Goal: Information Seeking & Learning: Learn about a topic

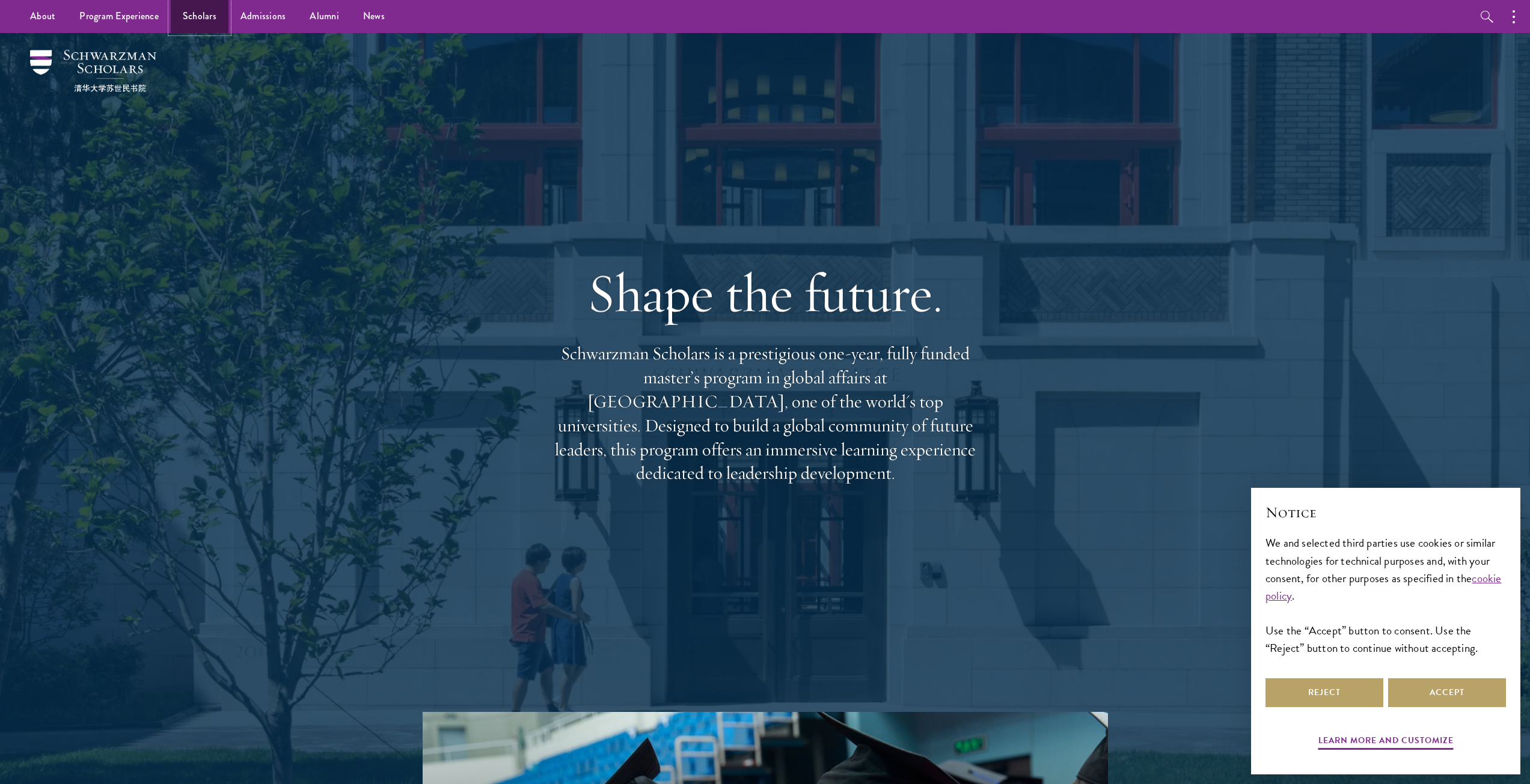
click at [190, 14] on link "Scholars" at bounding box center [200, 16] width 58 height 33
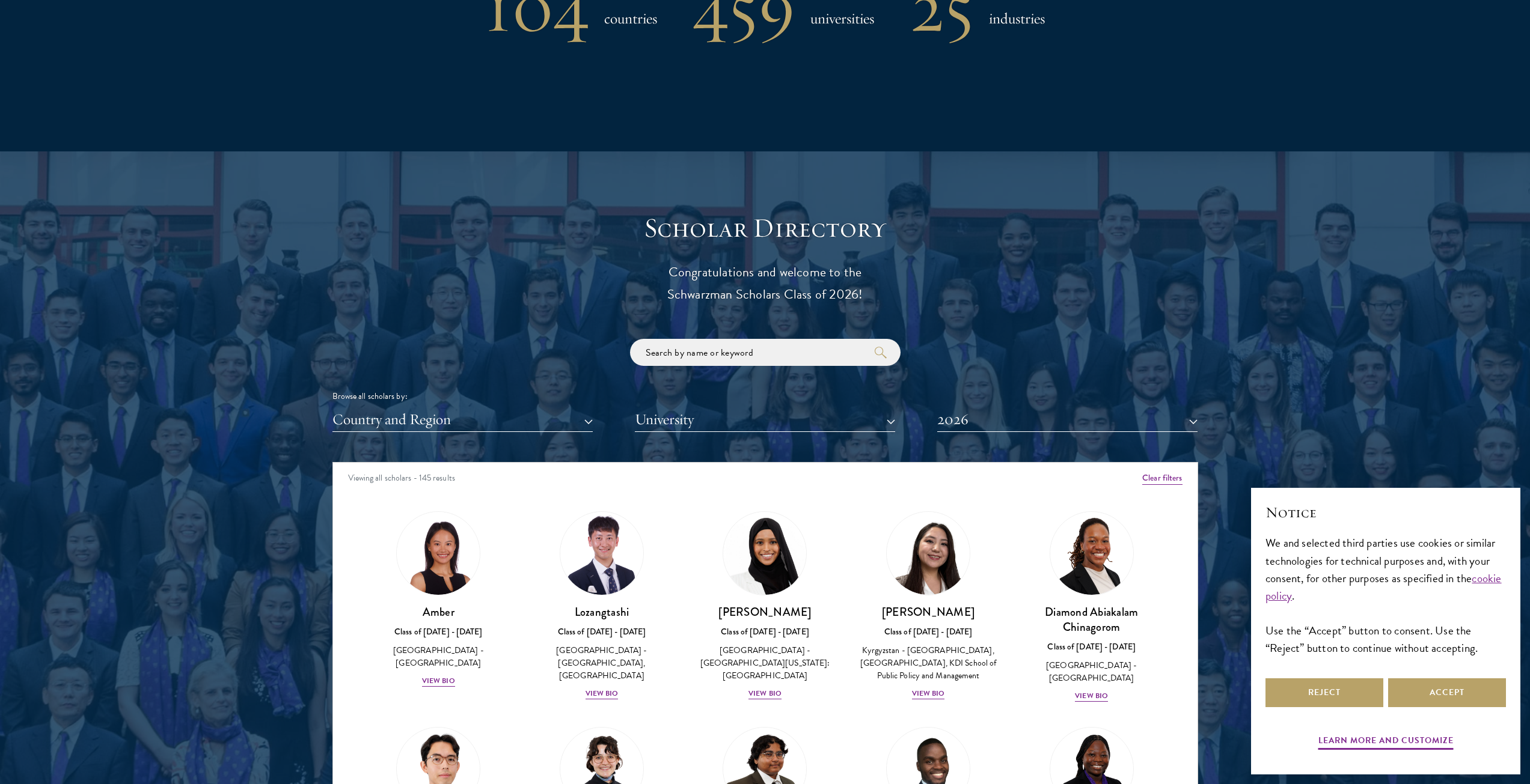
scroll to position [1202, 0]
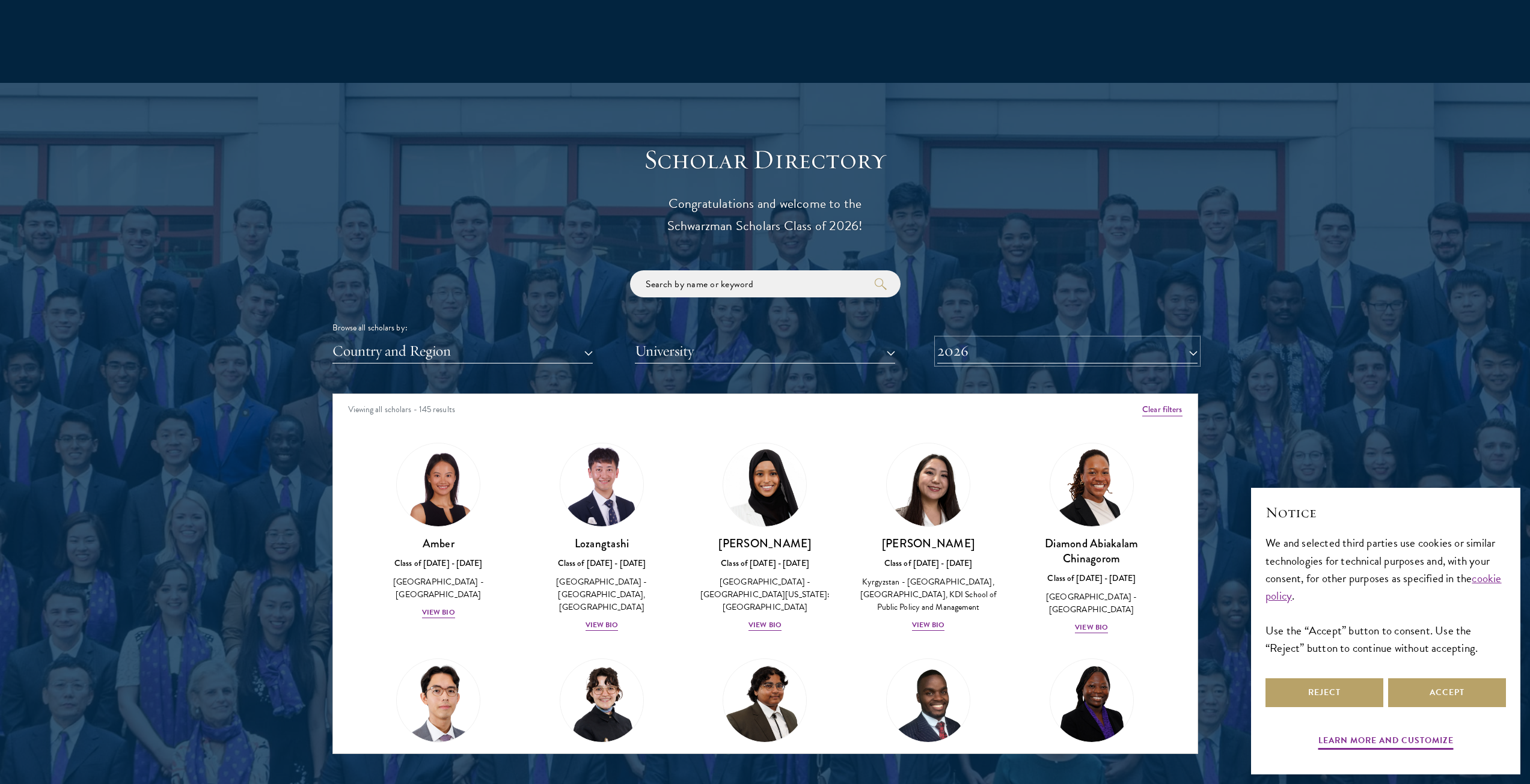
click at [1008, 346] on button "2026" at bounding box center [1066, 351] width 260 height 25
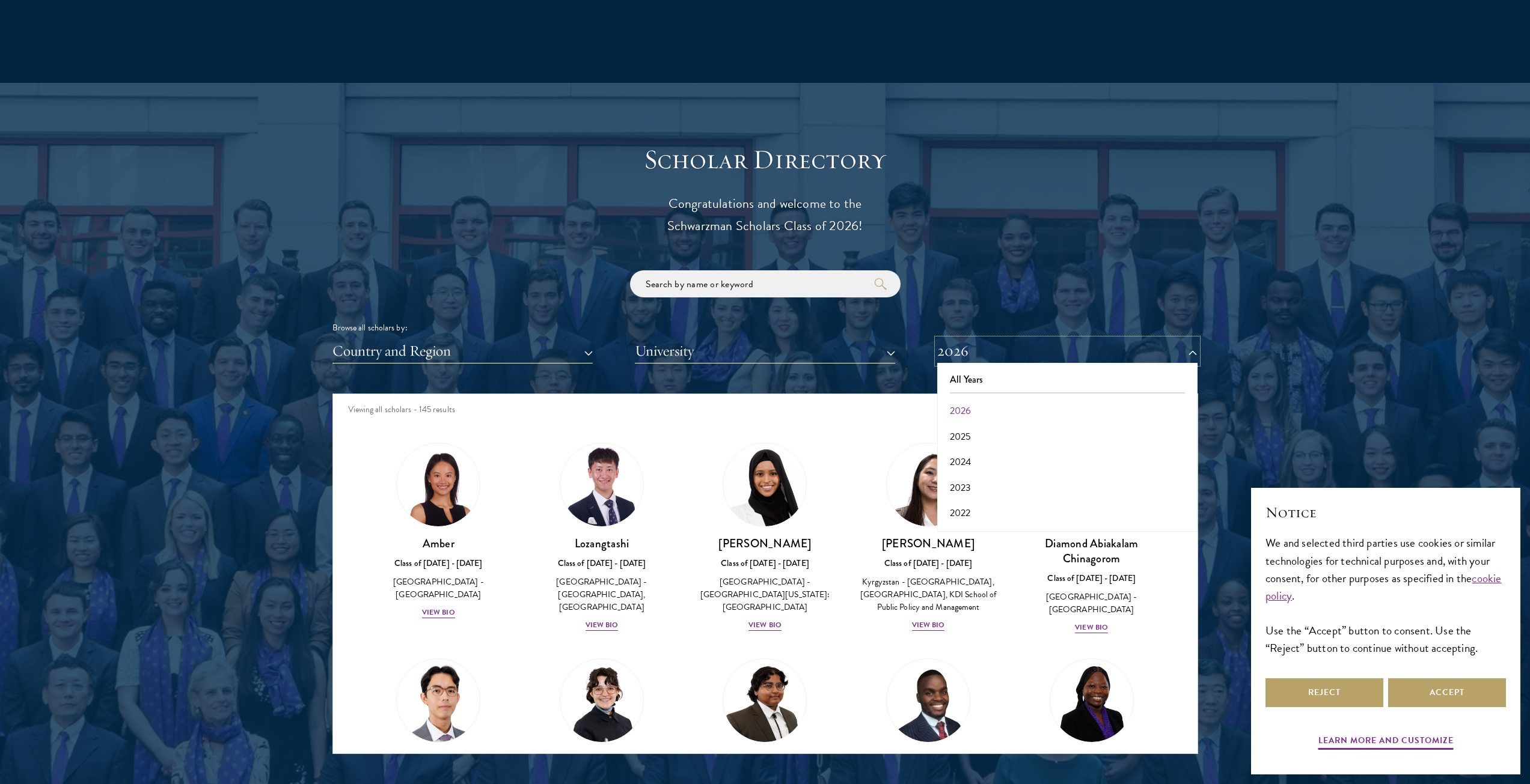
click at [1006, 351] on button "2026" at bounding box center [1066, 351] width 260 height 25
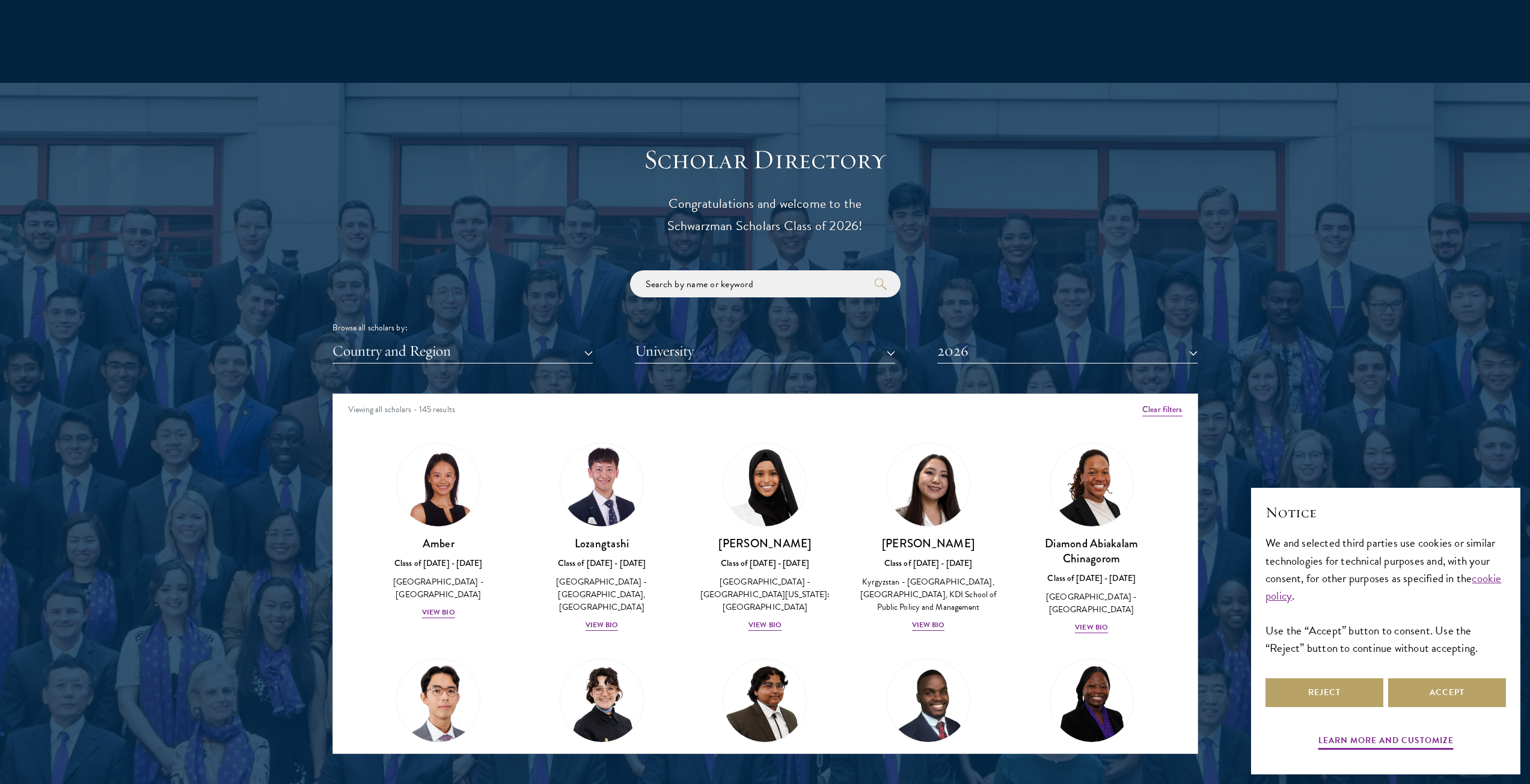
click at [812, 328] on div "Browse all scholars by:" at bounding box center [765, 327] width 865 height 13
click at [814, 346] on button "University" at bounding box center [764, 351] width 260 height 25
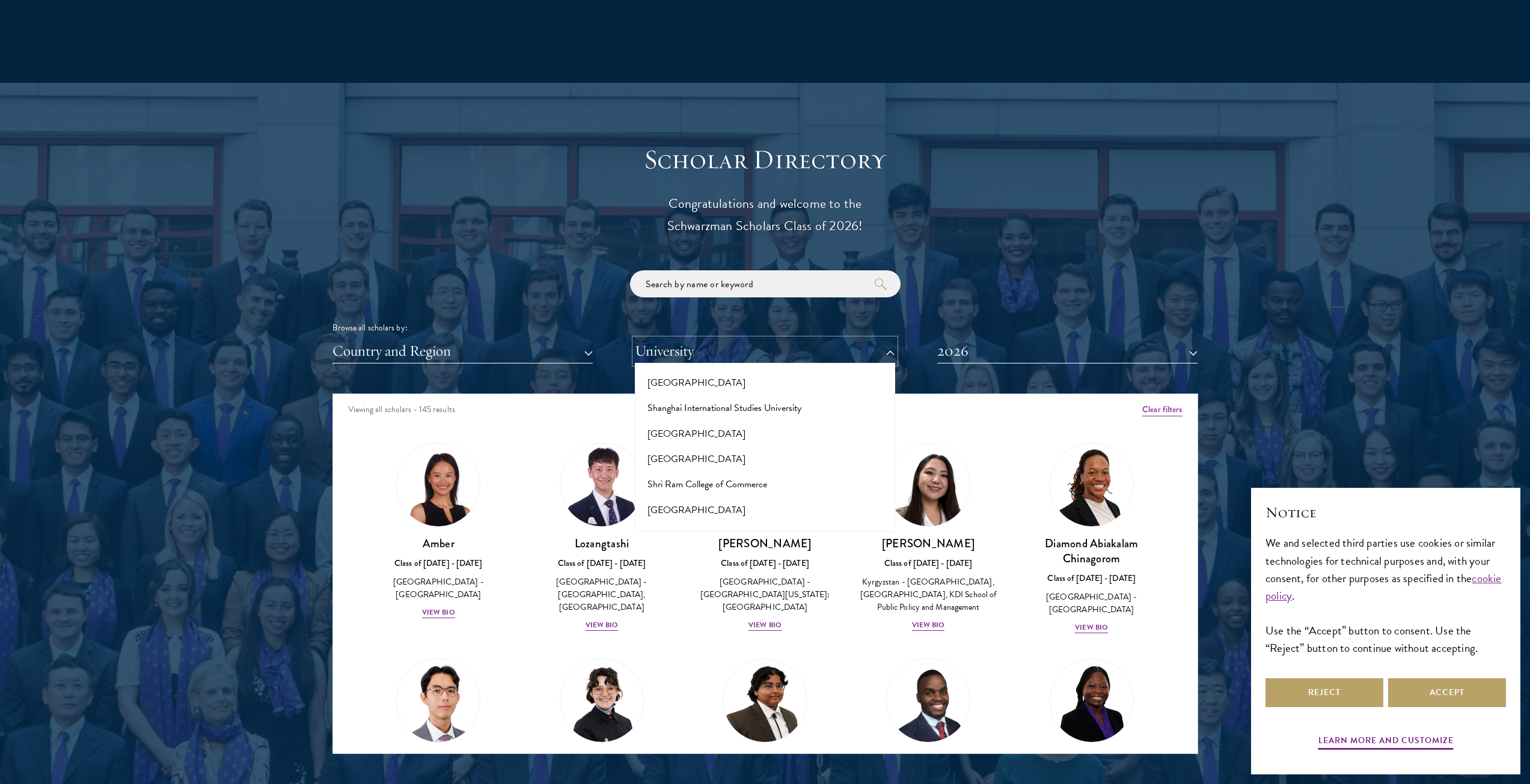
scroll to position [6513, 0]
click at [762, 638] on button "[GEOGRAPHIC_DATA]" at bounding box center [765, 651] width 253 height 25
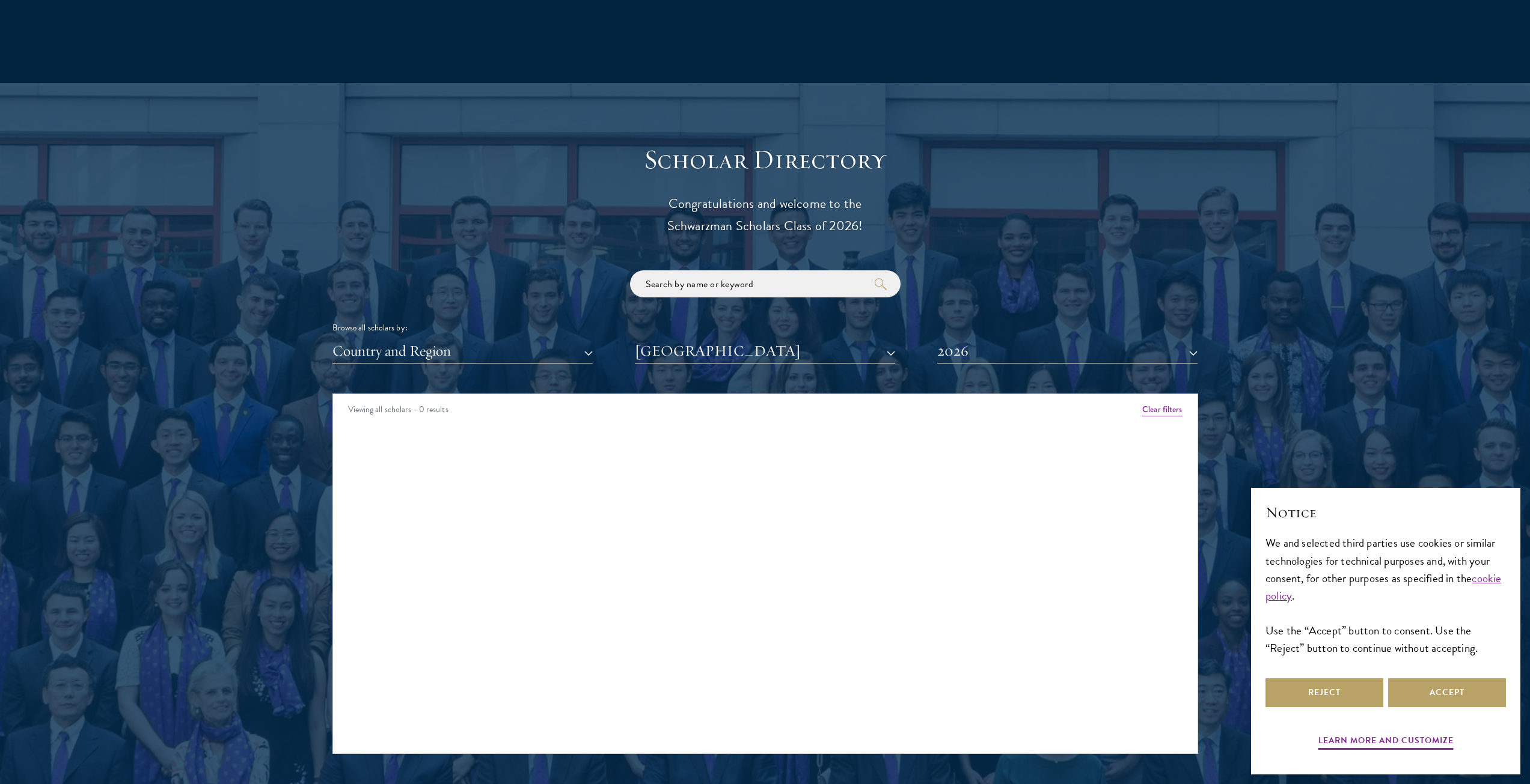
click at [779, 338] on div "Browse all scholars by: Country and Region All Countries and Regions [GEOGRAPHI…" at bounding box center [765, 317] width 865 height 93
click at [780, 350] on button "[GEOGRAPHIC_DATA]" at bounding box center [764, 351] width 260 height 25
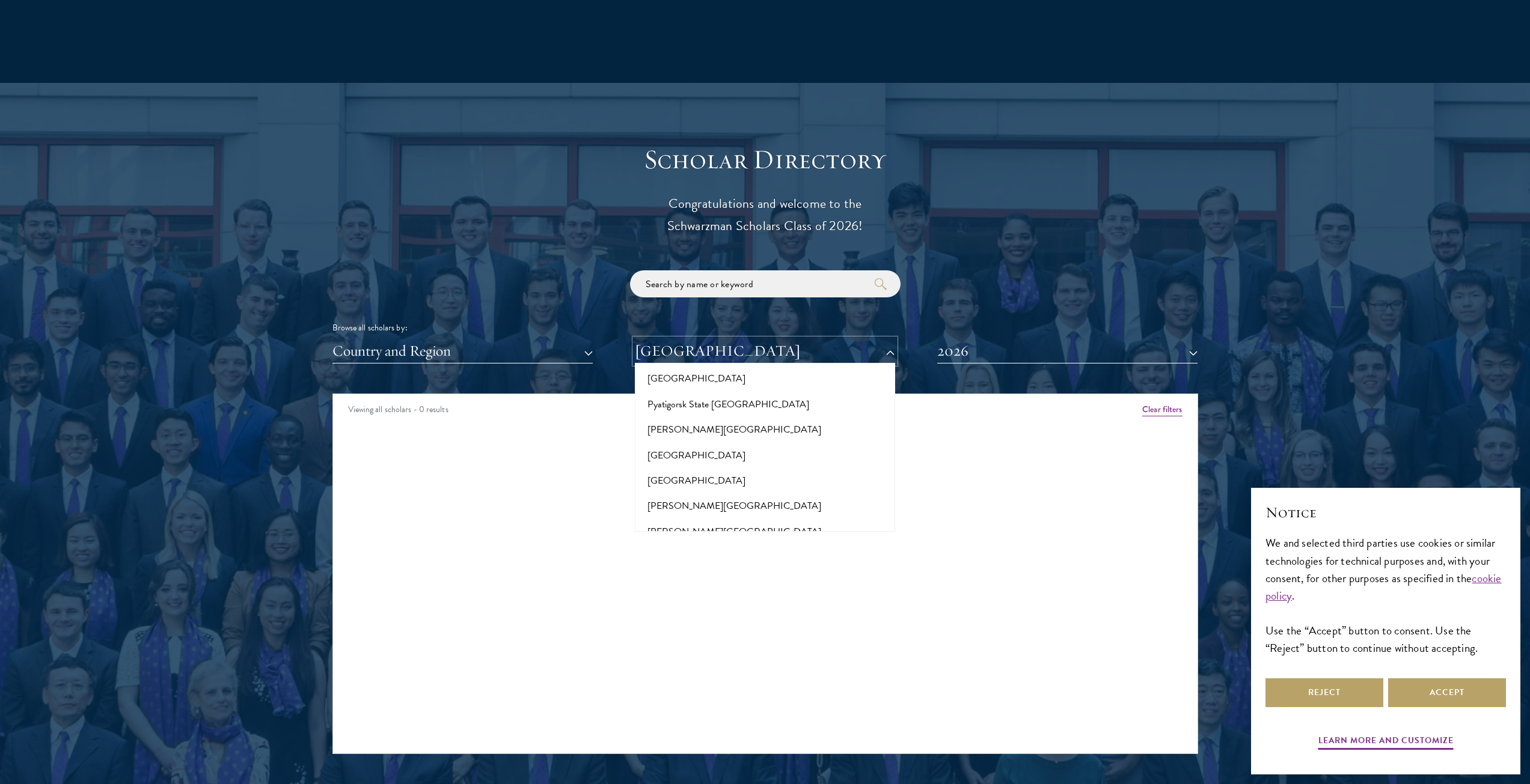
scroll to position [5852, 0]
click at [672, 607] on button "[GEOGRAPHIC_DATA]" at bounding box center [765, 620] width 253 height 25
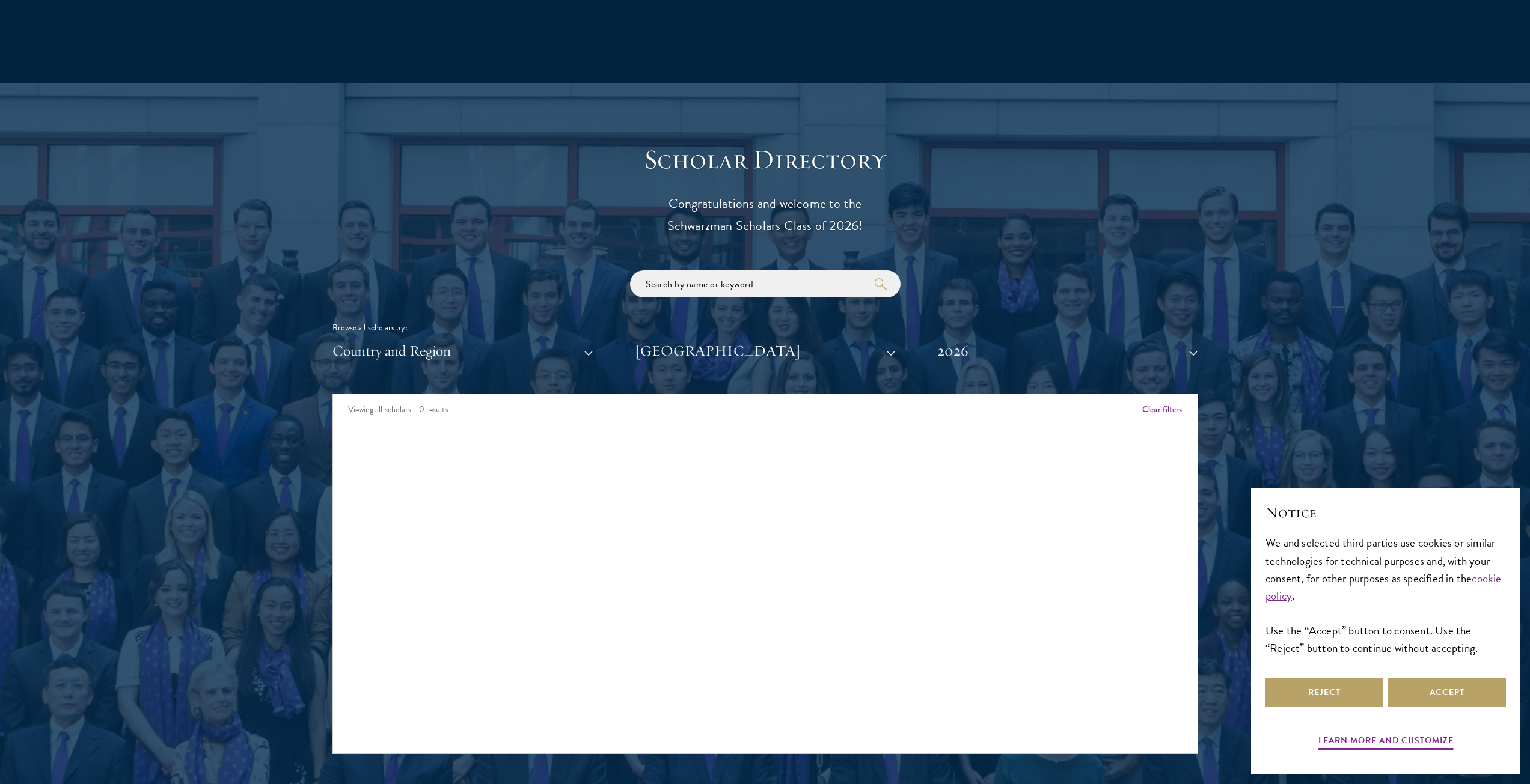
click at [706, 352] on button "[GEOGRAPHIC_DATA]" at bounding box center [764, 351] width 260 height 25
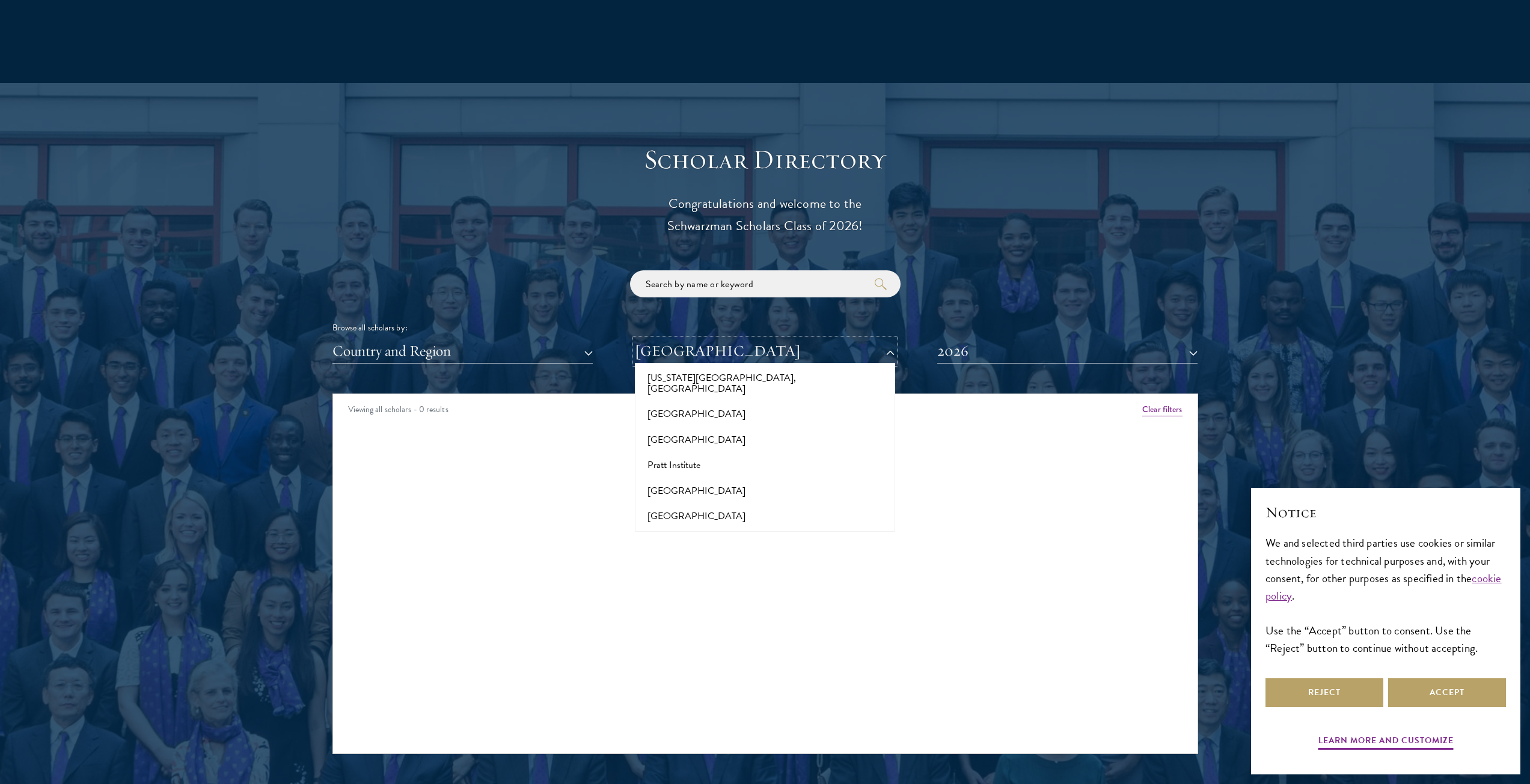
scroll to position [5672, 0]
click at [1062, 352] on button "2026" at bounding box center [1066, 351] width 260 height 25
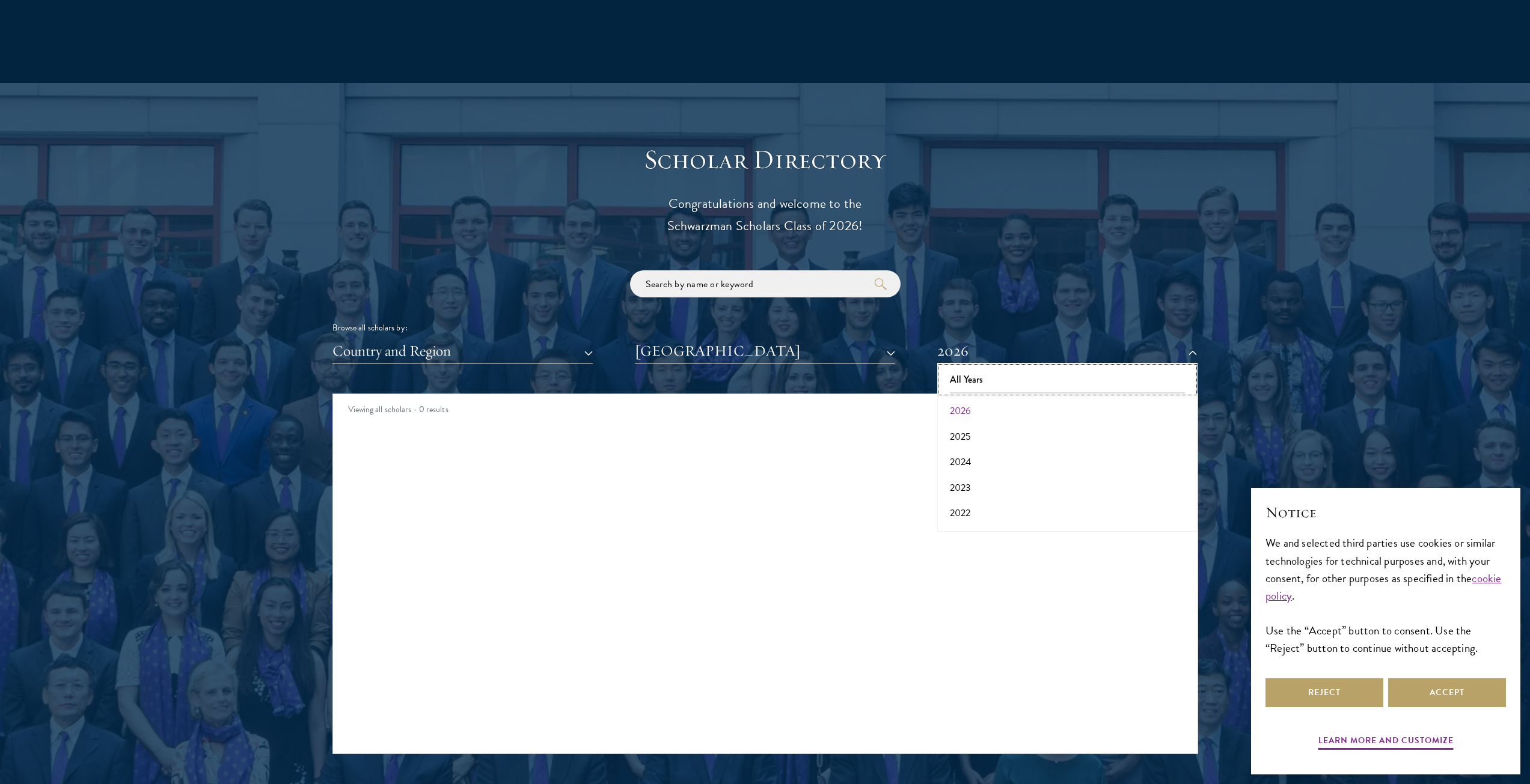
click at [1001, 380] on button "All Years" at bounding box center [1067, 379] width 253 height 25
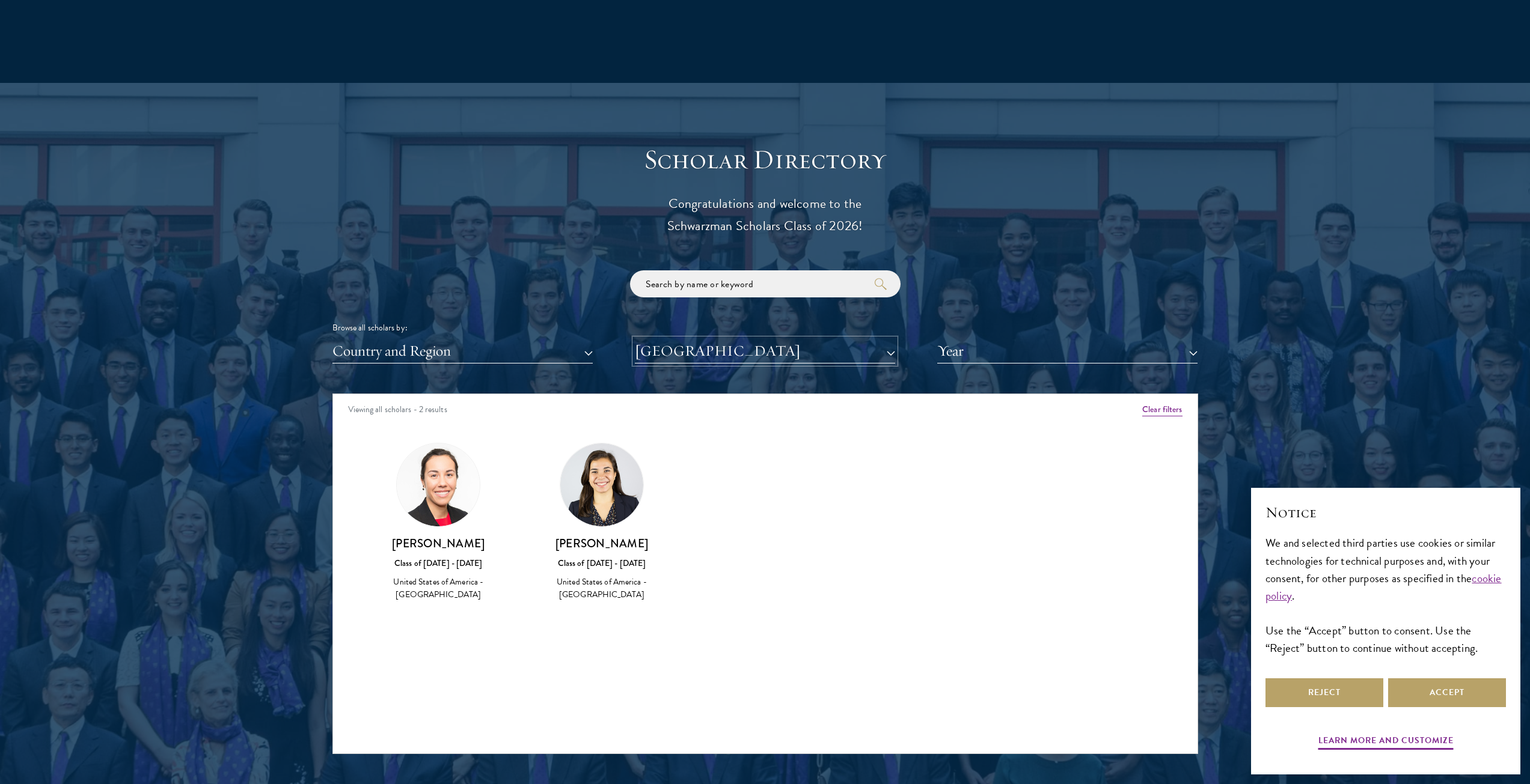
drag, startPoint x: 797, startPoint y: 346, endPoint x: 799, endPoint y: 352, distance: 6.3
click at [797, 347] on button "[GEOGRAPHIC_DATA]" at bounding box center [764, 351] width 260 height 25
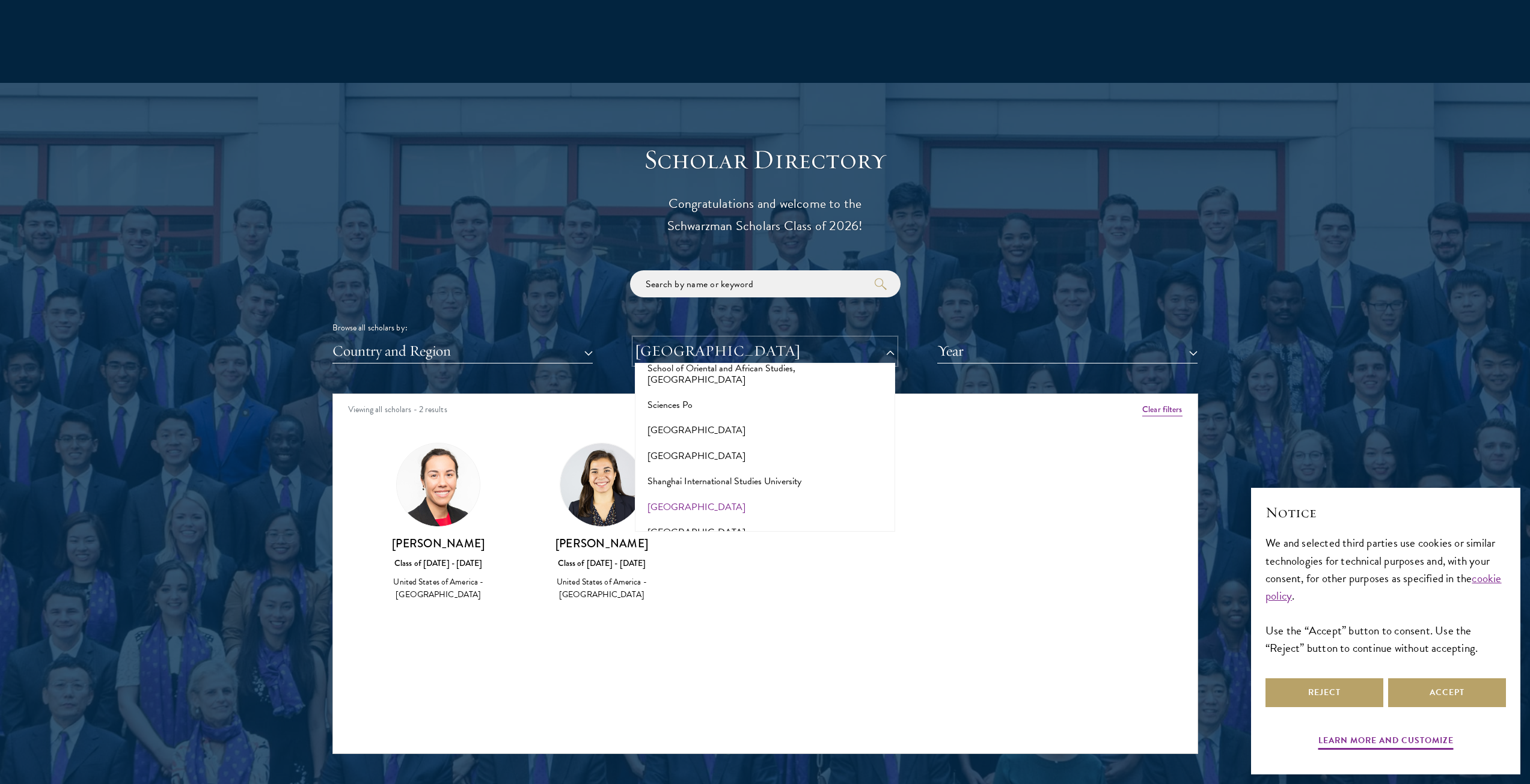
scroll to position [6513, 0]
click at [710, 638] on button "[GEOGRAPHIC_DATA]" at bounding box center [765, 651] width 253 height 25
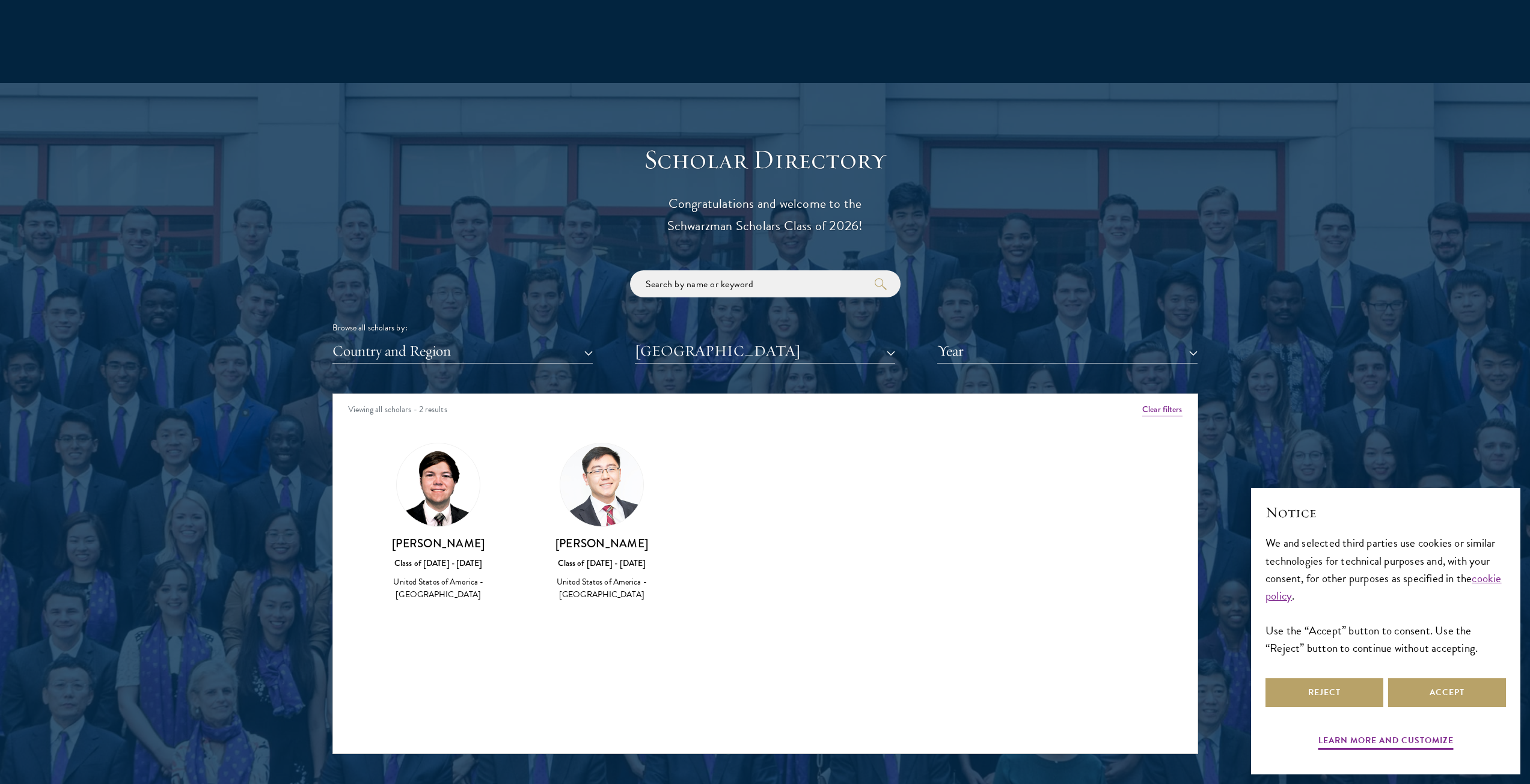
click at [447, 561] on div "Class of [DATE] - [DATE]" at bounding box center [439, 563] width 139 height 13
click at [447, 549] on h3 "[PERSON_NAME]" at bounding box center [439, 544] width 139 height 15
click at [440, 515] on img at bounding box center [439, 485] width 83 height 83
click at [606, 532] on div "[PERSON_NAME] Class of [DATE] - [DATE] [GEOGRAPHIC_DATA] - [GEOGRAPHIC_DATA]" at bounding box center [602, 522] width 139 height 159
click at [604, 546] on h3 "[PERSON_NAME]" at bounding box center [602, 544] width 139 height 15
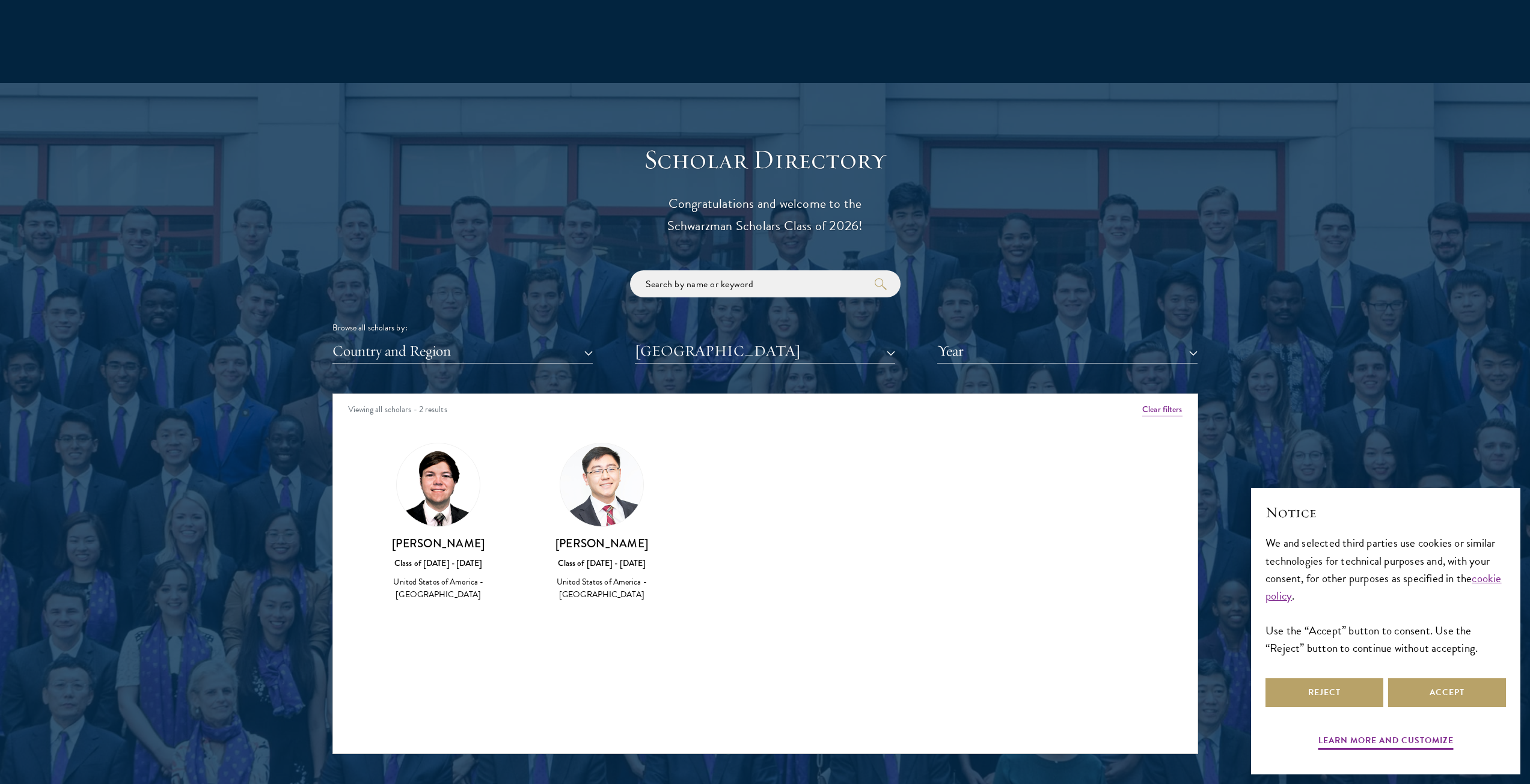
click at [604, 549] on h3 "[PERSON_NAME]" at bounding box center [602, 544] width 139 height 15
click at [805, 359] on button "[GEOGRAPHIC_DATA]" at bounding box center [764, 351] width 260 height 25
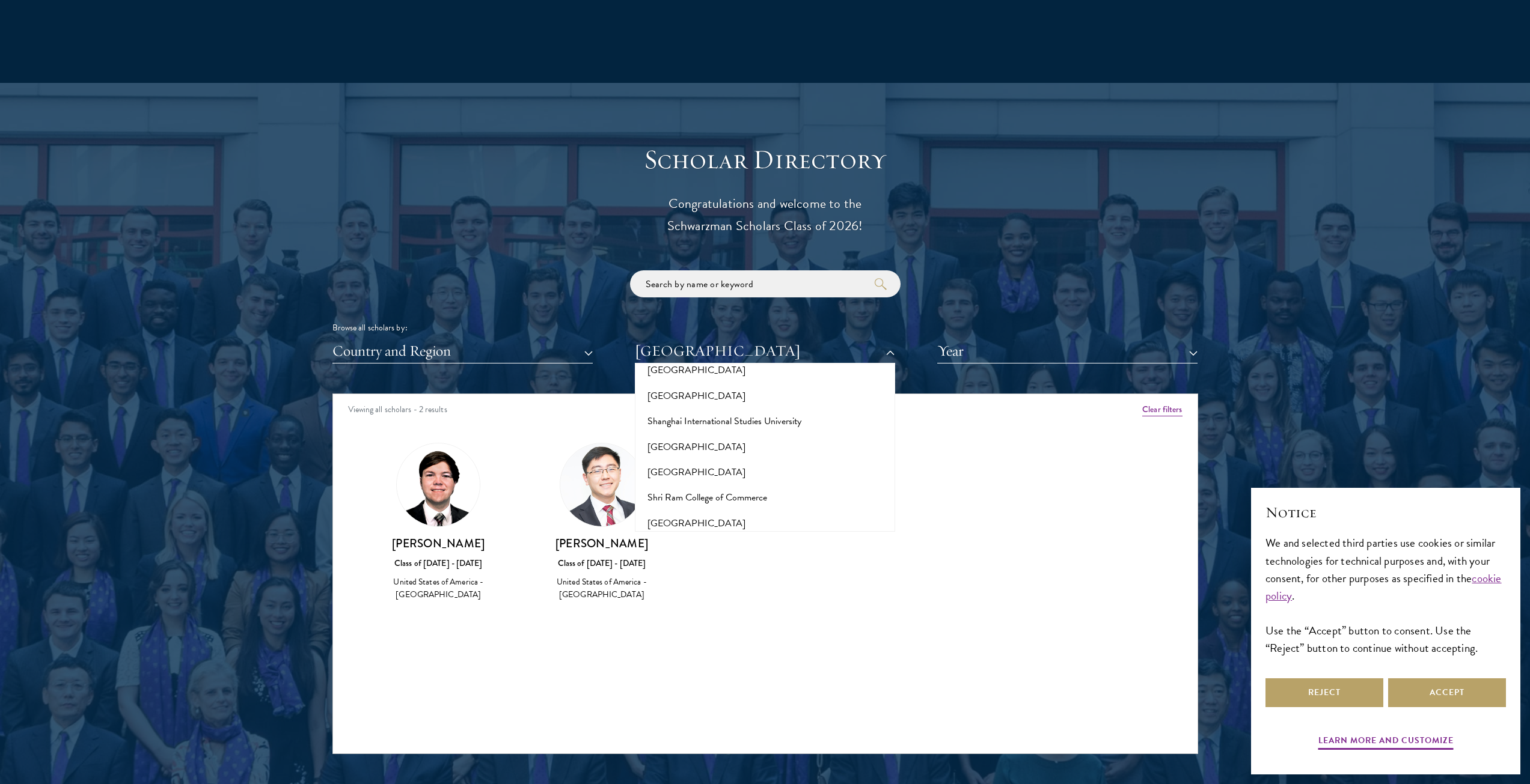
click at [594, 551] on div "[PERSON_NAME] Class of [DATE] - [DATE] [GEOGRAPHIC_DATA] - [GEOGRAPHIC_DATA]" at bounding box center [602, 569] width 139 height 66
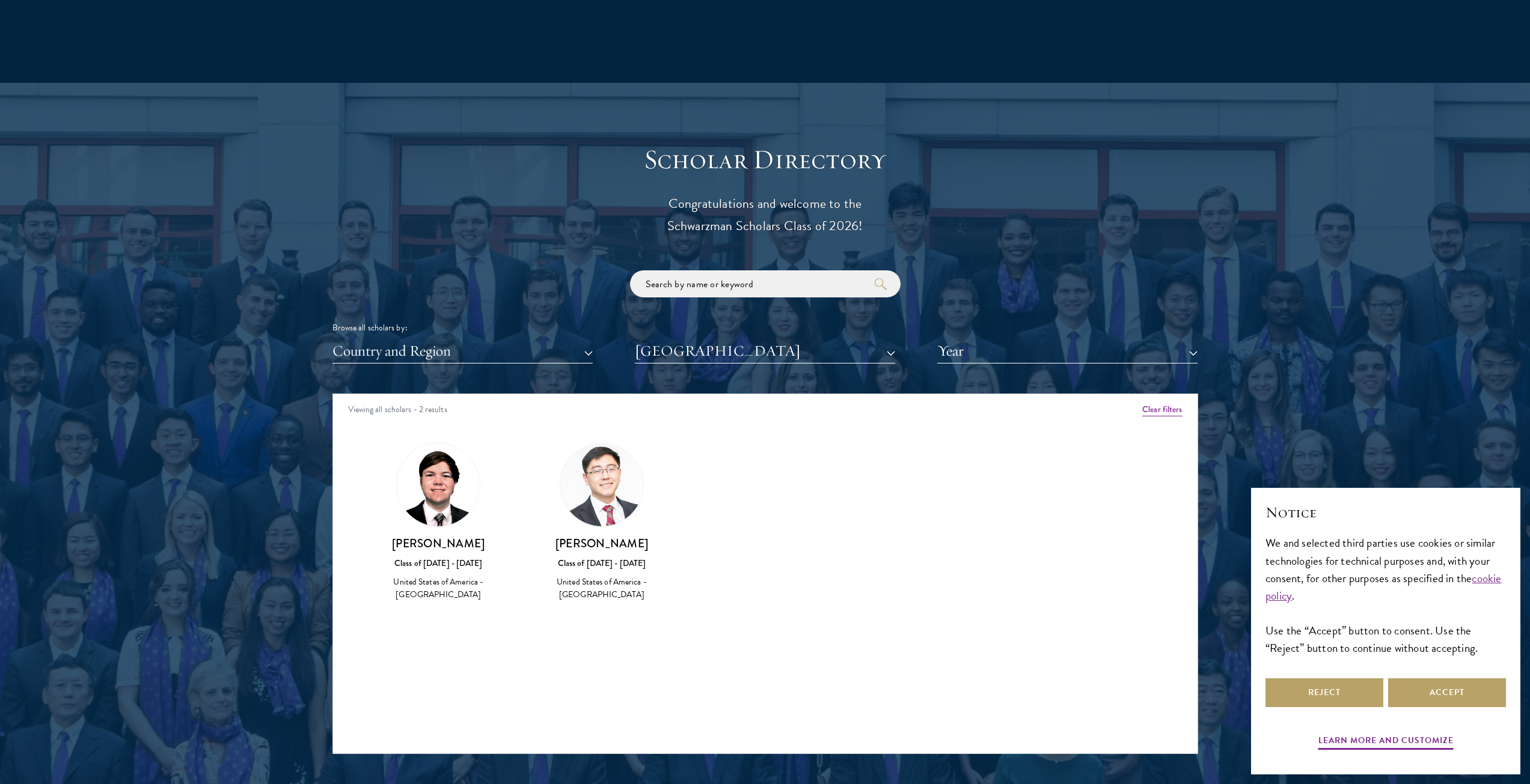
click at [626, 505] on img at bounding box center [602, 485] width 83 height 83
click at [607, 492] on img at bounding box center [602, 485] width 83 height 83
click at [711, 364] on div "Scholar Directory Congratulations and welcome to the Schwarzman Scholars Class …" at bounding box center [765, 448] width 865 height 611
click at [706, 359] on button "[GEOGRAPHIC_DATA]" at bounding box center [764, 351] width 260 height 25
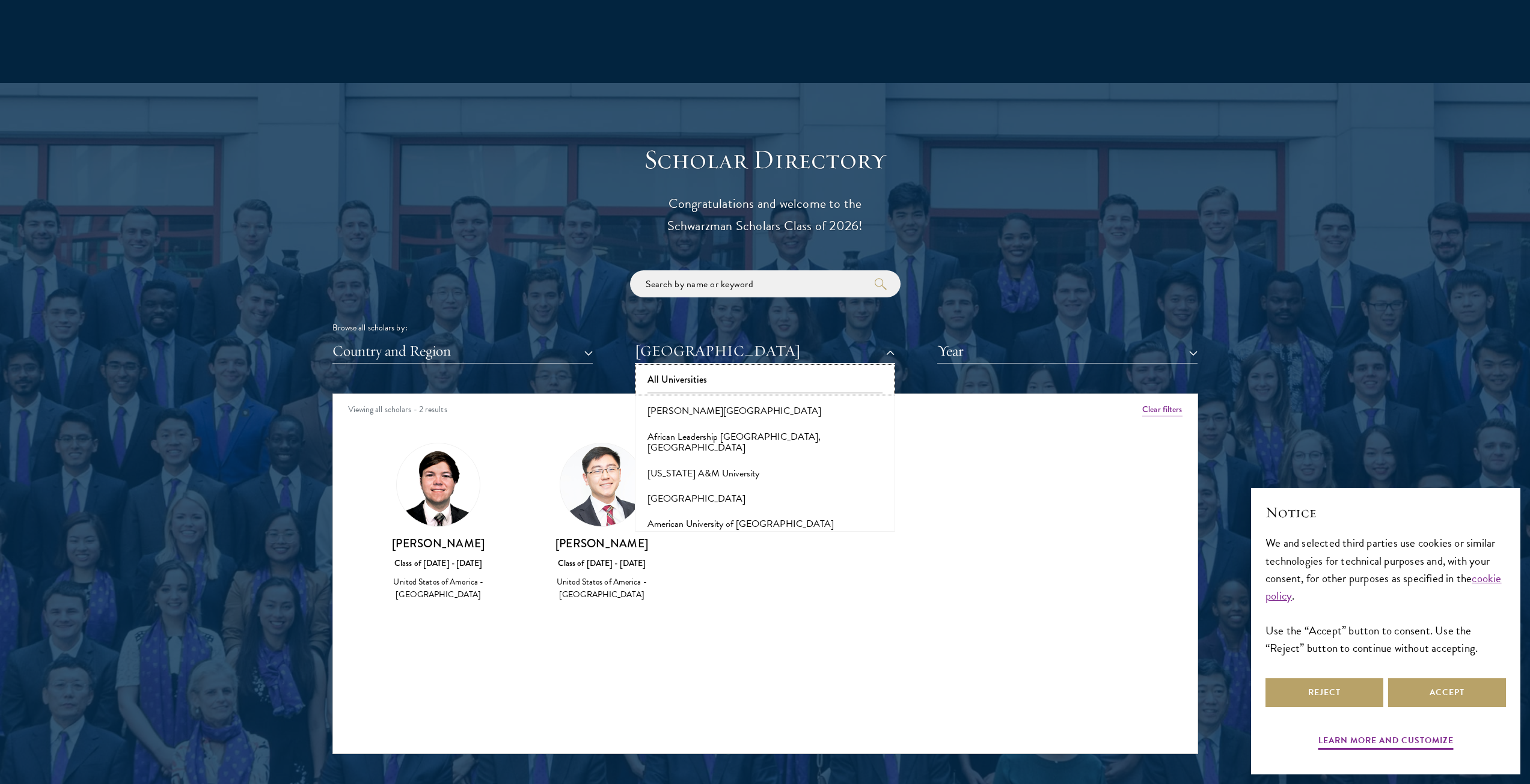
drag, startPoint x: 734, startPoint y: 389, endPoint x: 746, endPoint y: 383, distance: 13.4
click at [734, 390] on button "All Universities" at bounding box center [765, 379] width 253 height 25
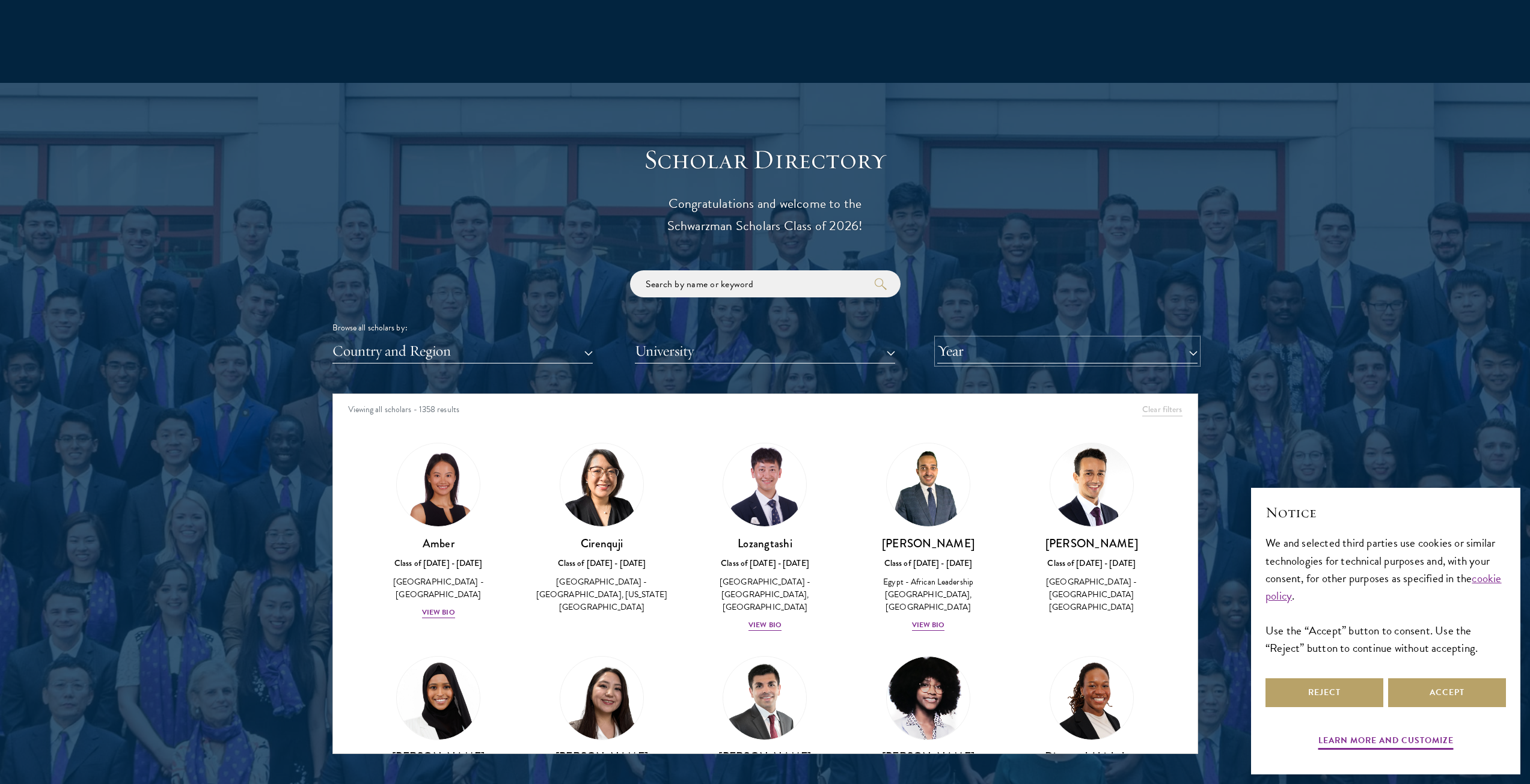
click at [958, 354] on button "Year" at bounding box center [1066, 351] width 260 height 25
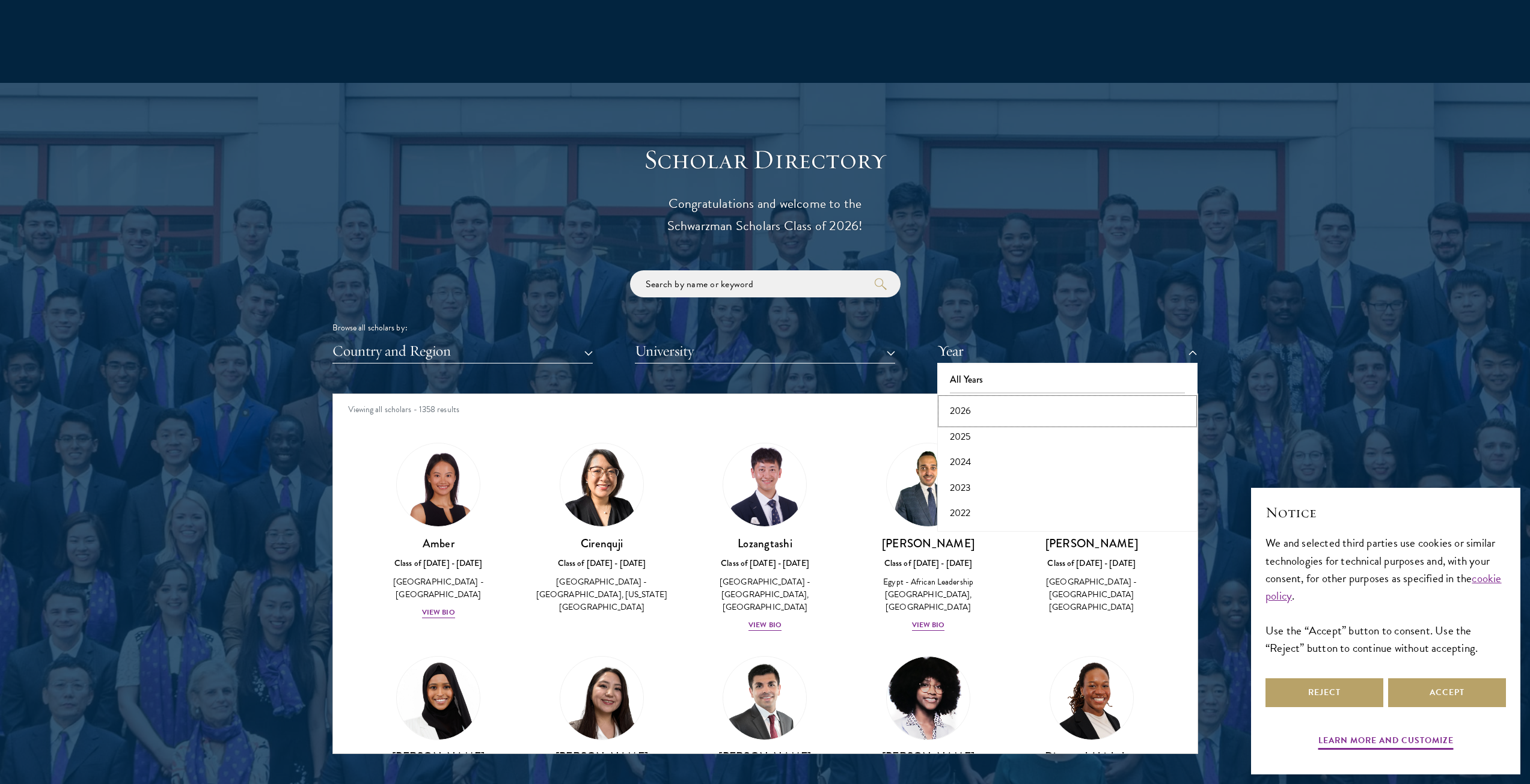
click at [976, 411] on button "2026" at bounding box center [1067, 411] width 253 height 25
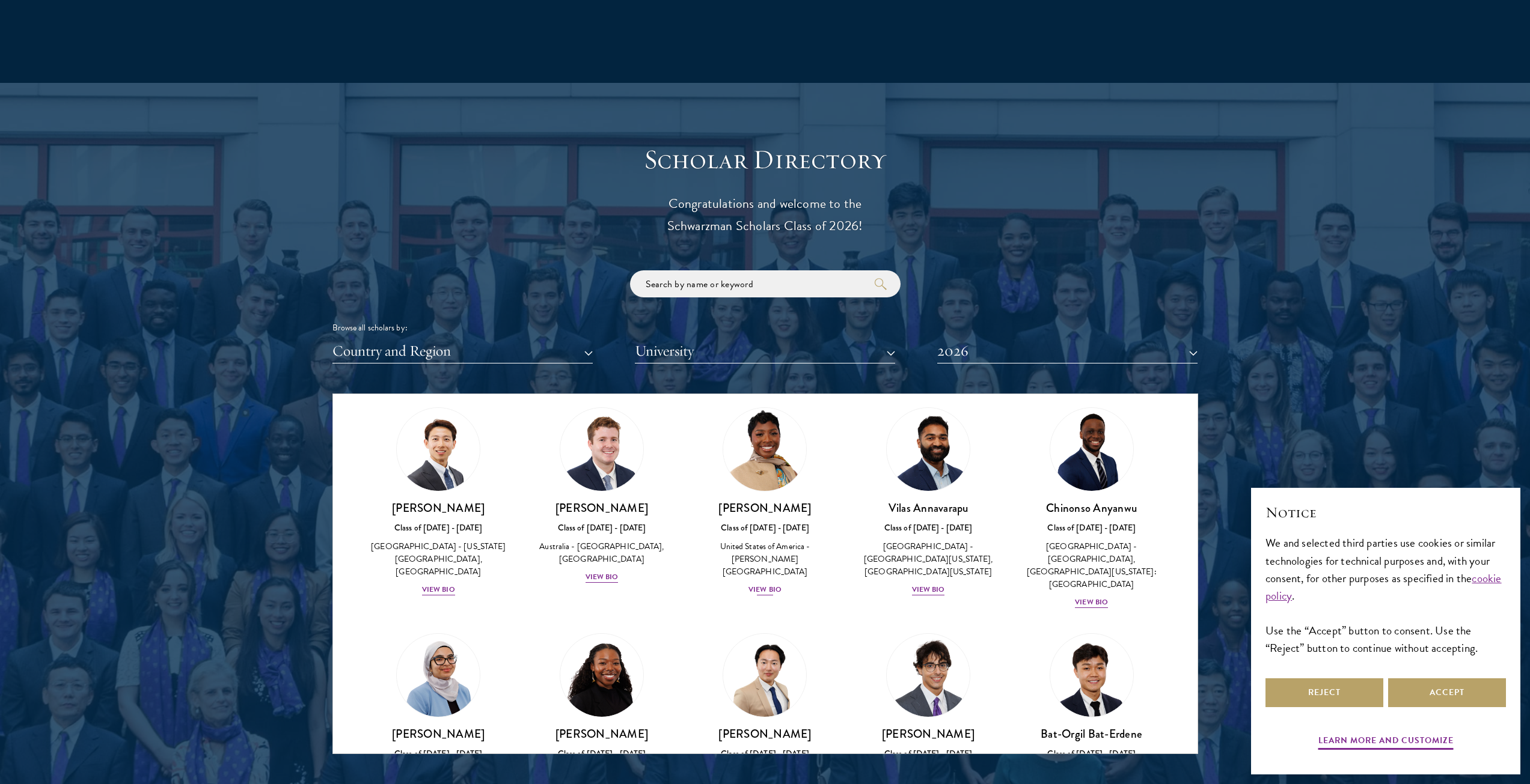
scroll to position [481, 0]
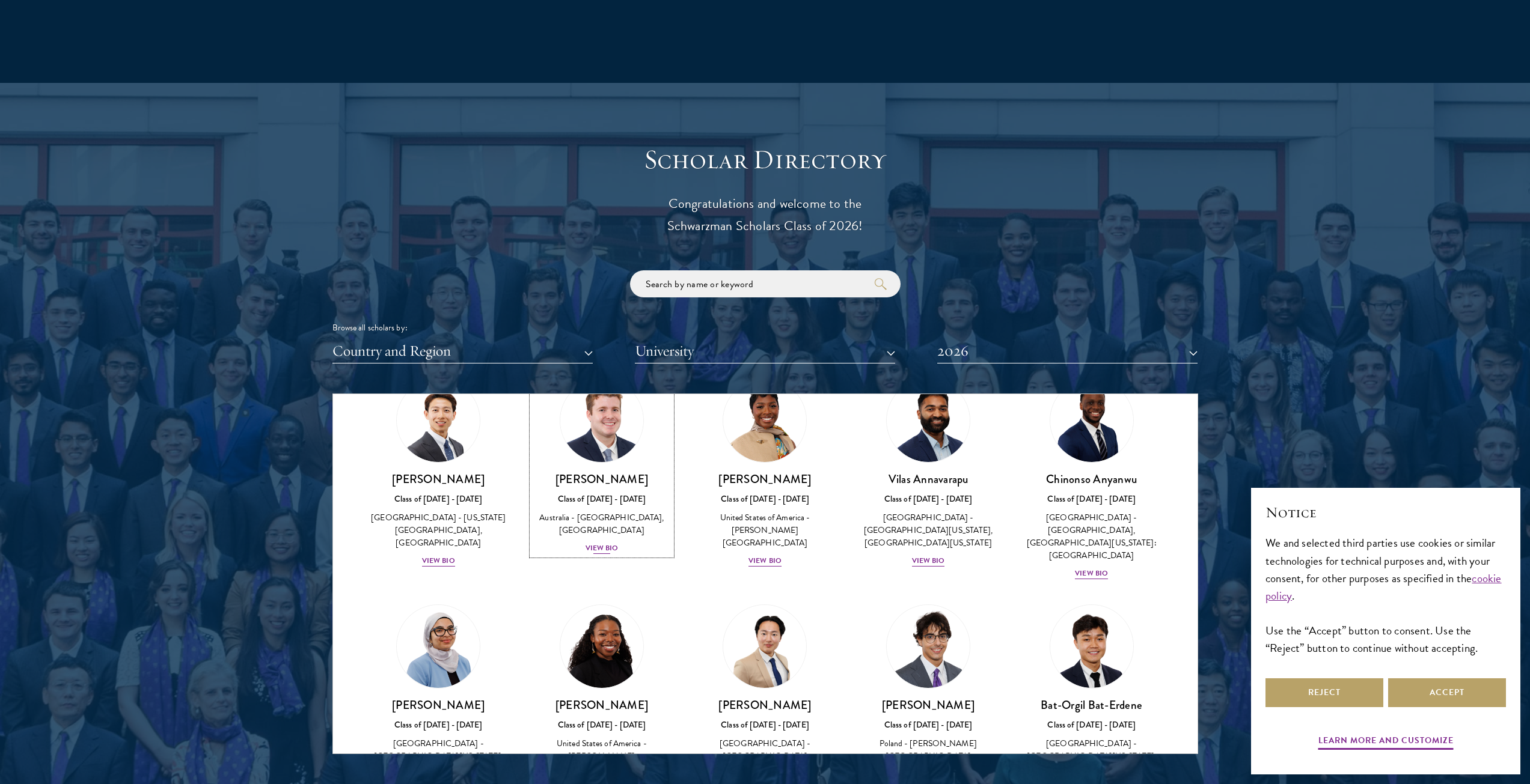
click at [603, 554] on div "View Bio" at bounding box center [602, 548] width 33 height 12
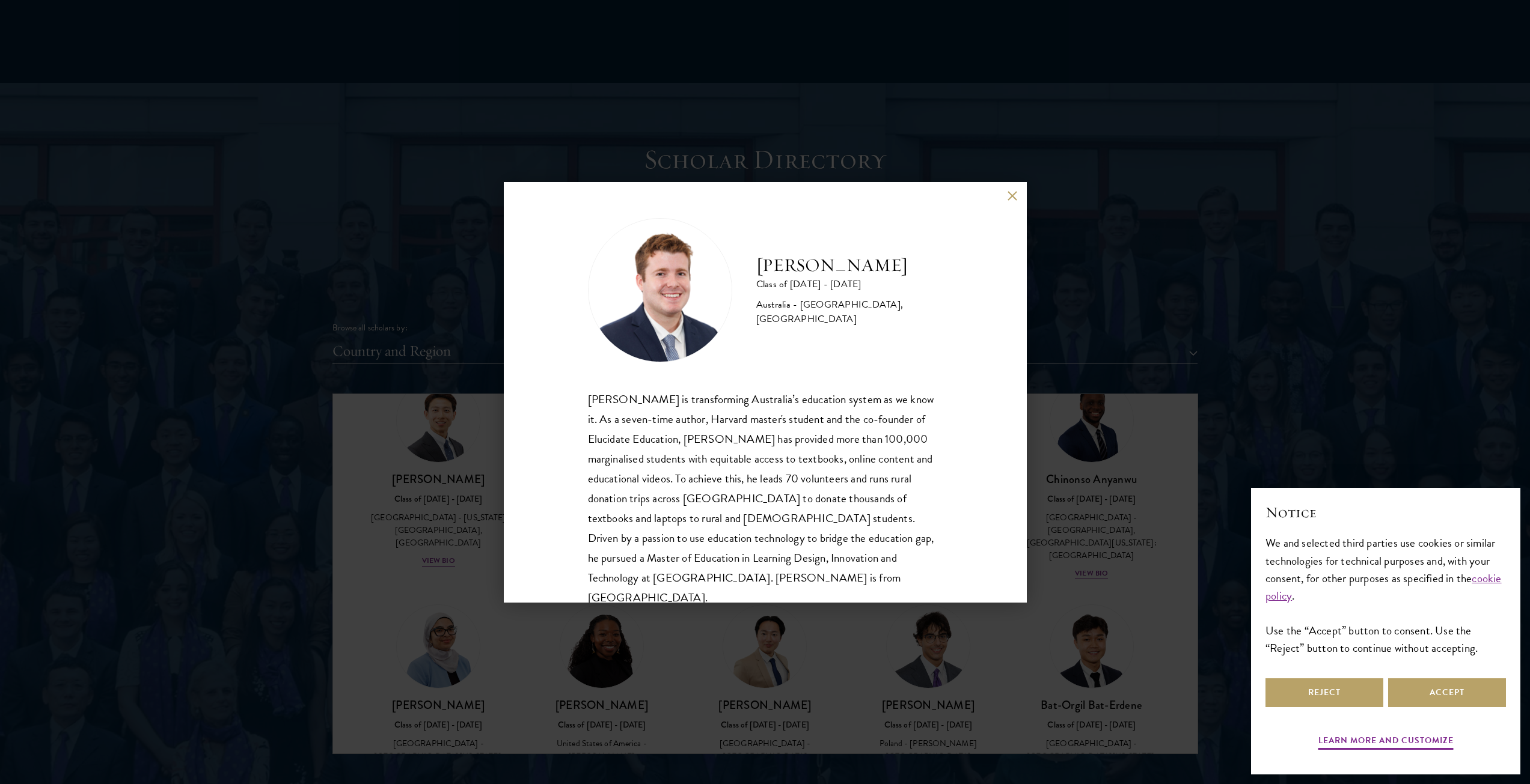
scroll to position [21, 0]
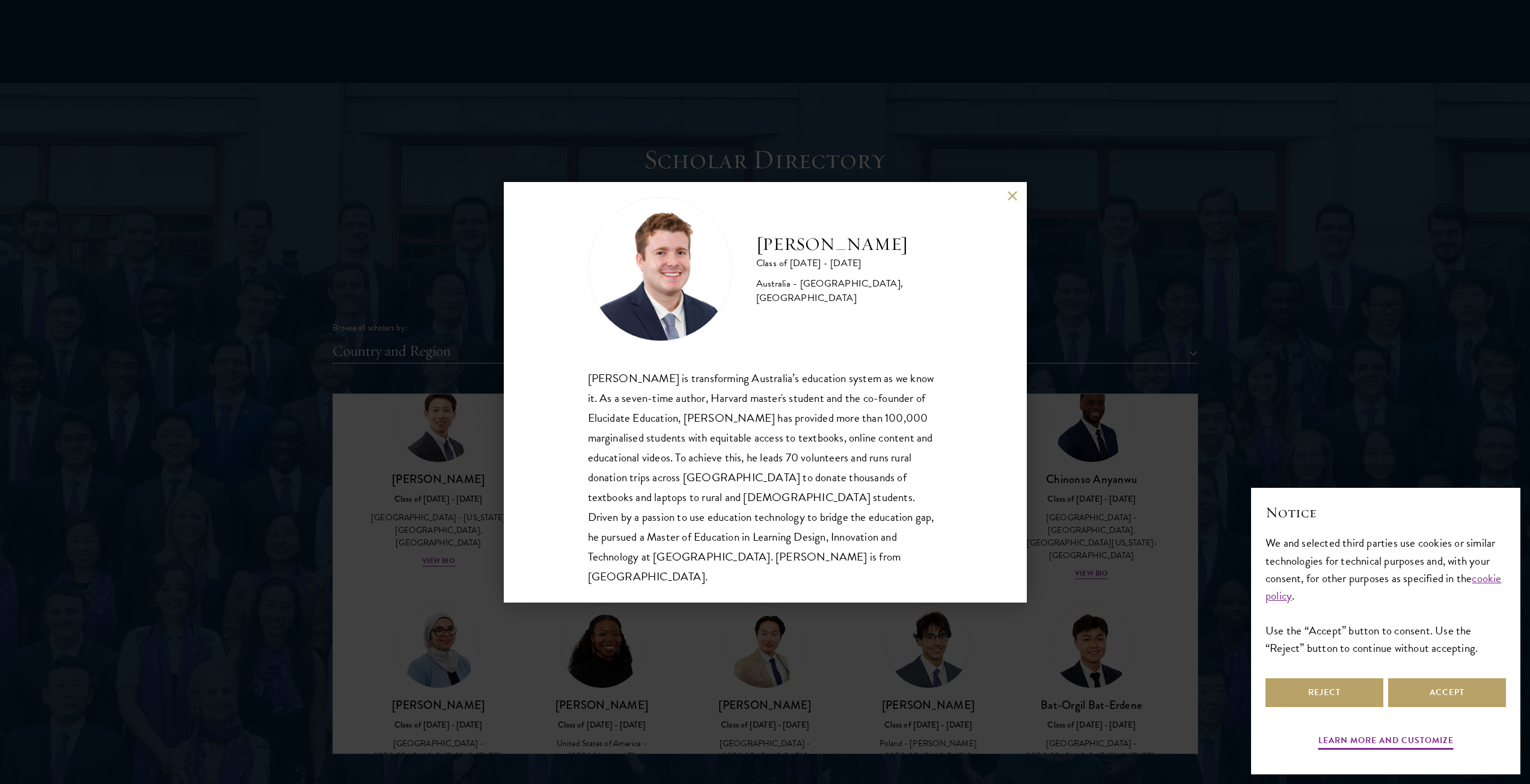
click at [1009, 191] on button at bounding box center [1012, 196] width 11 height 11
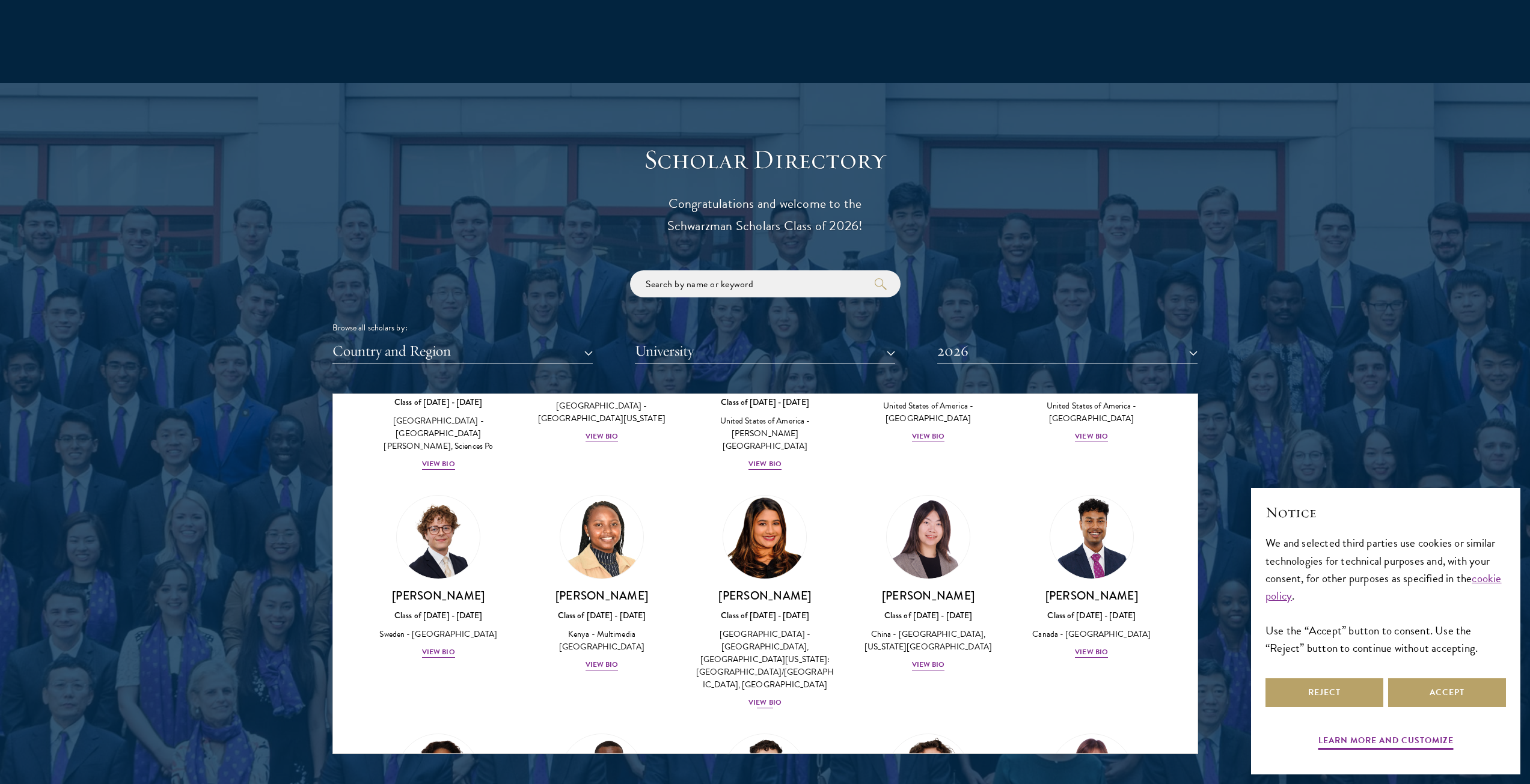
scroll to position [1677, 0]
click at [838, 347] on button "University" at bounding box center [764, 351] width 260 height 25
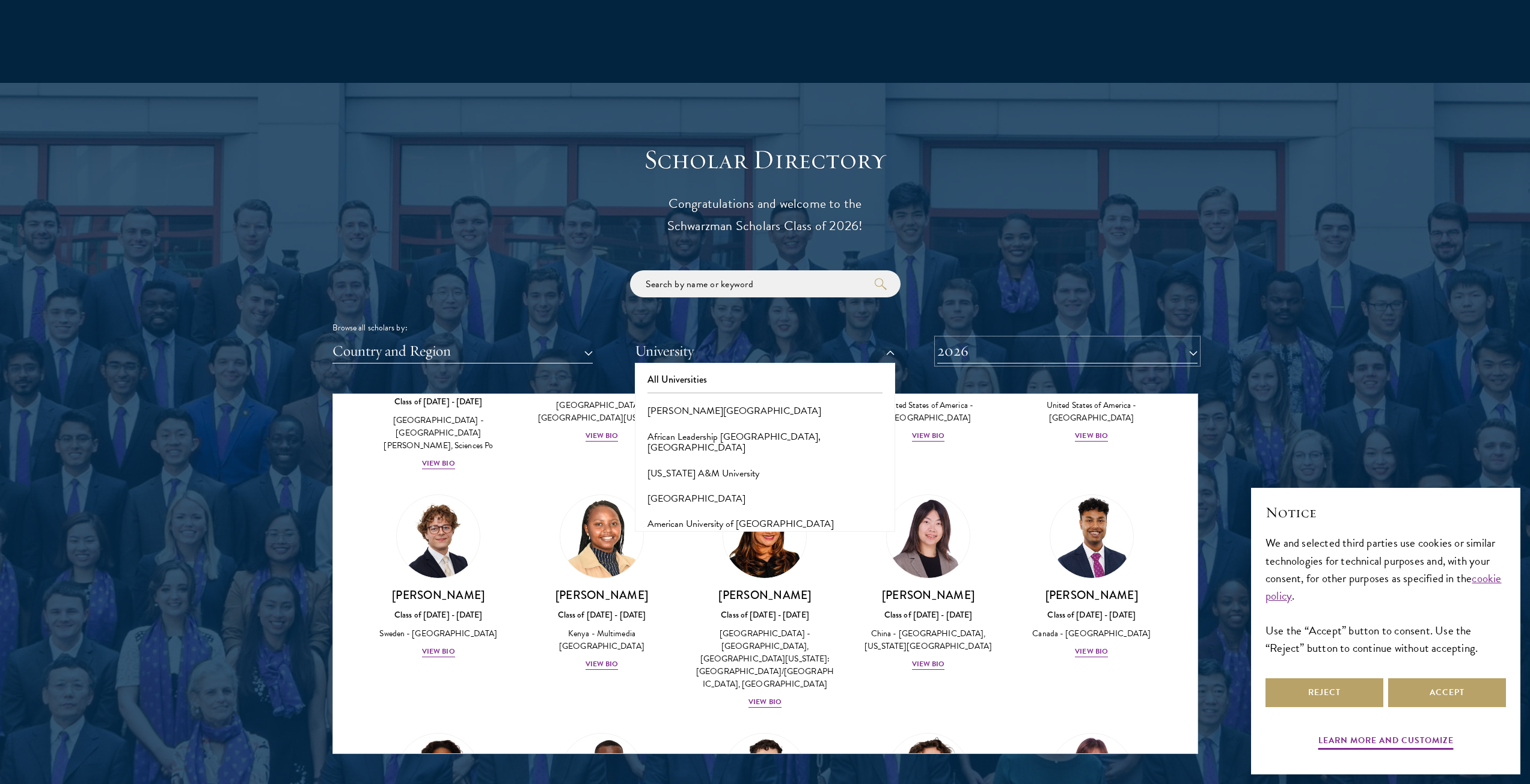
click at [963, 355] on button "2026" at bounding box center [1066, 351] width 260 height 25
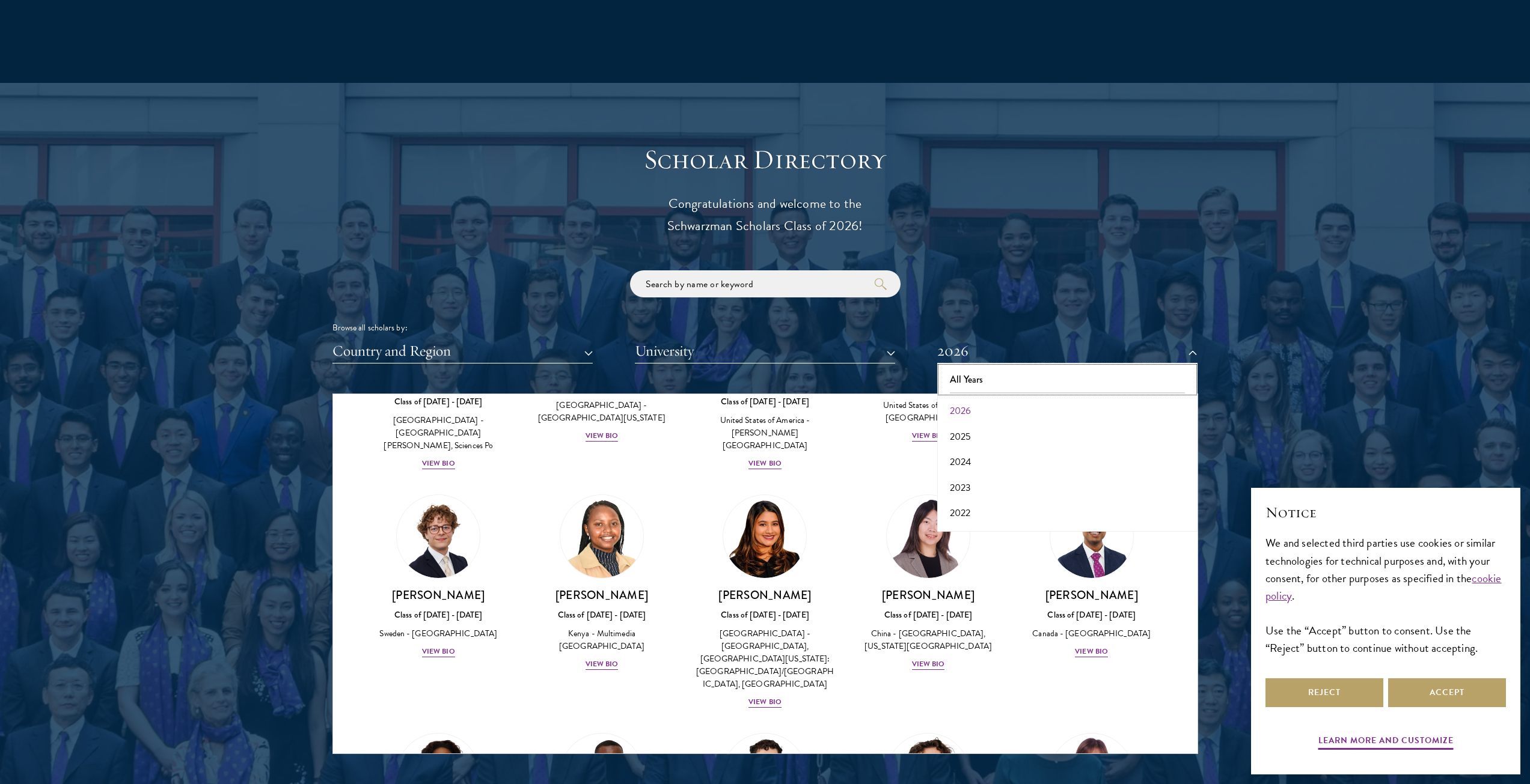
click at [970, 375] on button "All Years" at bounding box center [1067, 379] width 253 height 25
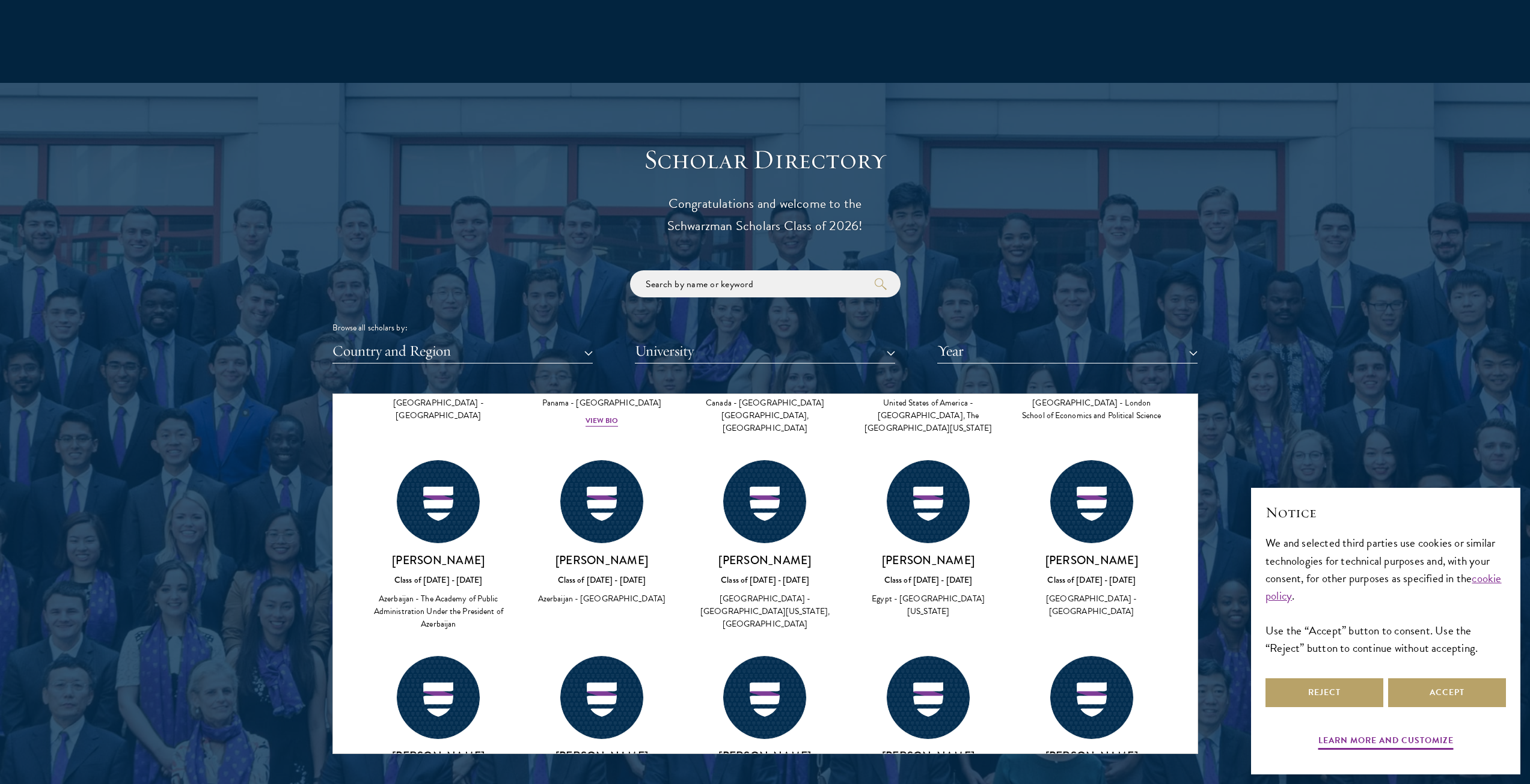
scroll to position [12070, 0]
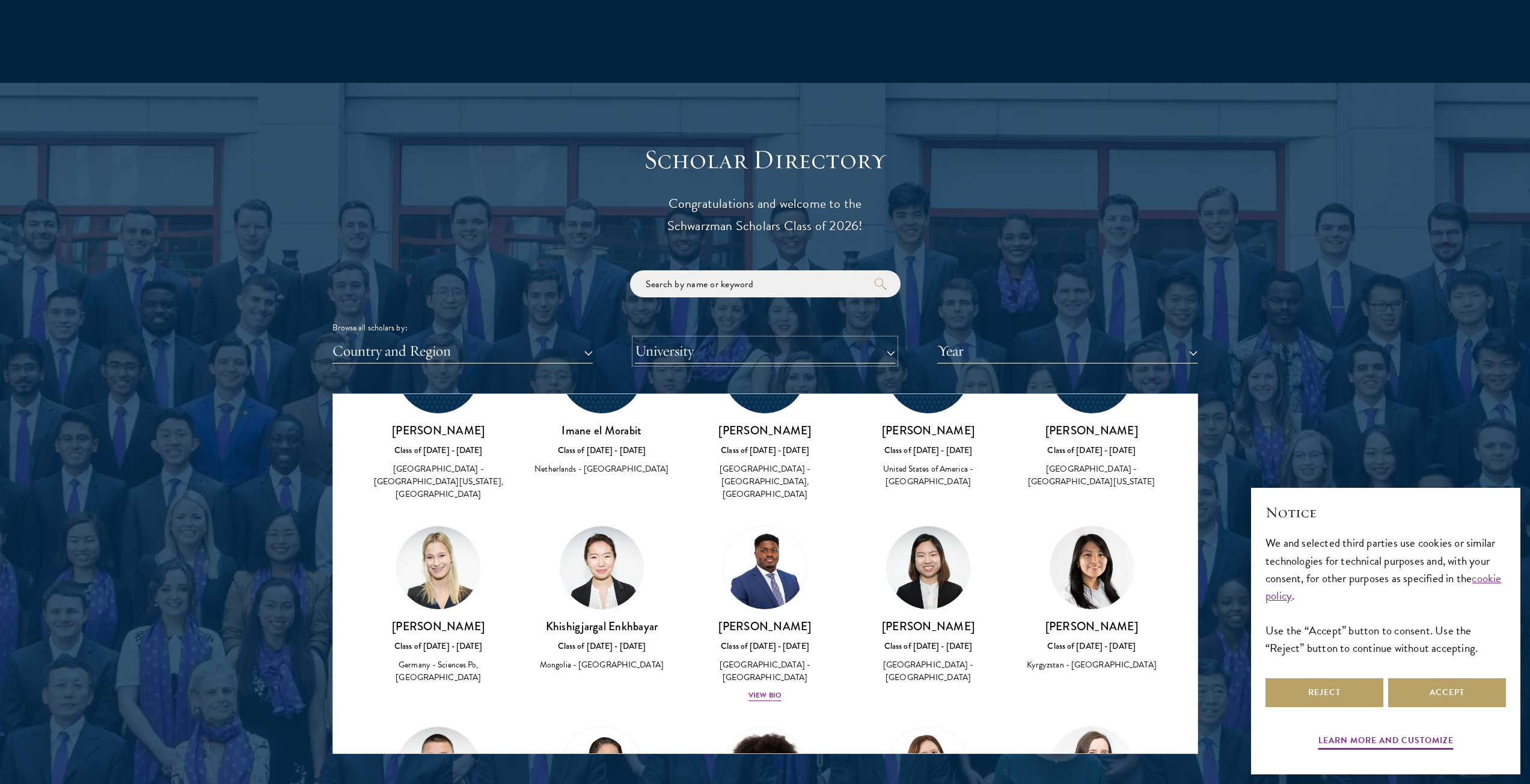
click at [842, 354] on button "University" at bounding box center [764, 351] width 260 height 25
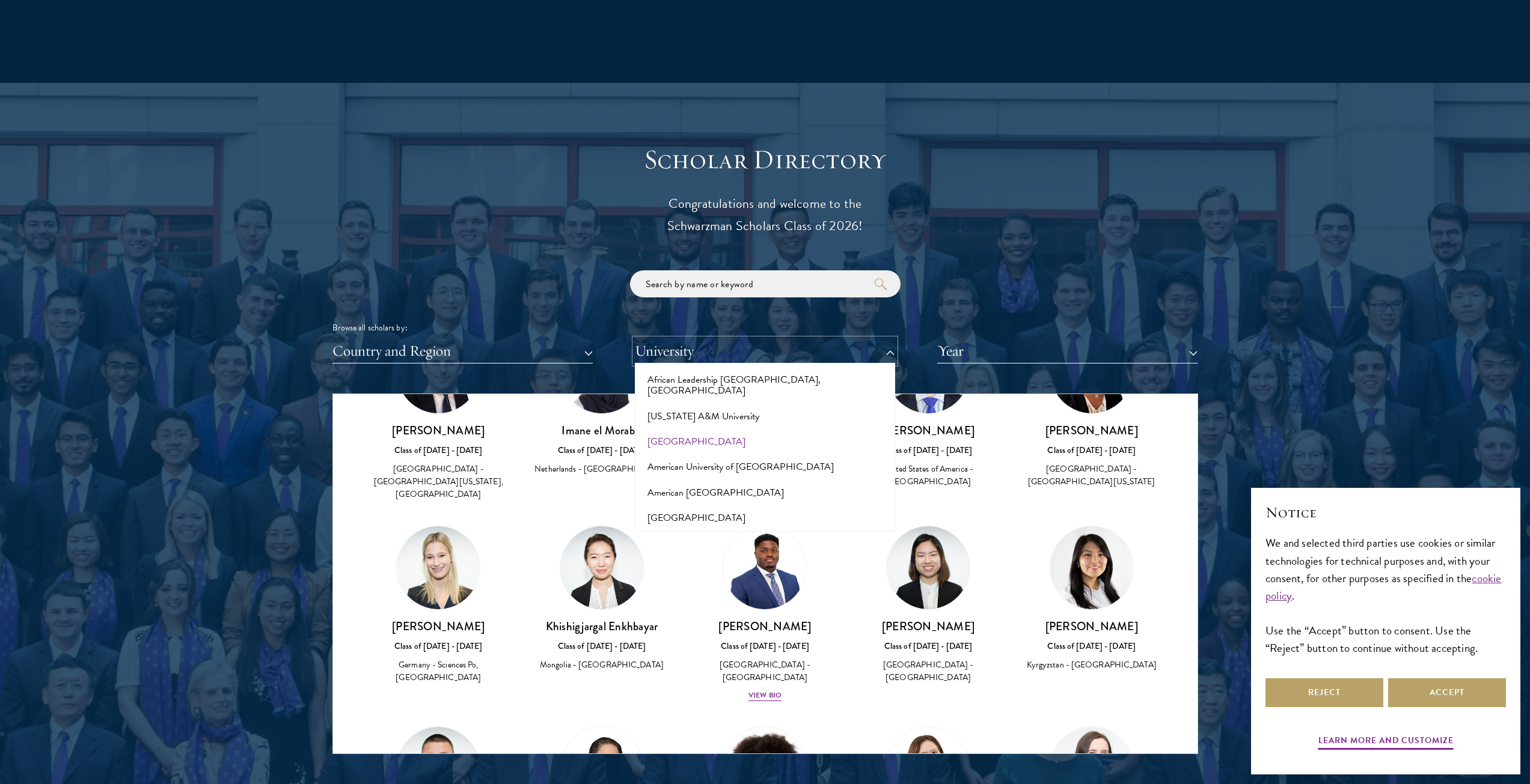
scroll to position [60, 0]
click at [743, 426] on button "[GEOGRAPHIC_DATA]" at bounding box center [765, 438] width 253 height 25
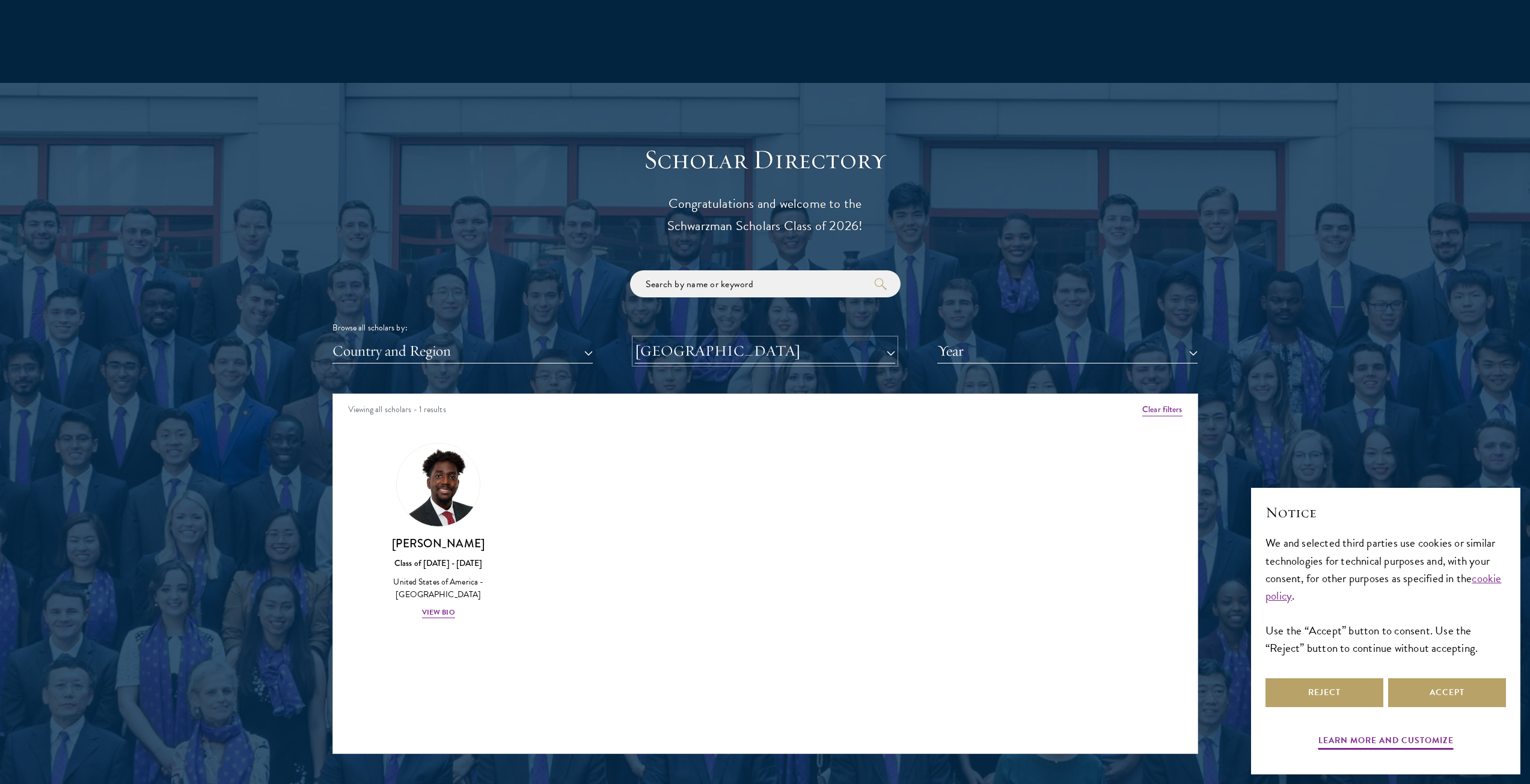
click at [761, 354] on button "[GEOGRAPHIC_DATA]" at bounding box center [764, 351] width 260 height 25
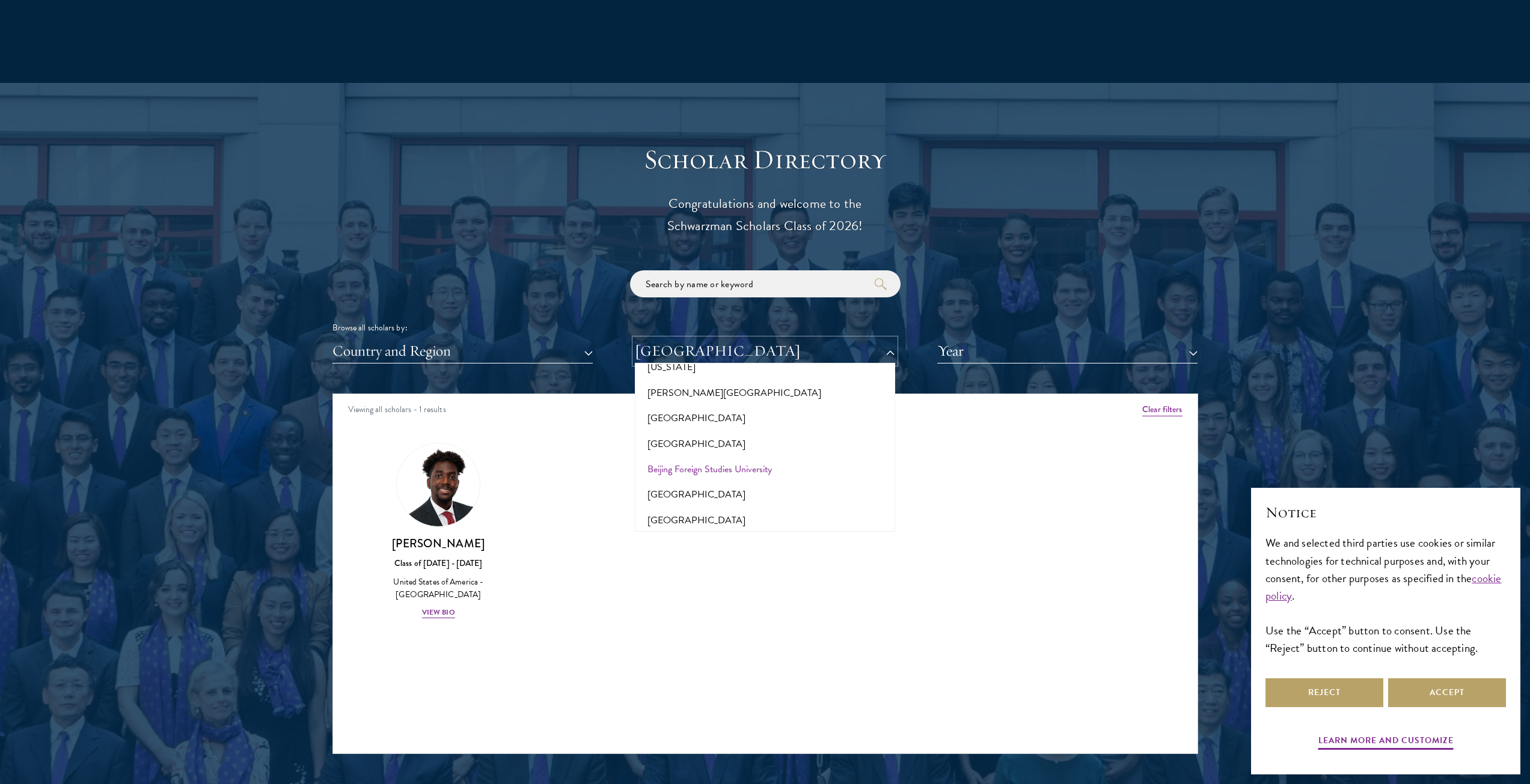
scroll to position [541, 0]
click at [699, 465] on button "[GEOGRAPHIC_DATA]" at bounding box center [765, 478] width 253 height 25
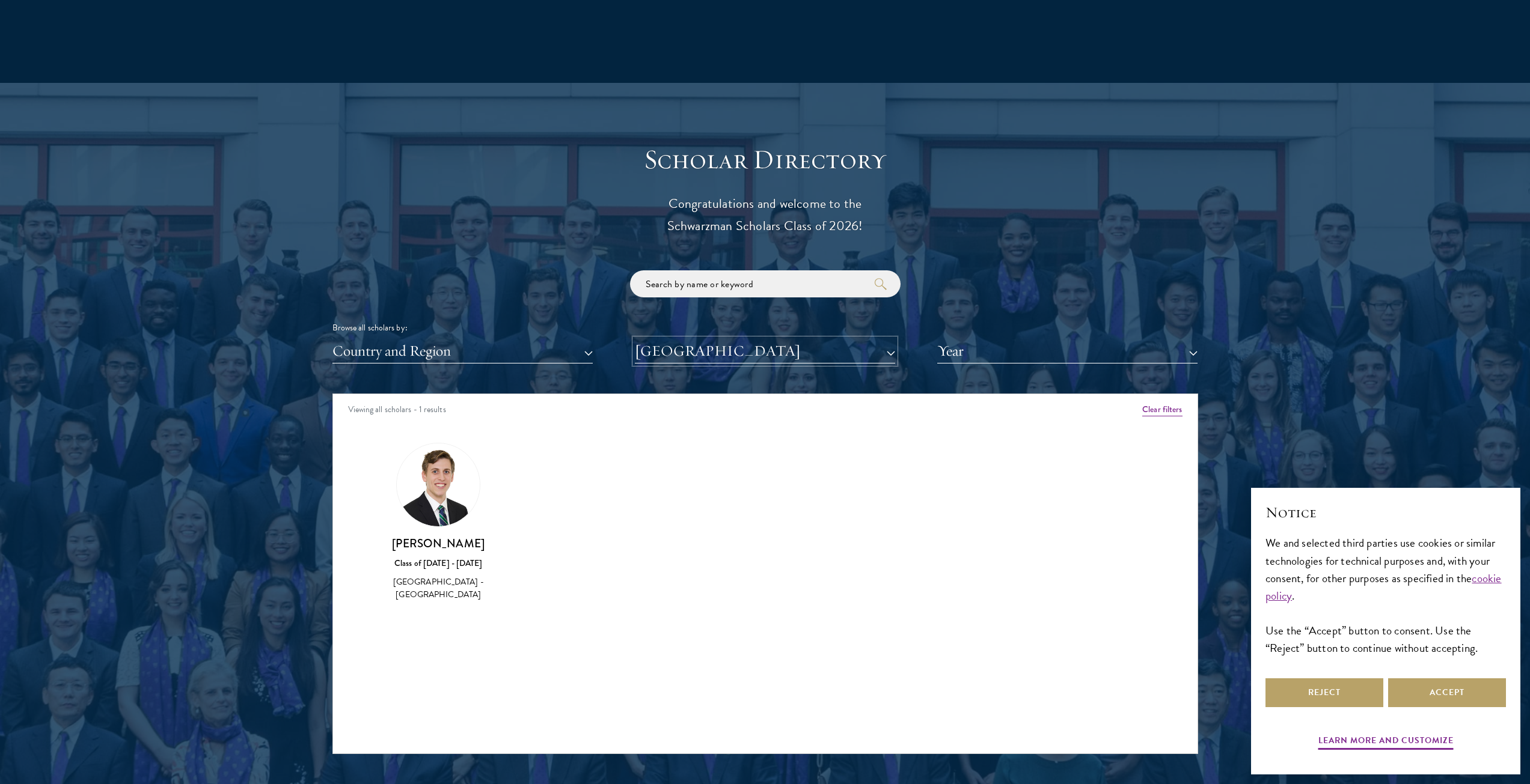
click at [716, 355] on button "[GEOGRAPHIC_DATA]" at bounding box center [764, 351] width 260 height 25
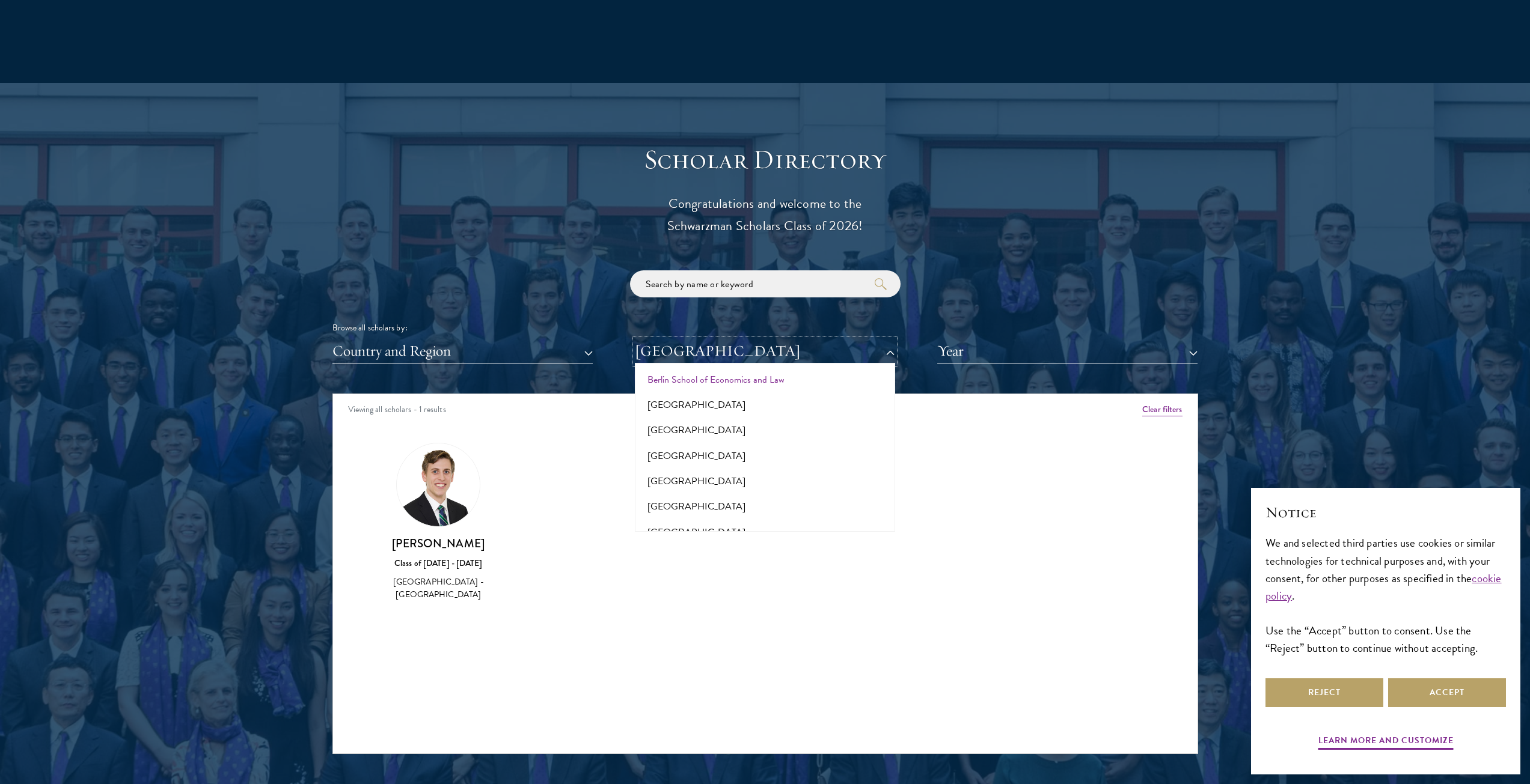
scroll to position [962, 0]
click at [707, 427] on button "[GEOGRAPHIC_DATA]" at bounding box center [765, 439] width 253 height 25
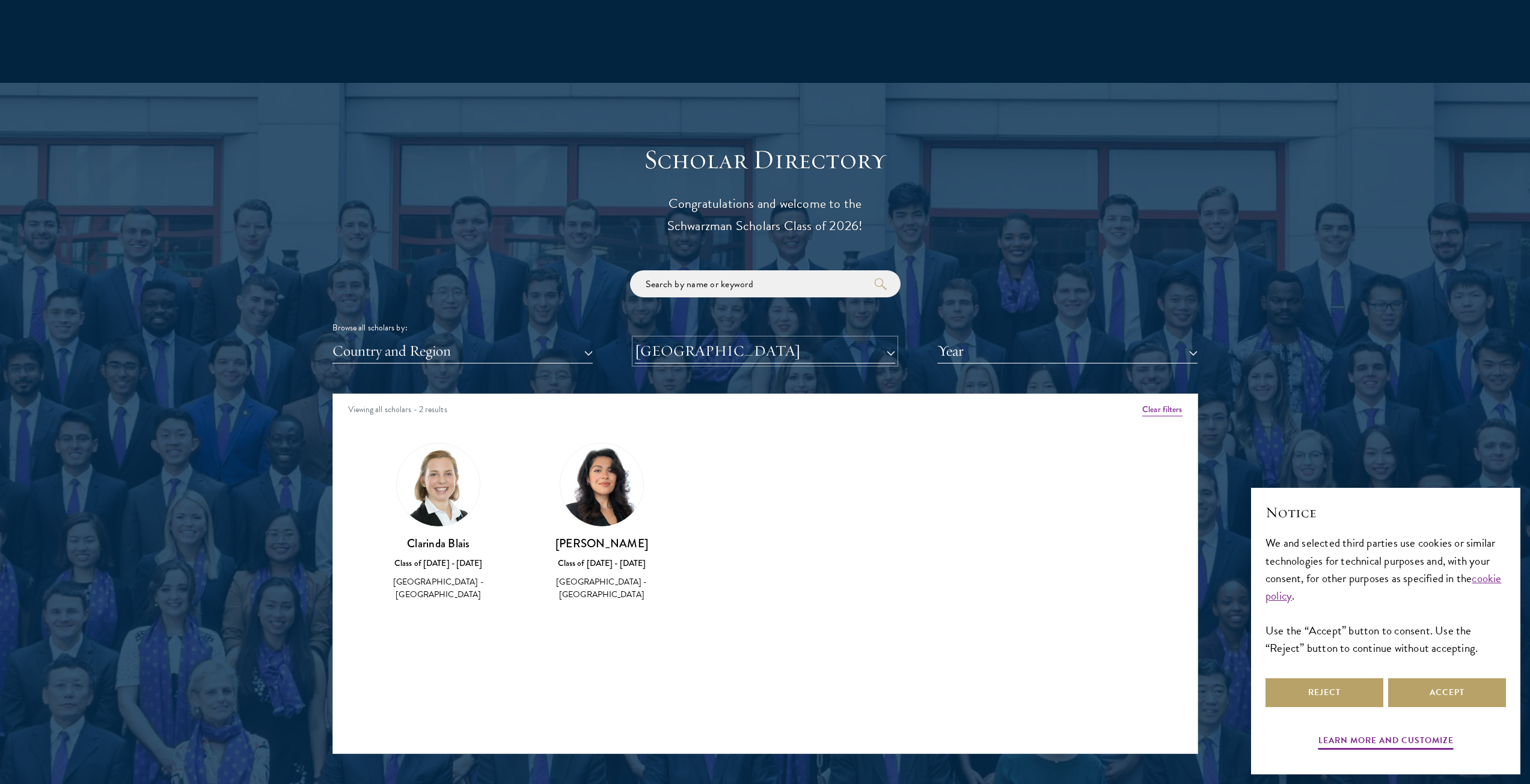
click at [740, 360] on button "[GEOGRAPHIC_DATA]" at bounding box center [764, 351] width 260 height 25
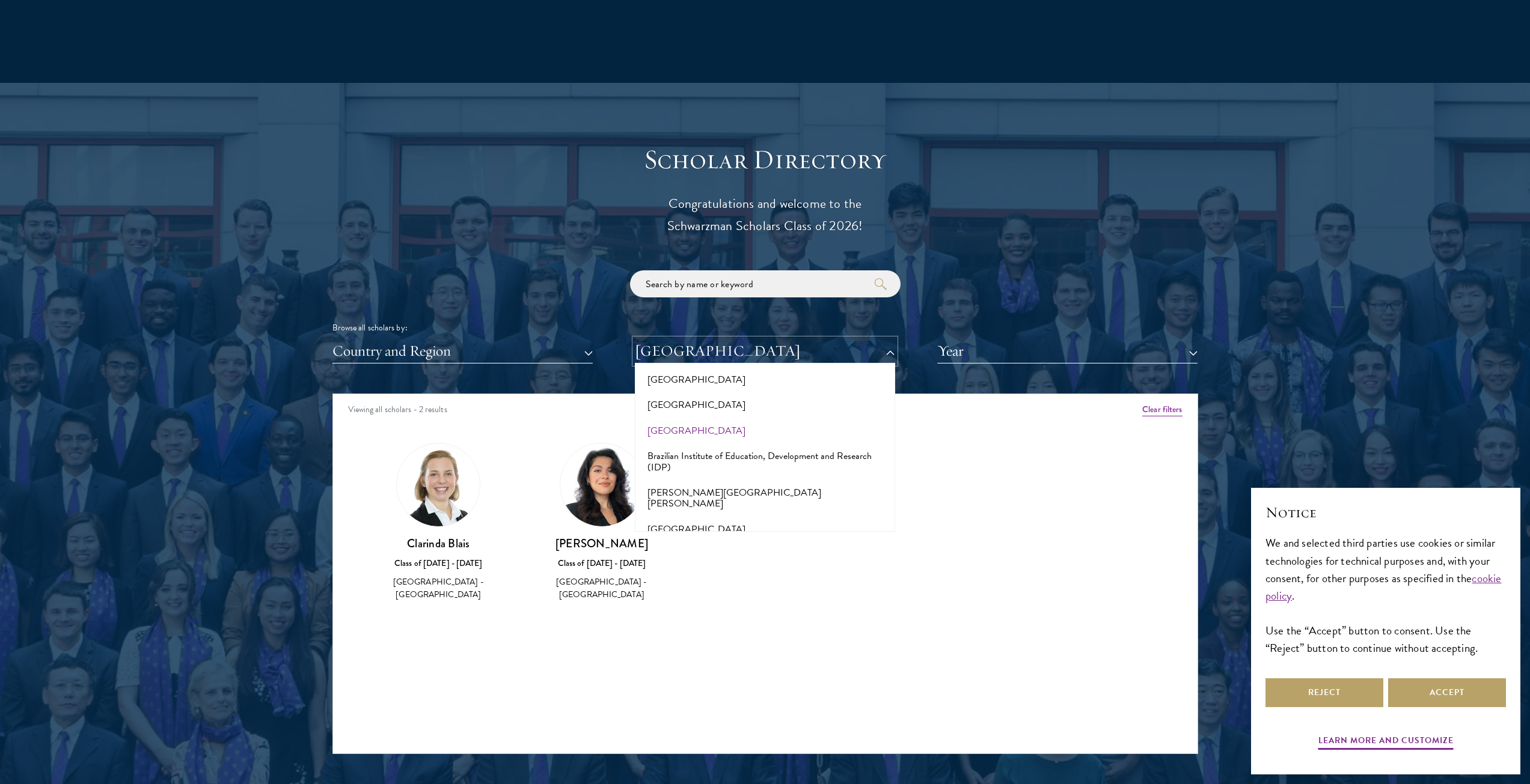
scroll to position [1081, 0]
click at [694, 457] on button "[GEOGRAPHIC_DATA]" at bounding box center [765, 469] width 253 height 25
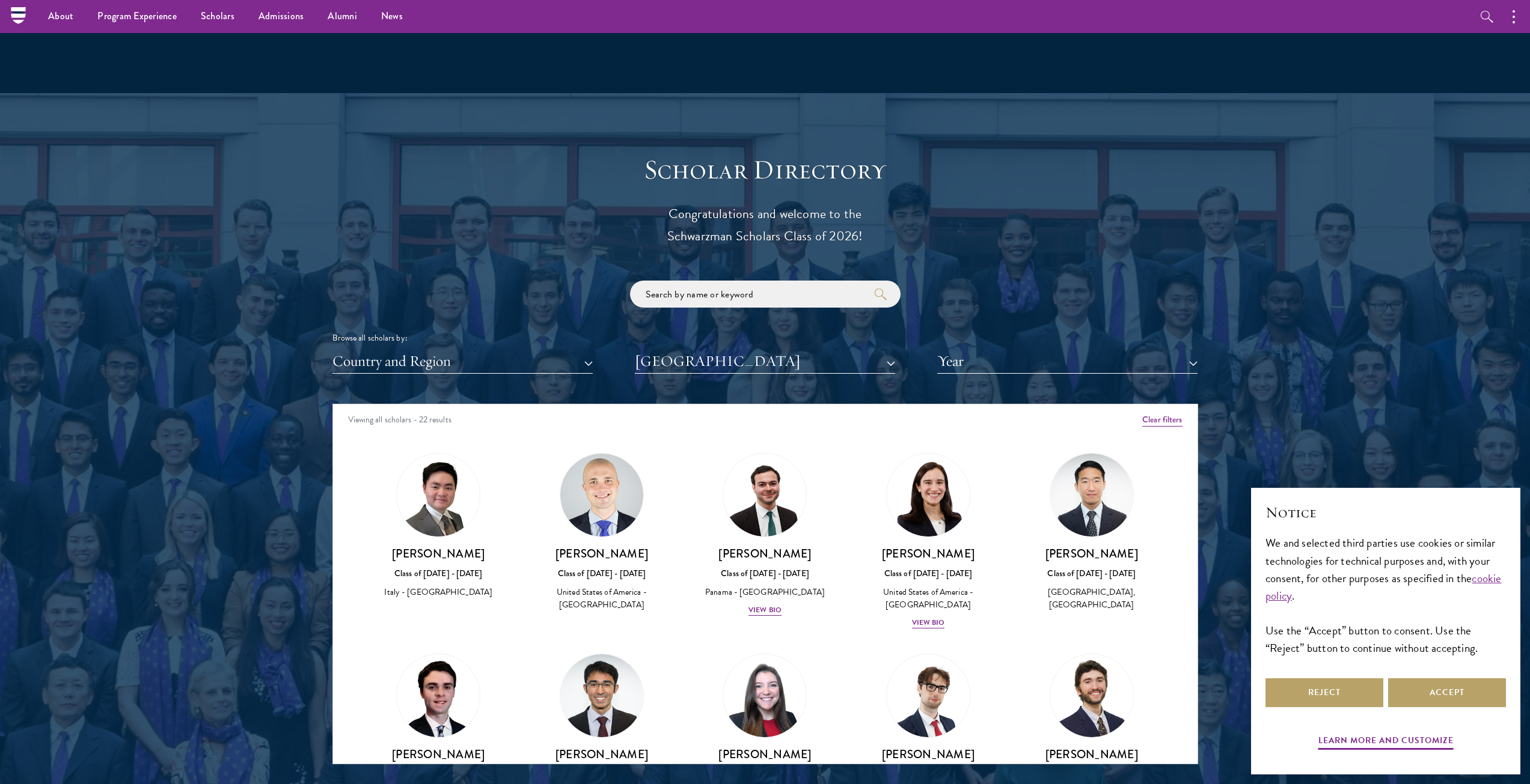
scroll to position [1081, 0]
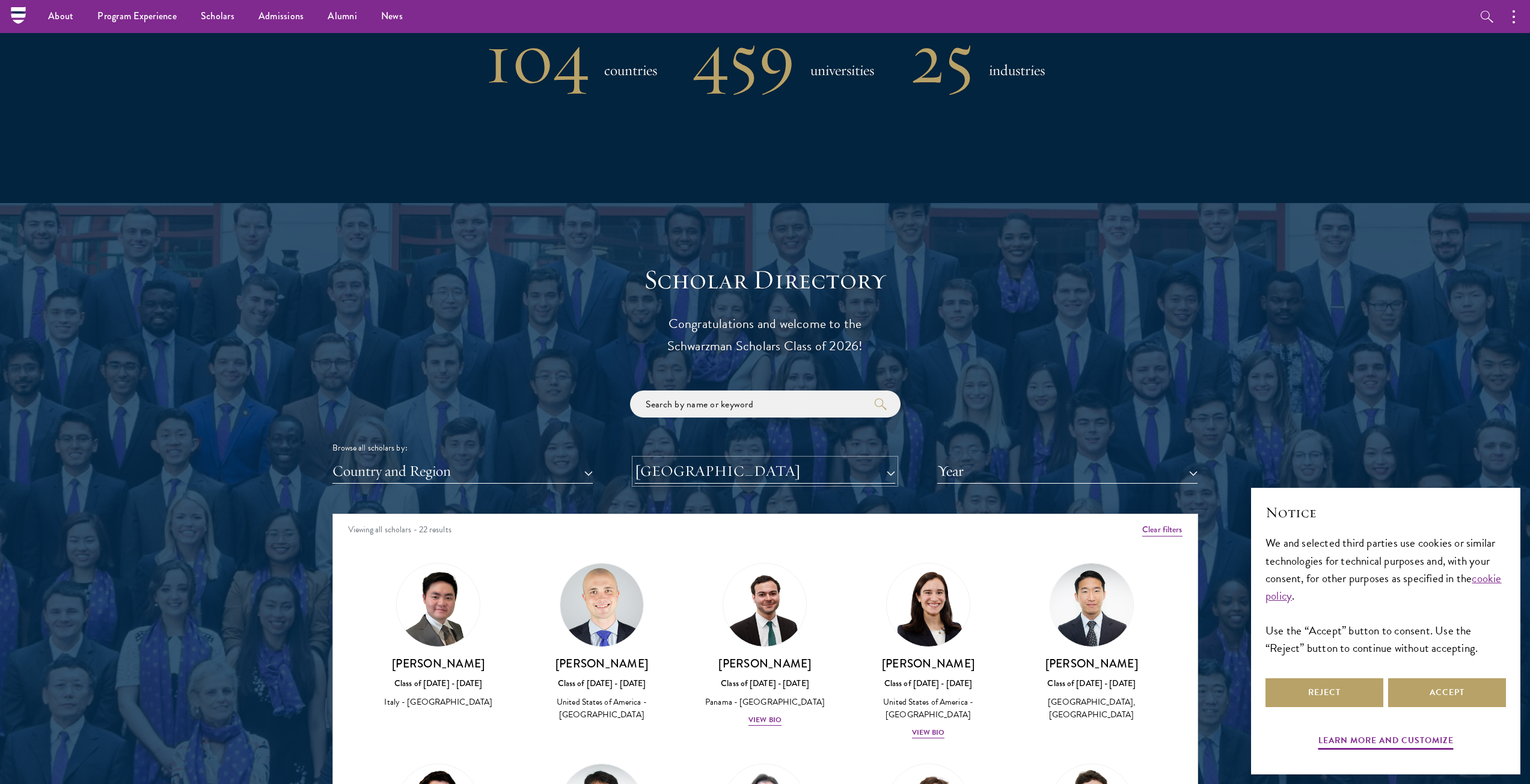
click at [767, 459] on button "[GEOGRAPHIC_DATA]" at bounding box center [764, 471] width 260 height 25
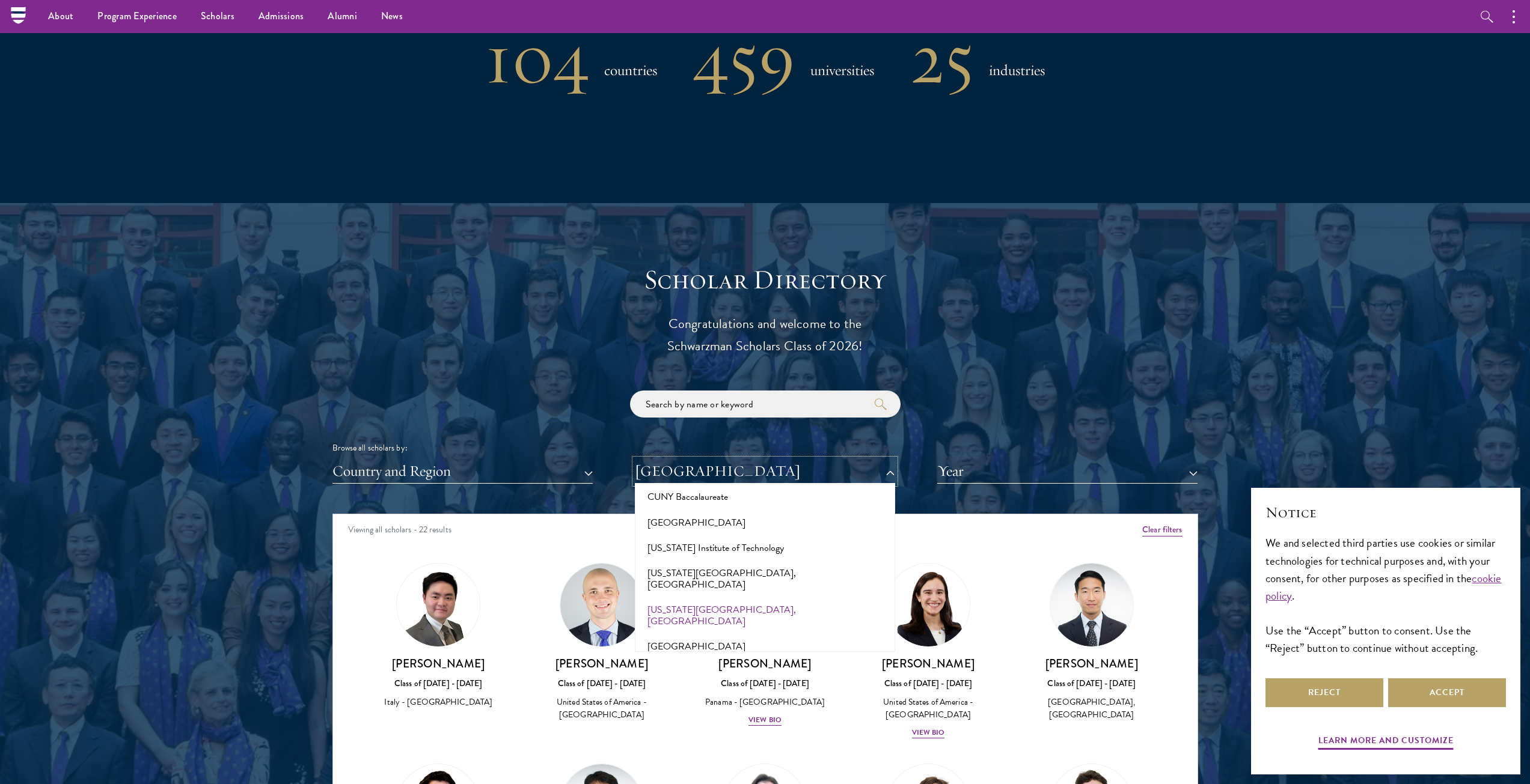
scroll to position [1202, 0]
click at [714, 595] on button "[US_STATE][GEOGRAPHIC_DATA], [GEOGRAPHIC_DATA]" at bounding box center [765, 613] width 253 height 37
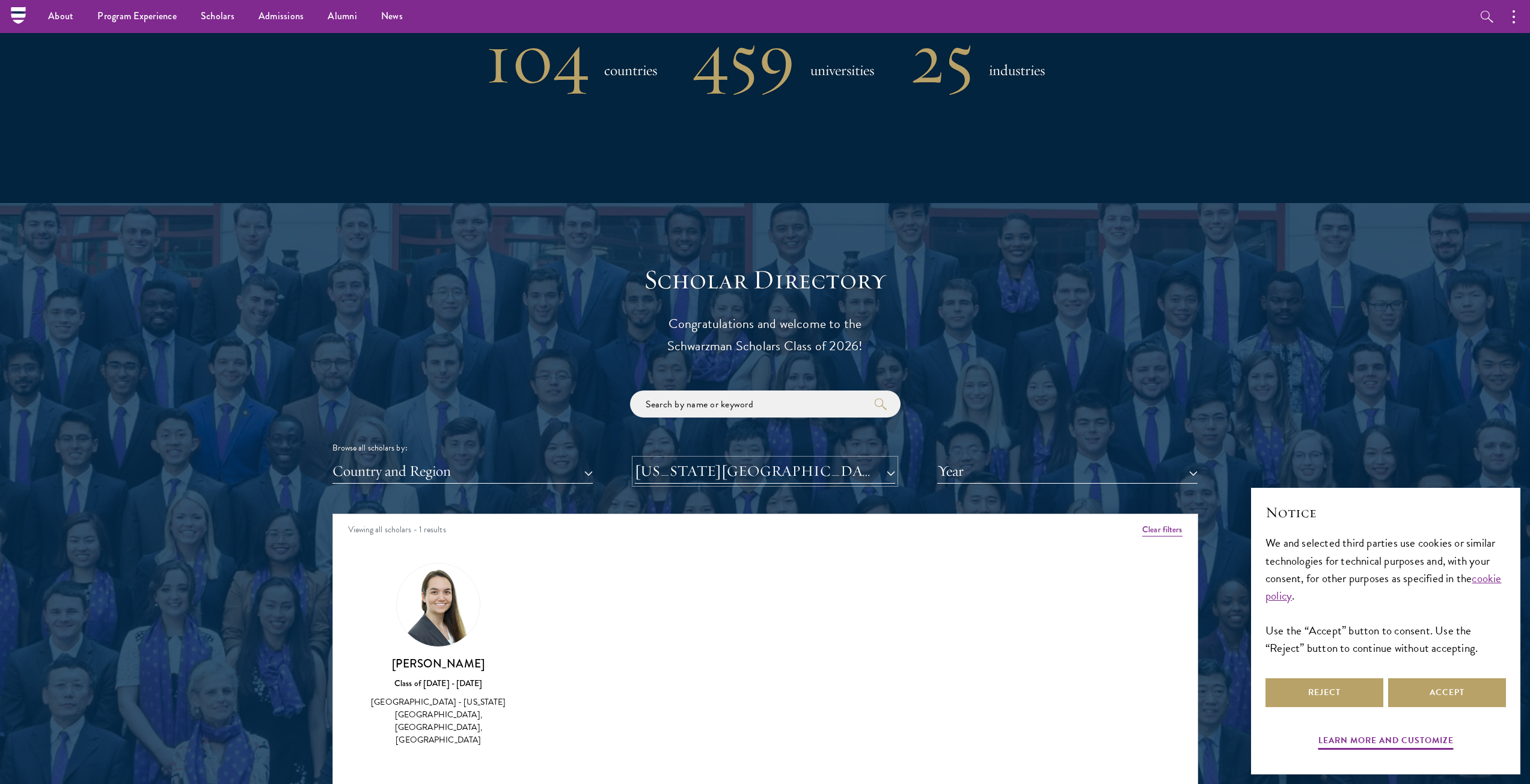
drag, startPoint x: 767, startPoint y: 471, endPoint x: 757, endPoint y: 476, distance: 11.2
click at [765, 474] on button "[US_STATE][GEOGRAPHIC_DATA], [GEOGRAPHIC_DATA]" at bounding box center [764, 471] width 260 height 25
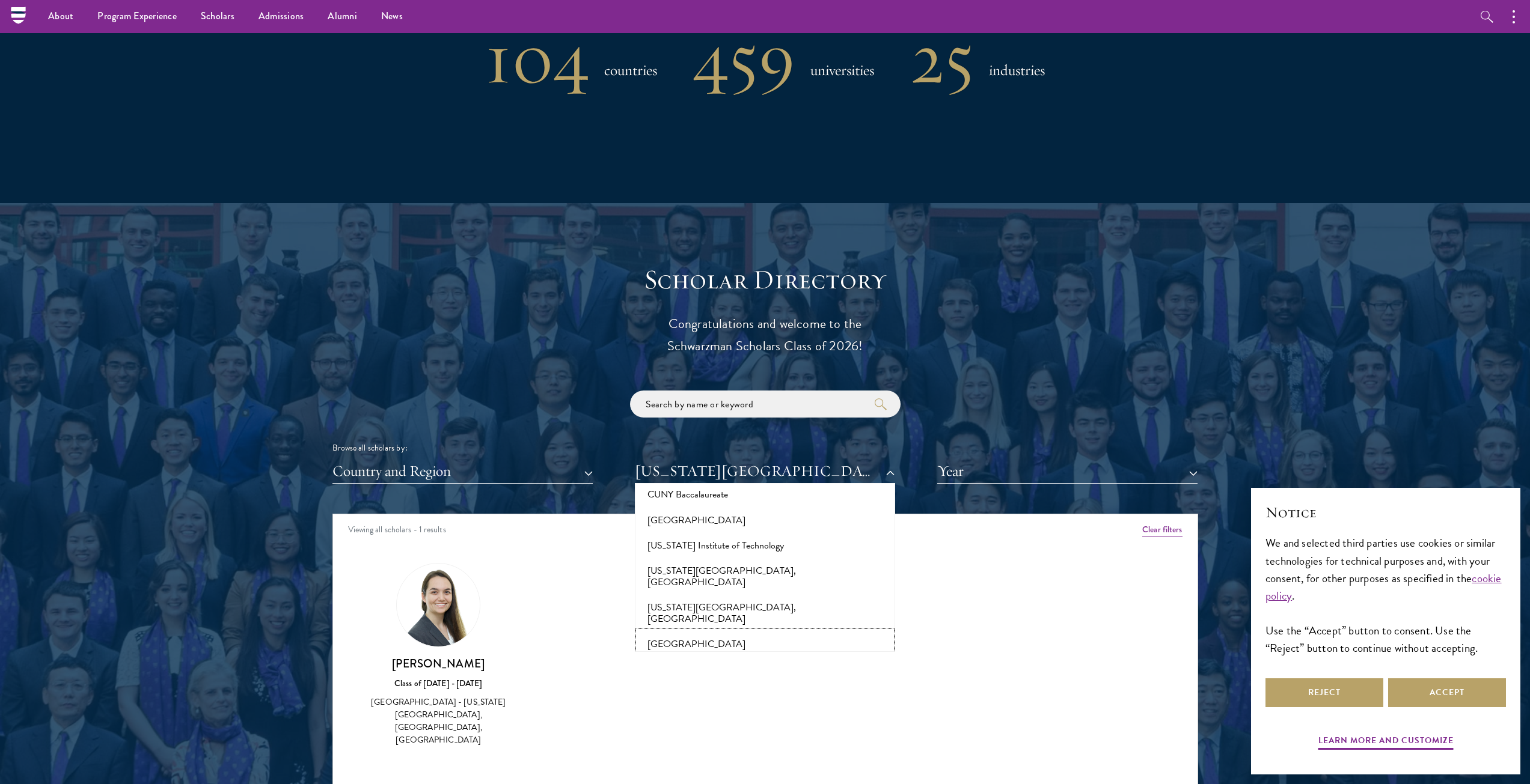
click at [718, 631] on button "[GEOGRAPHIC_DATA]" at bounding box center [765, 644] width 253 height 25
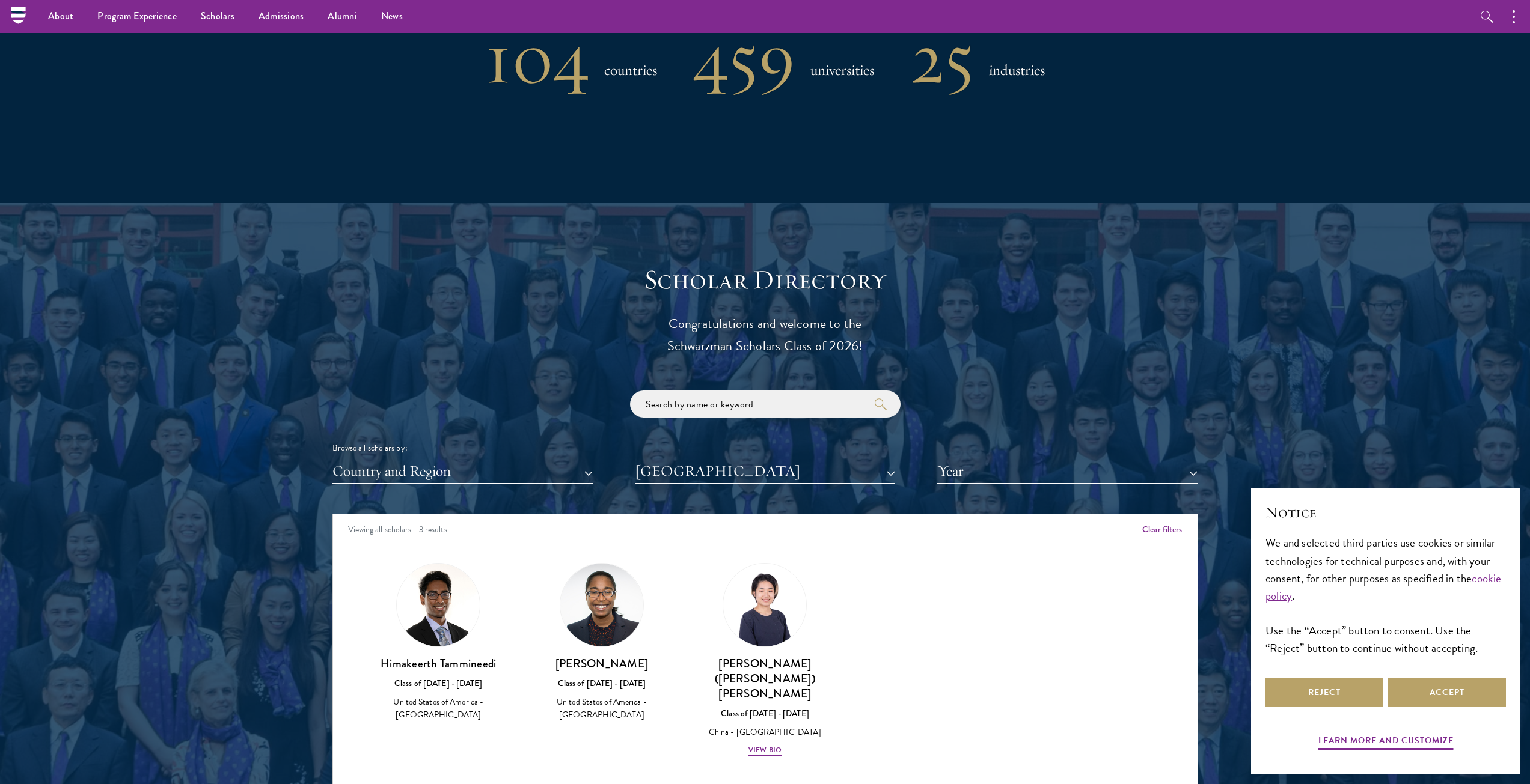
click at [788, 458] on div "Browse all scholars by: Country and Region All Countries and Regions [GEOGRAPHI…" at bounding box center [765, 436] width 865 height 93
click at [788, 470] on button "[GEOGRAPHIC_DATA]" at bounding box center [764, 471] width 260 height 25
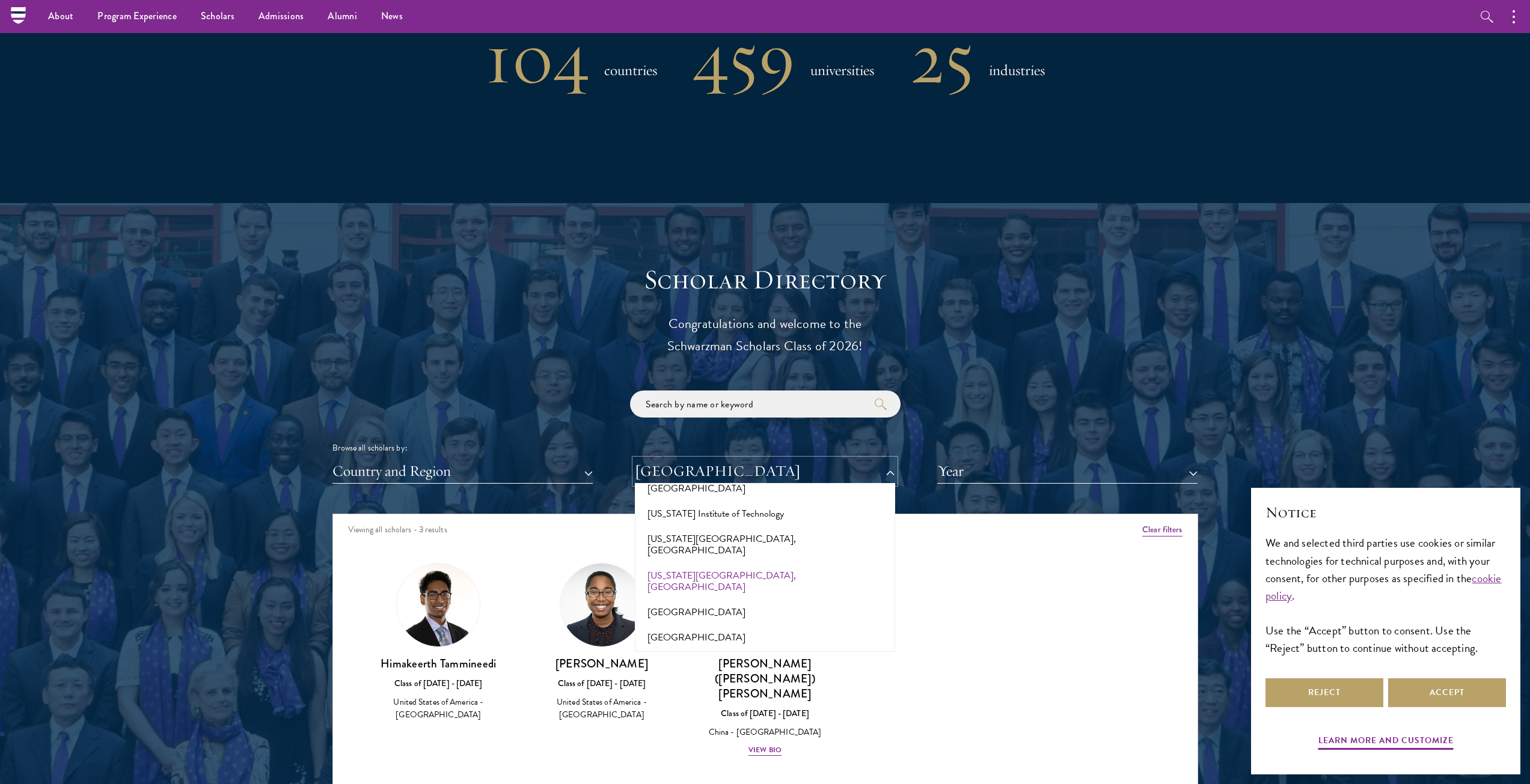
scroll to position [1262, 0]
click at [712, 597] on button "[GEOGRAPHIC_DATA]" at bounding box center [765, 609] width 253 height 25
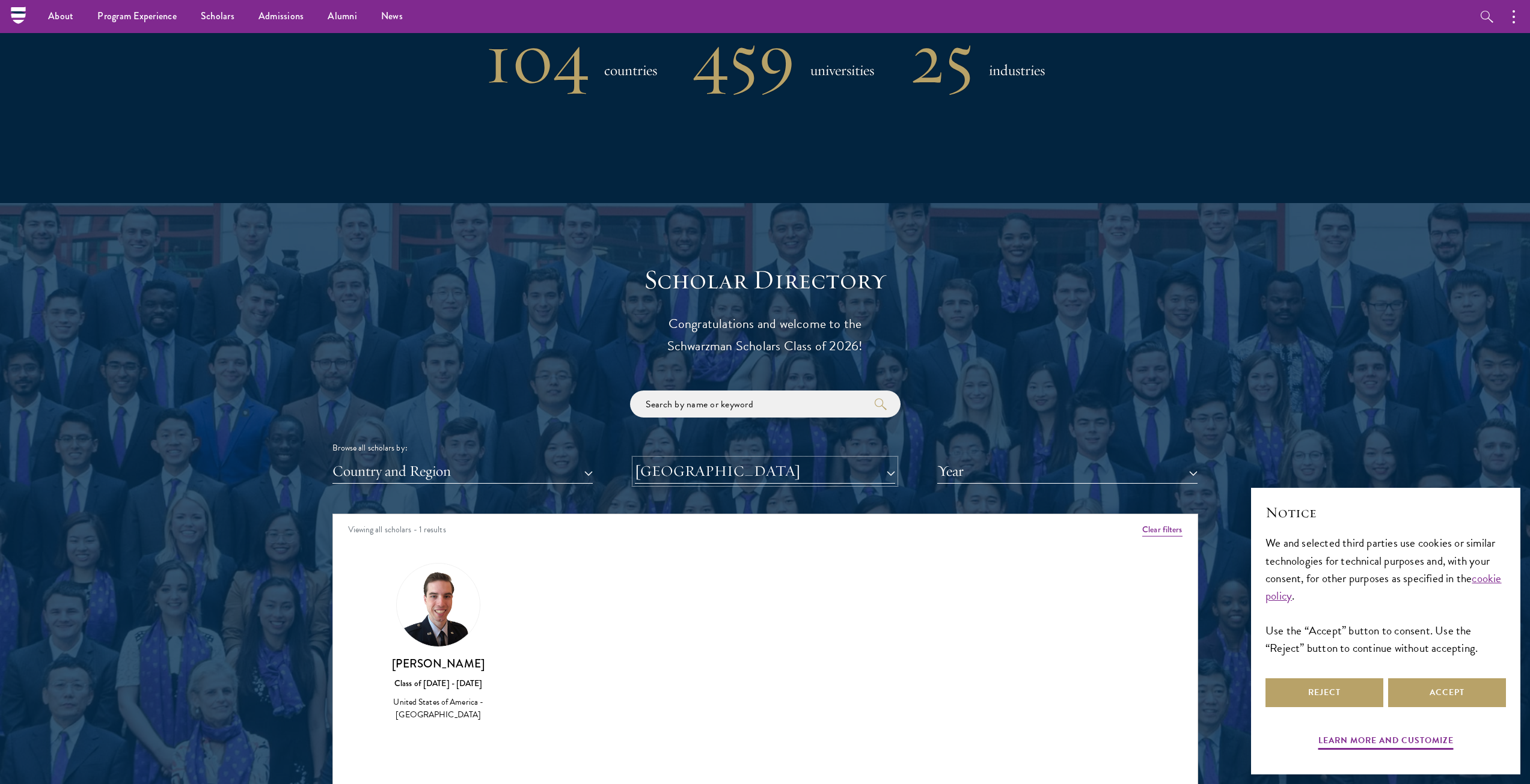
click at [739, 480] on button "[GEOGRAPHIC_DATA]" at bounding box center [764, 471] width 260 height 25
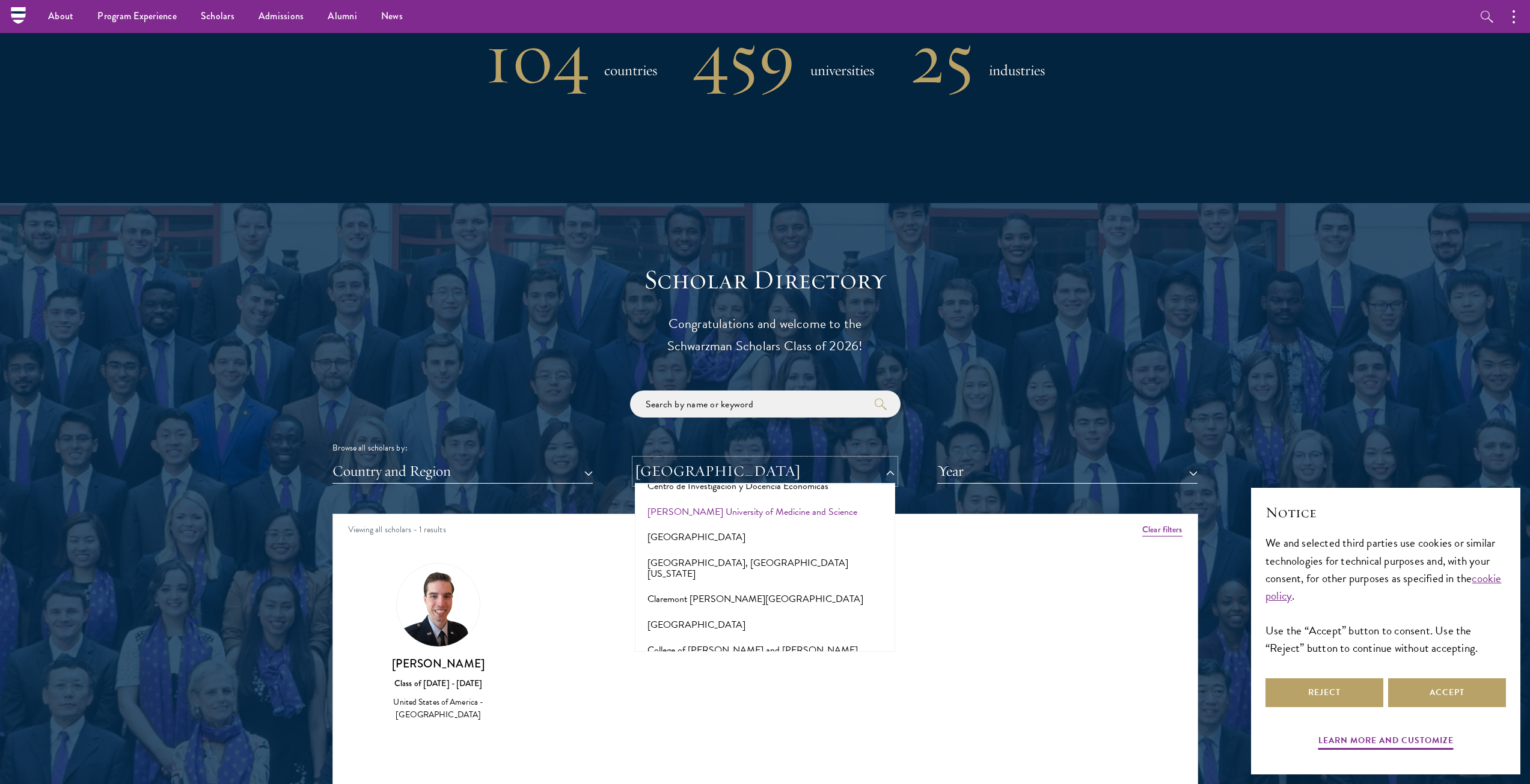
scroll to position [1622, 0]
click at [708, 578] on button "[GEOGRAPHIC_DATA]" at bounding box center [765, 591] width 253 height 25
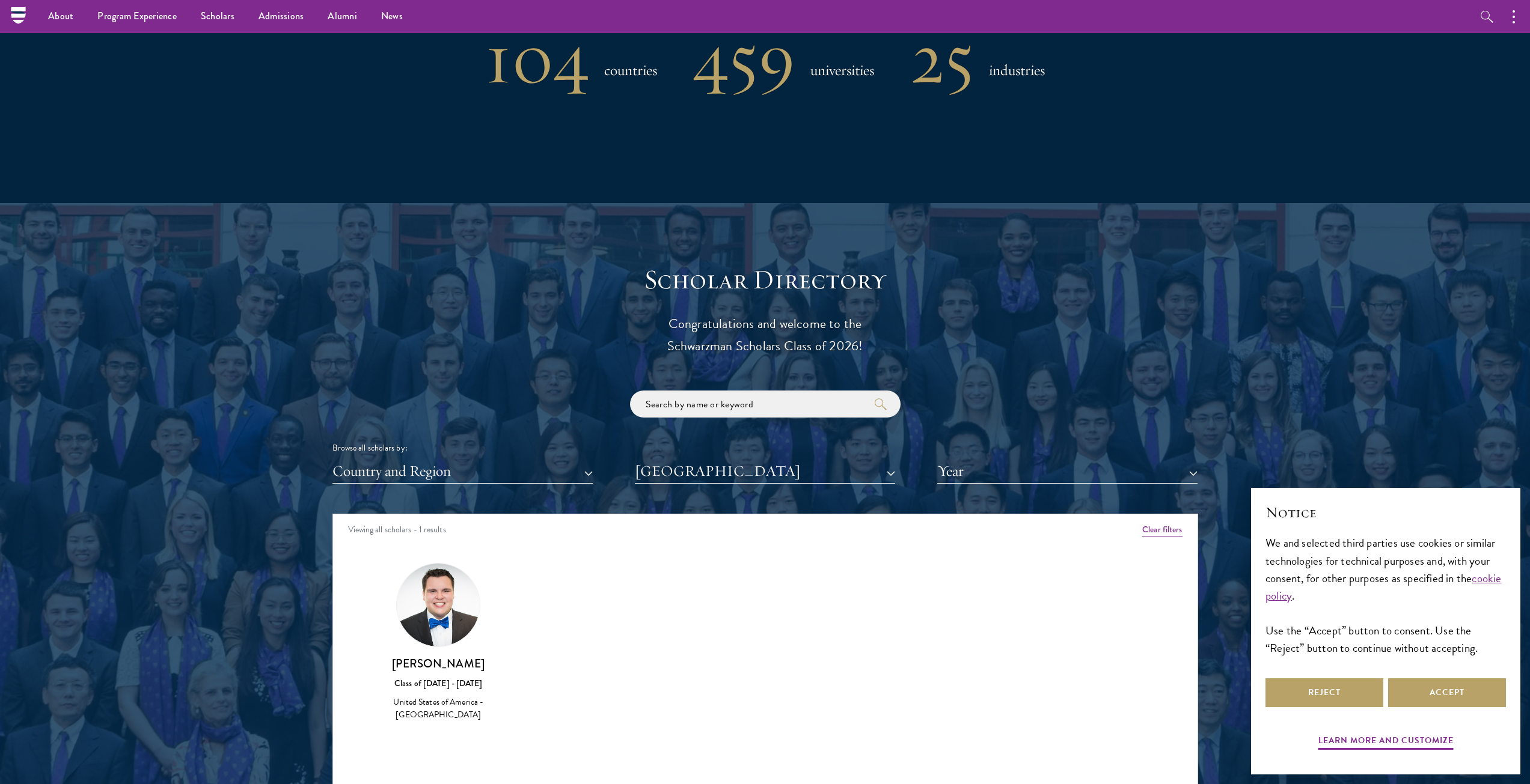
click at [734, 494] on div "Scholar Directory Congratulations and welcome to the Schwarzman Scholars Class …" at bounding box center [765, 569] width 865 height 611
click at [735, 483] on button "[GEOGRAPHIC_DATA]" at bounding box center [764, 471] width 260 height 25
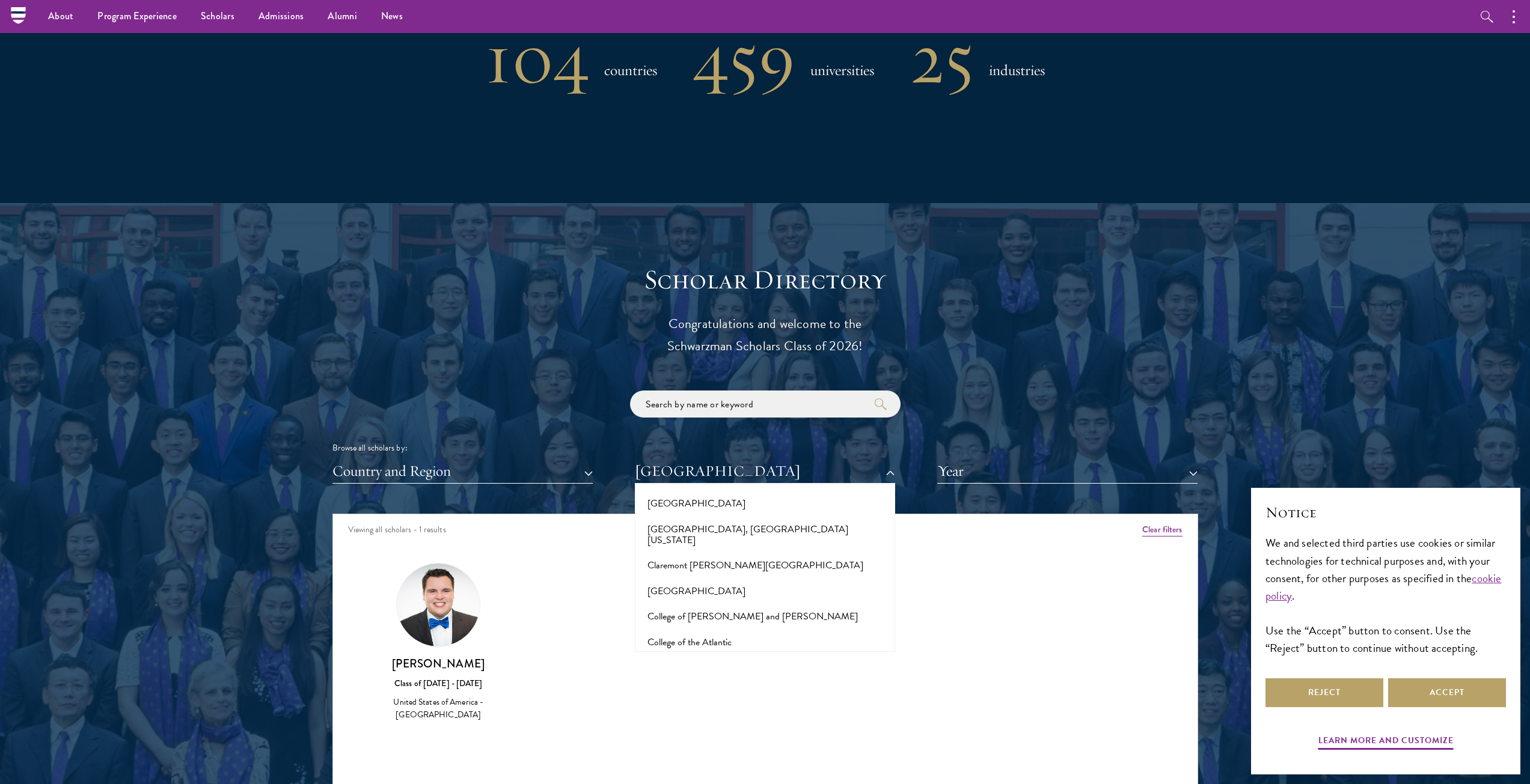
click at [704, 655] on button "[GEOGRAPHIC_DATA]" at bounding box center [765, 667] width 253 height 25
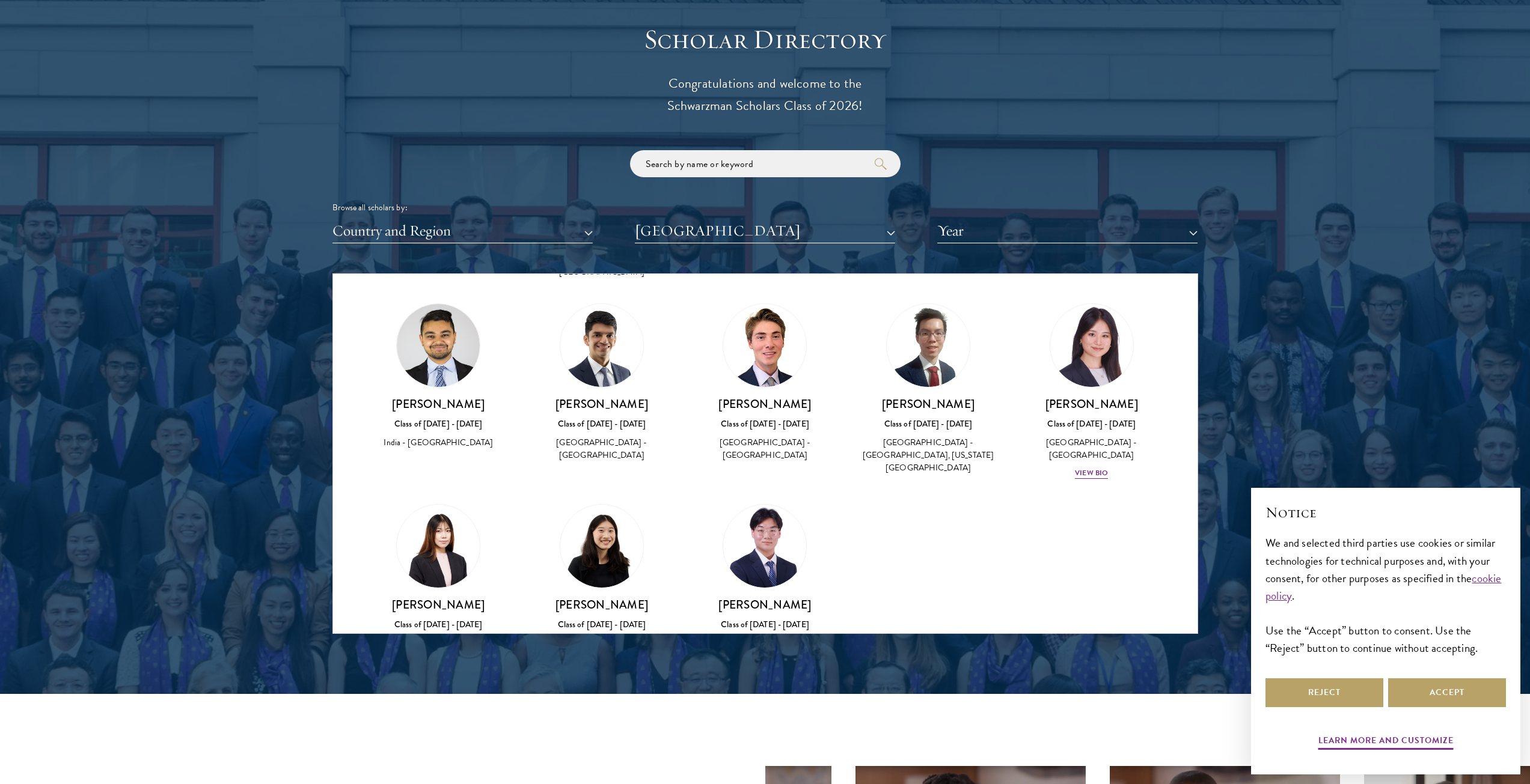
scroll to position [866, 0]
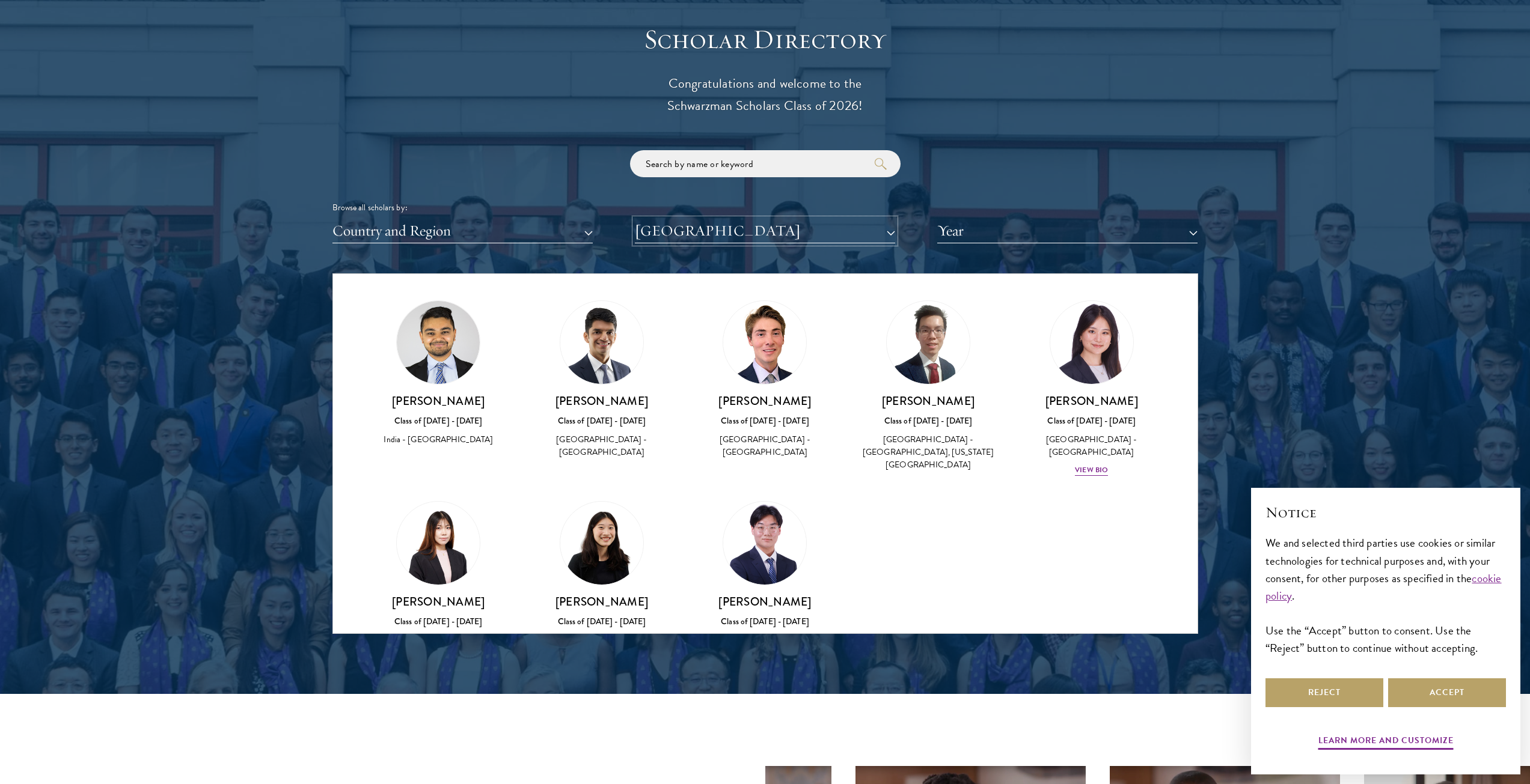
click at [817, 235] on button "[GEOGRAPHIC_DATA]" at bounding box center [764, 232] width 260 height 25
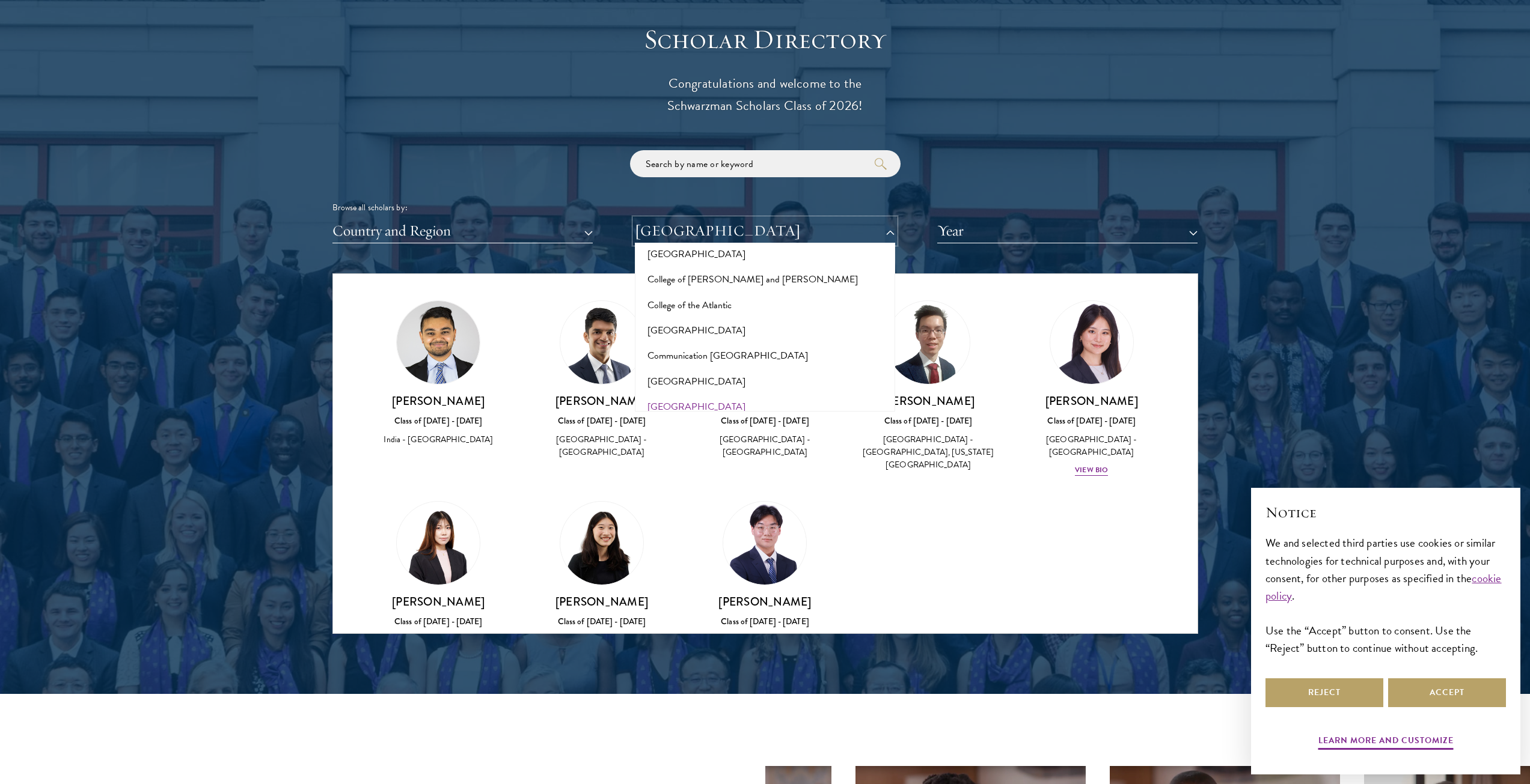
scroll to position [1743, 0]
click at [737, 397] on button "[GEOGRAPHIC_DATA]" at bounding box center [765, 409] width 253 height 25
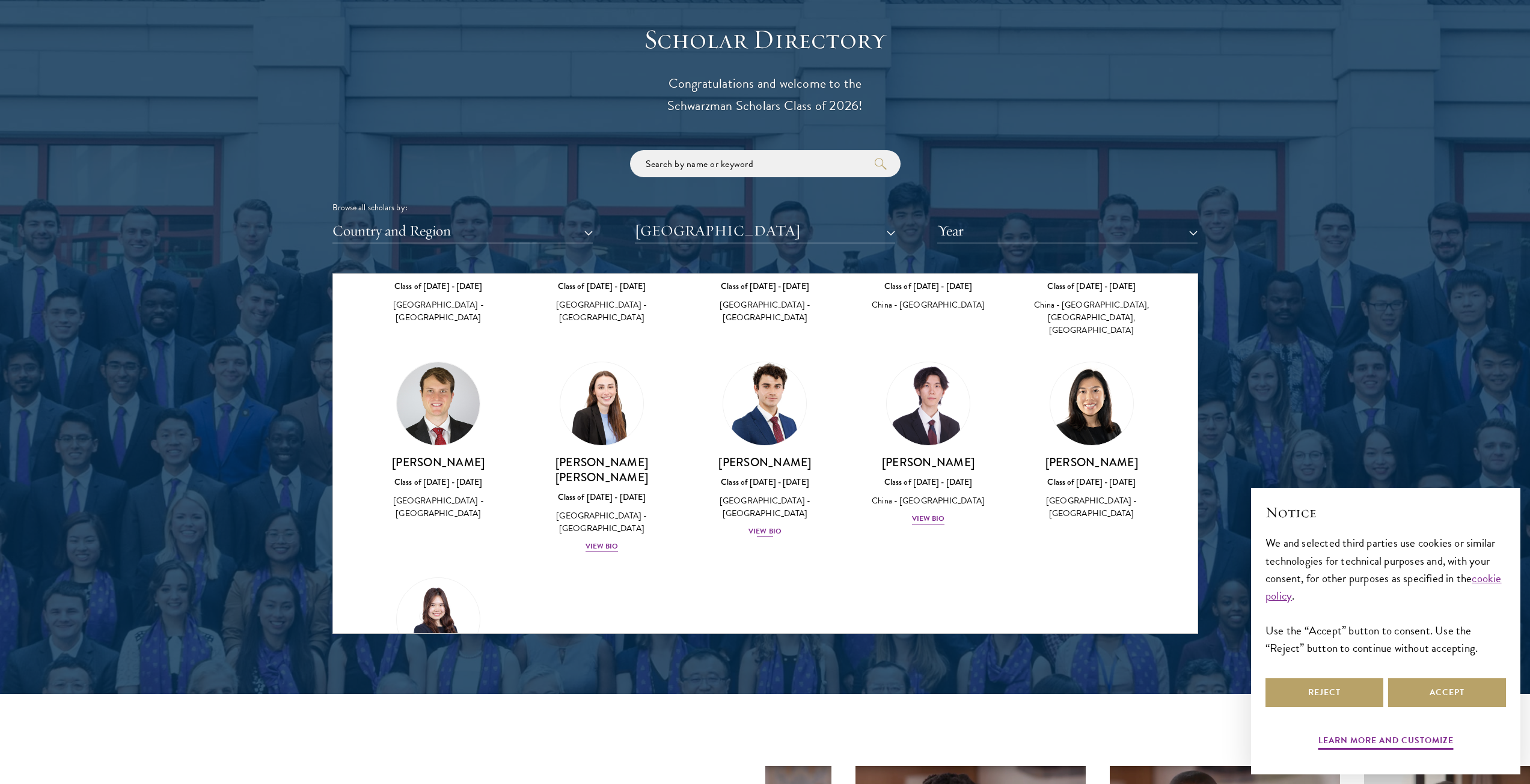
scroll to position [601, 0]
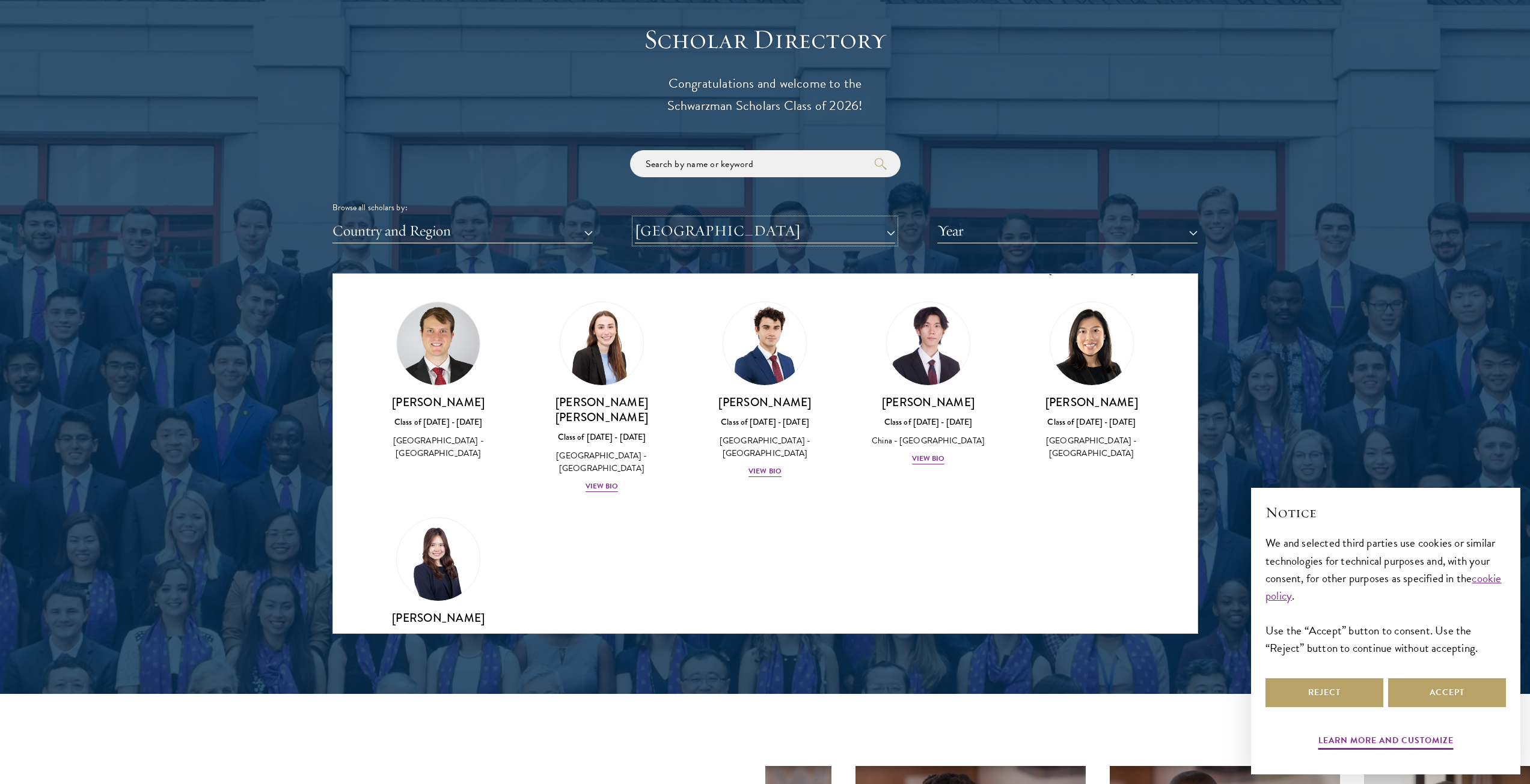
click at [765, 228] on button "[GEOGRAPHIC_DATA]" at bounding box center [764, 232] width 260 height 25
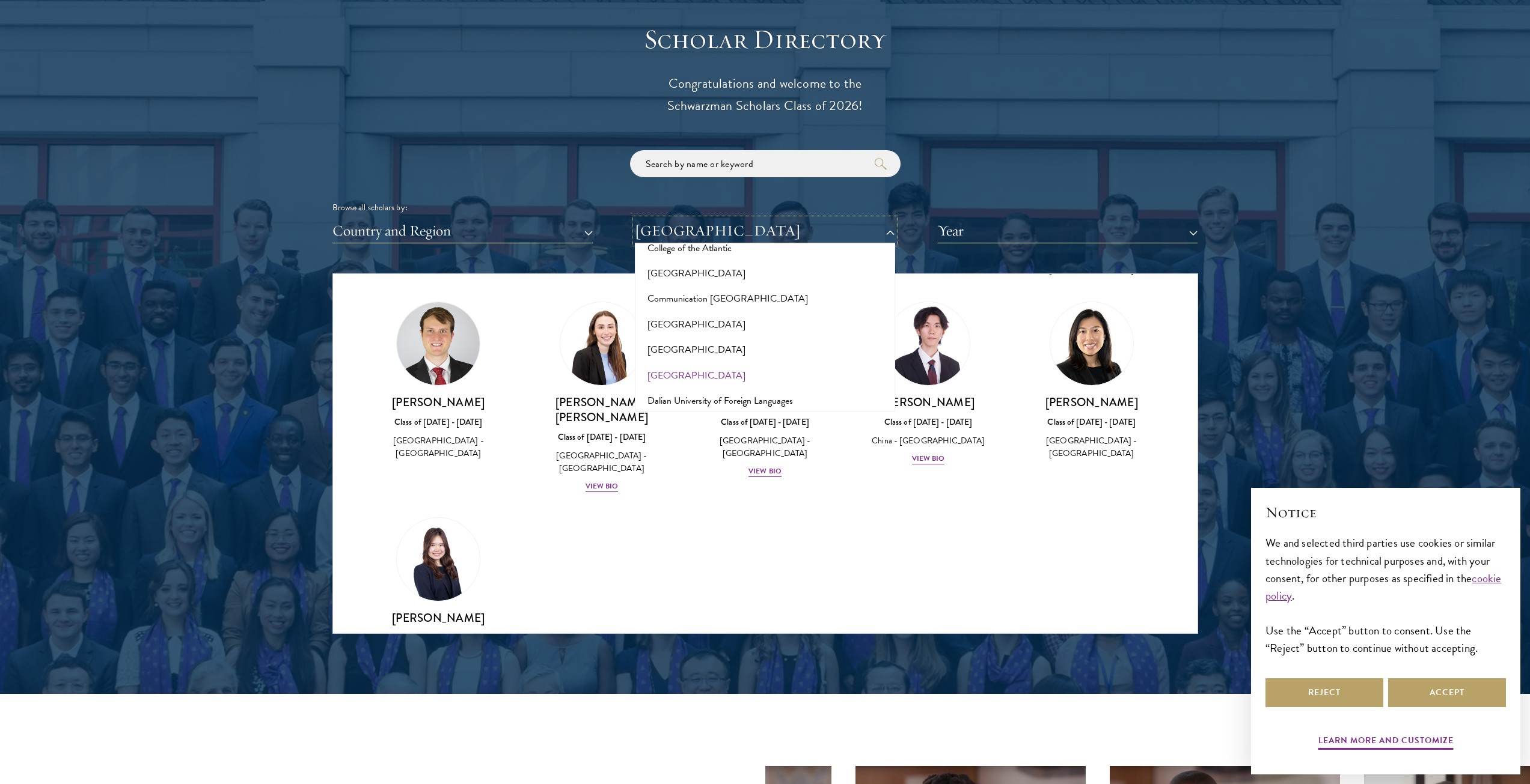
scroll to position [1803, 0]
click at [701, 413] on button "[GEOGRAPHIC_DATA]" at bounding box center [765, 426] width 253 height 25
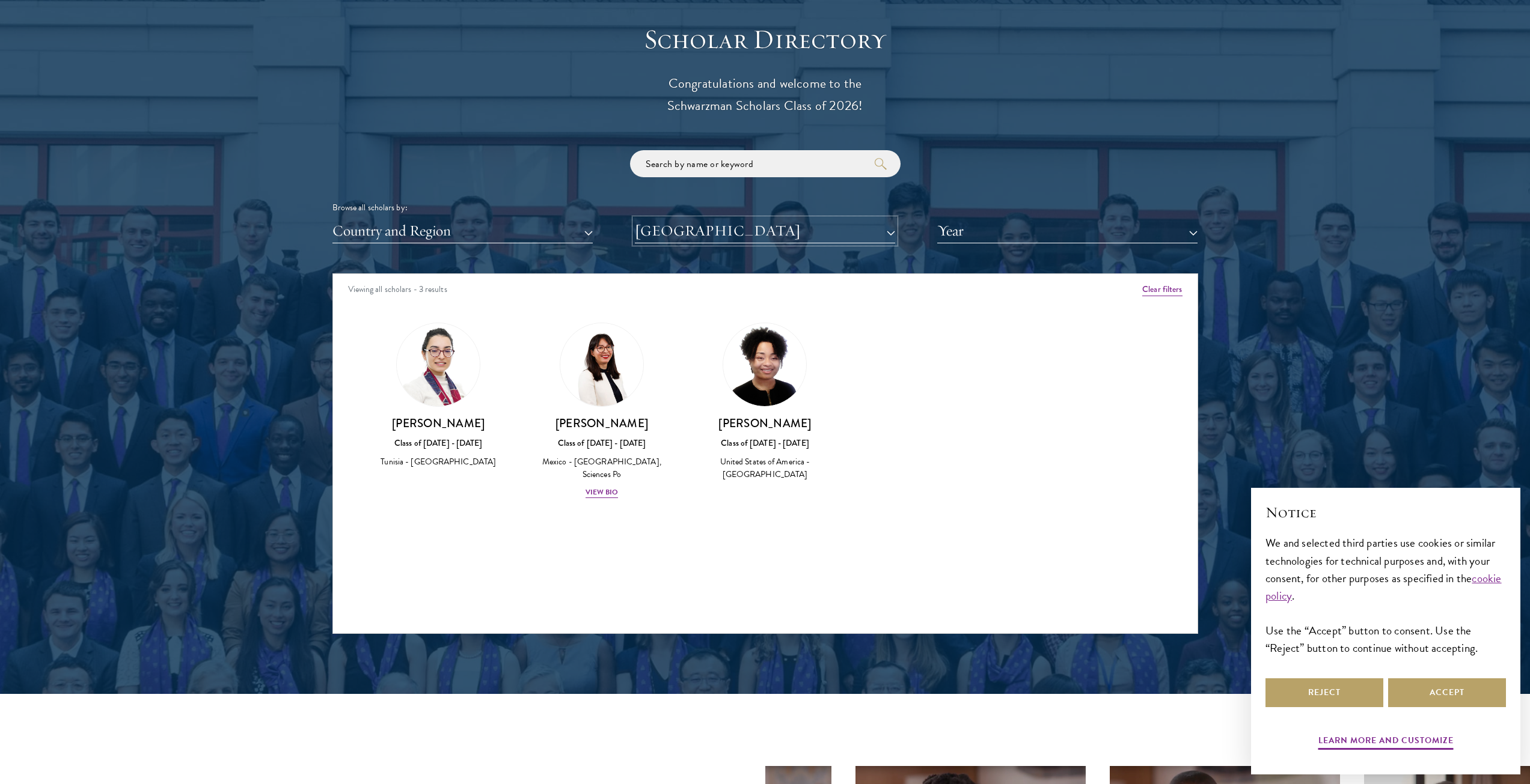
click at [779, 232] on button "[GEOGRAPHIC_DATA]" at bounding box center [764, 232] width 260 height 25
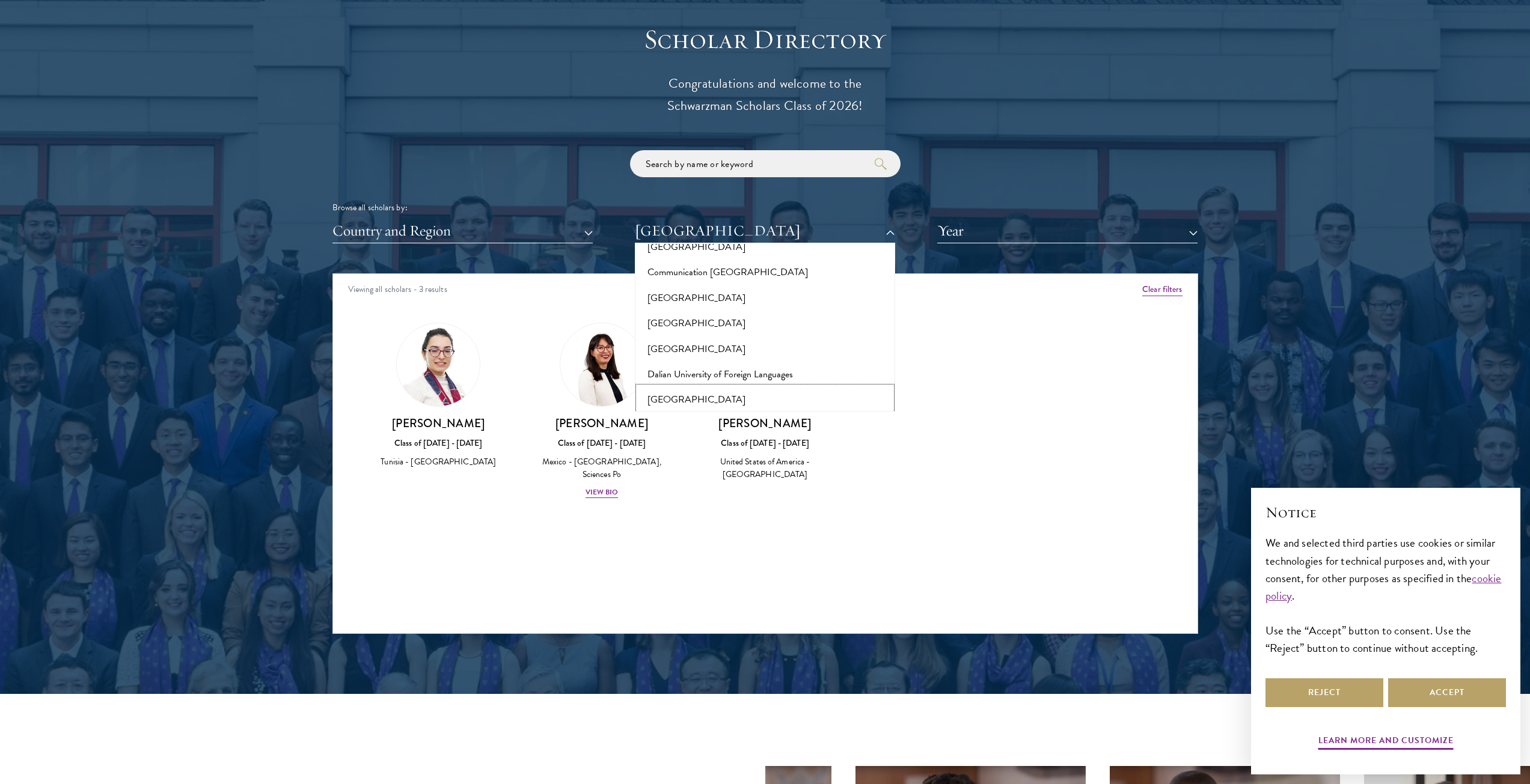
click at [709, 387] on button "[GEOGRAPHIC_DATA]" at bounding box center [765, 400] width 253 height 25
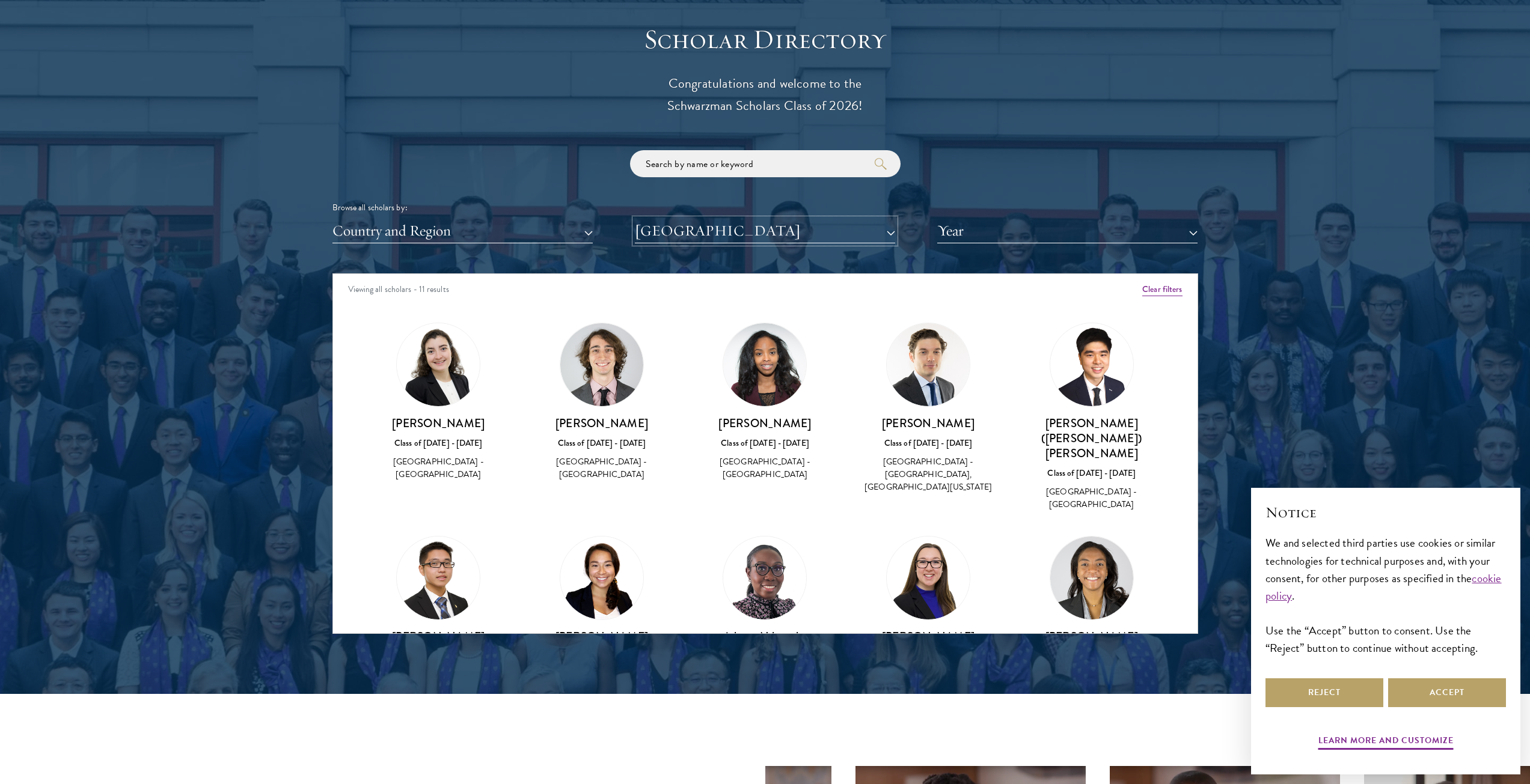
click at [802, 238] on button "[GEOGRAPHIC_DATA]" at bounding box center [764, 232] width 260 height 25
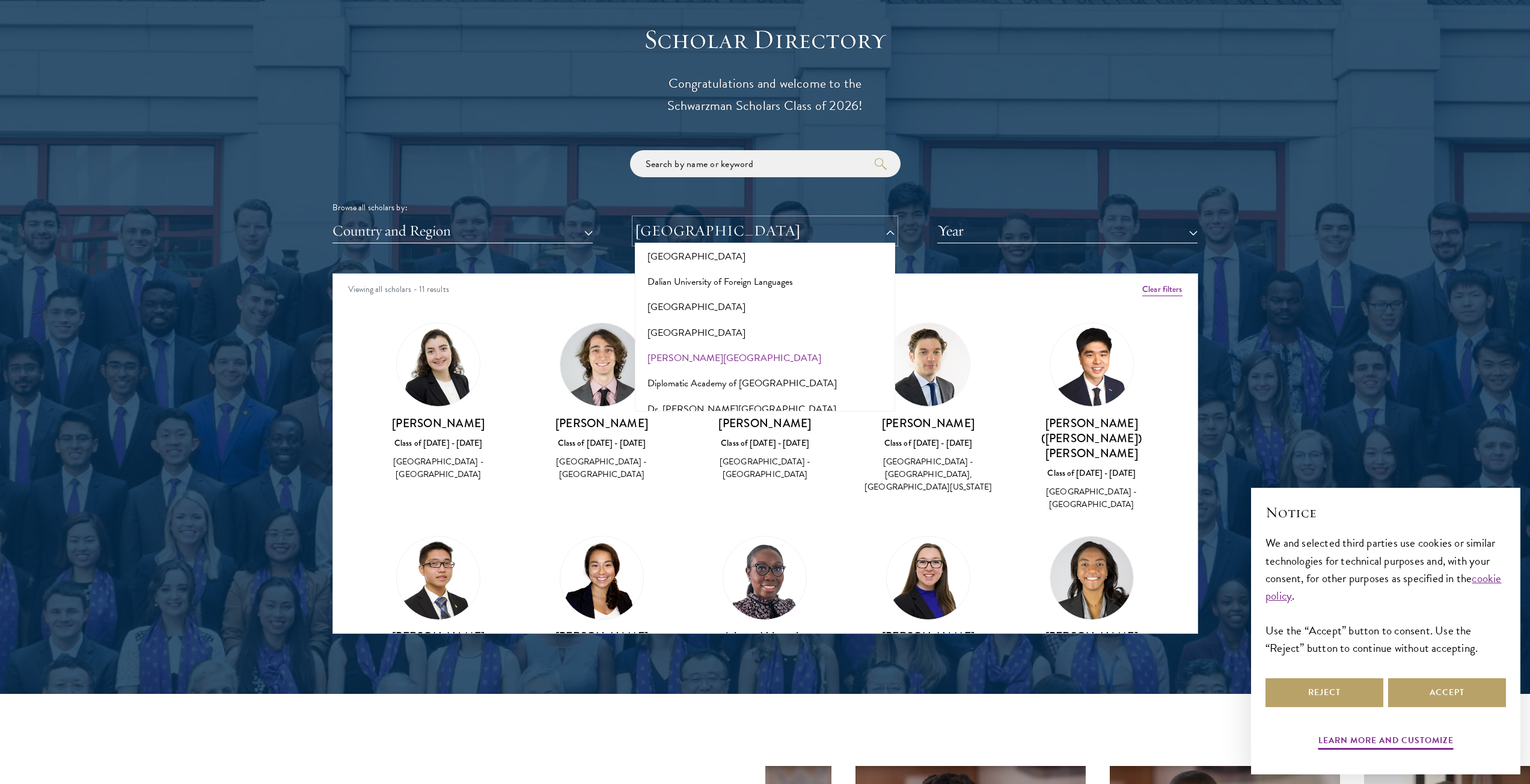
scroll to position [1922, 0]
click at [672, 394] on button "[GEOGRAPHIC_DATA]" at bounding box center [765, 406] width 253 height 25
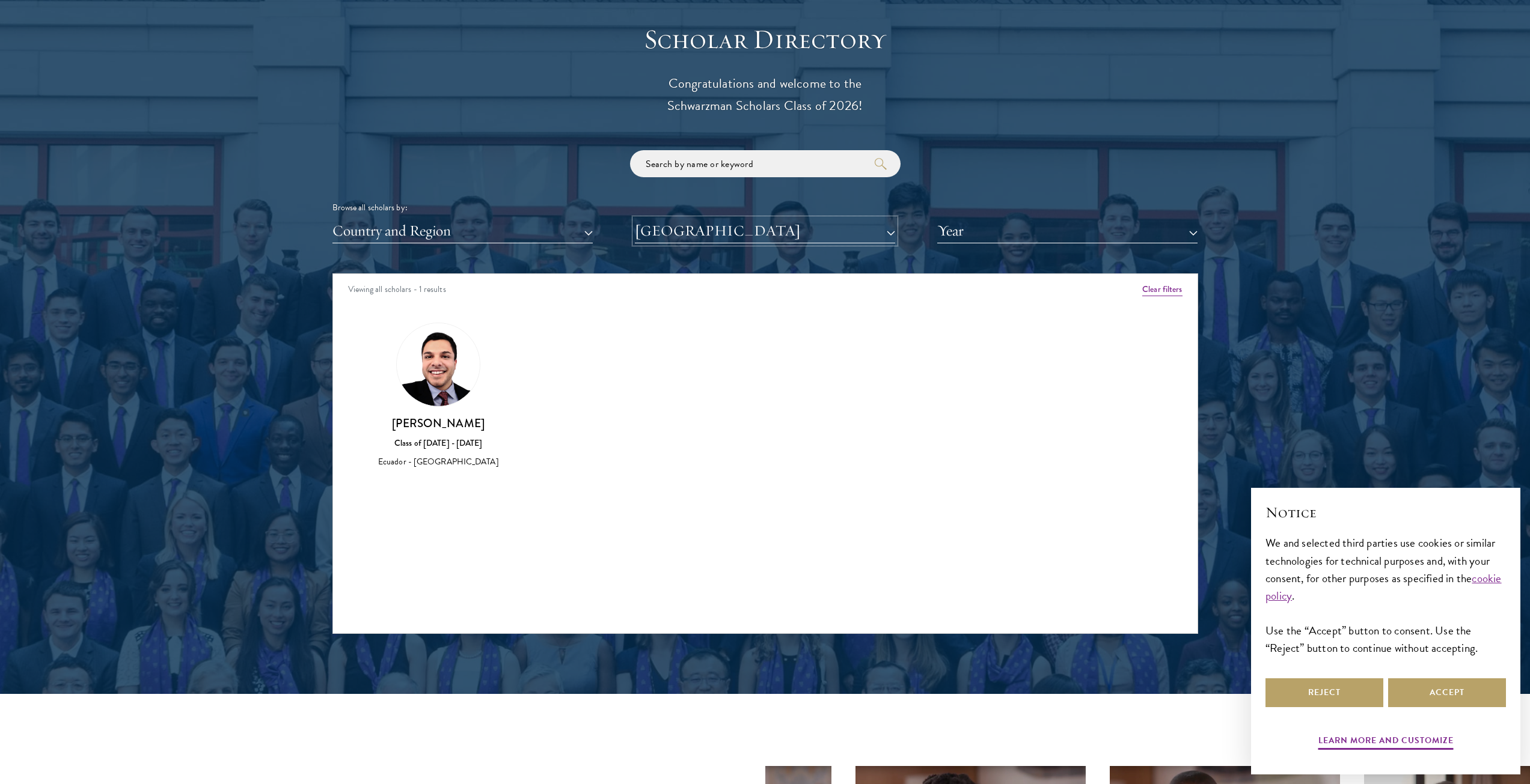
click at [779, 234] on button "[GEOGRAPHIC_DATA]" at bounding box center [764, 232] width 260 height 25
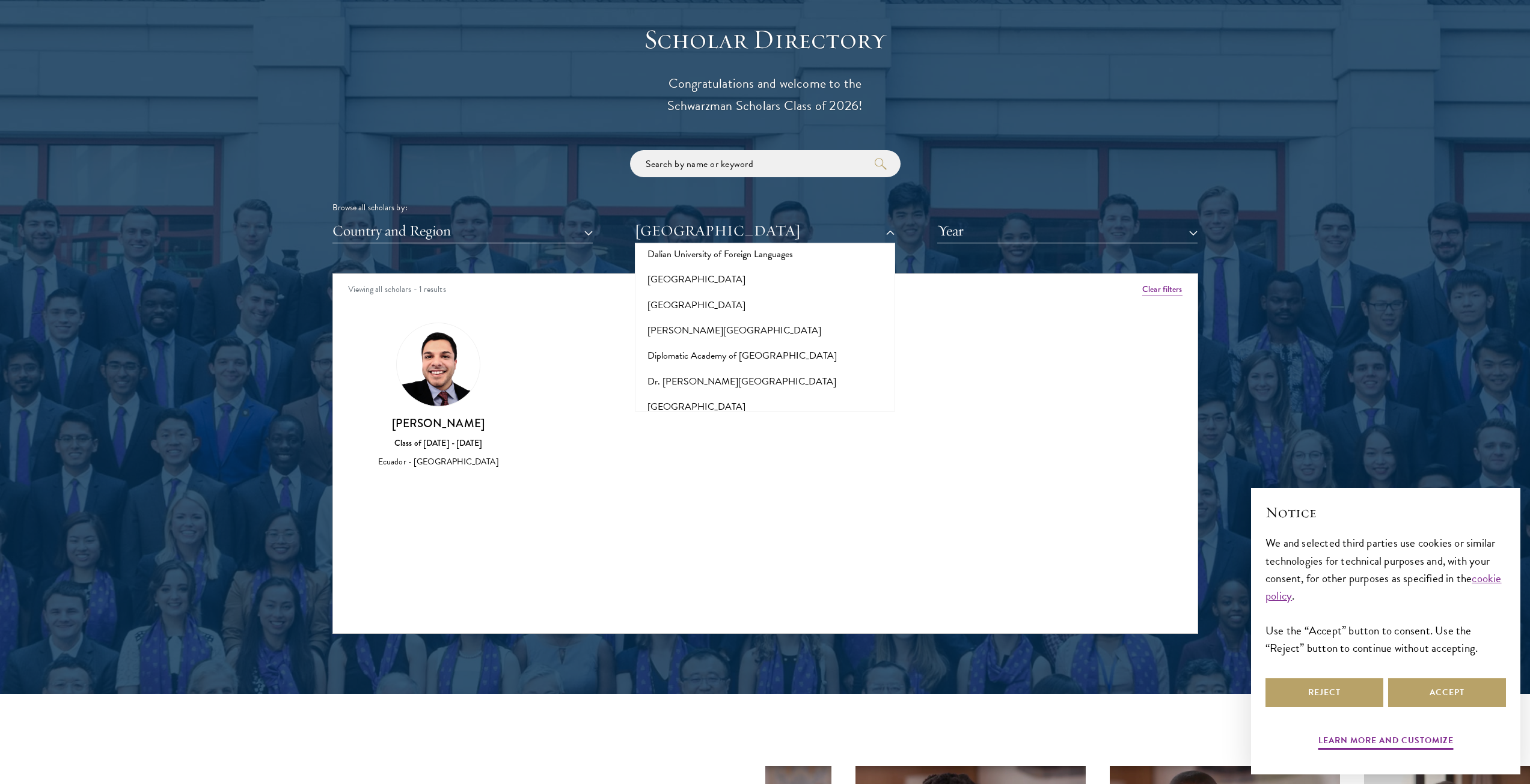
click at [685, 445] on button "[GEOGRAPHIC_DATA]" at bounding box center [765, 458] width 253 height 25
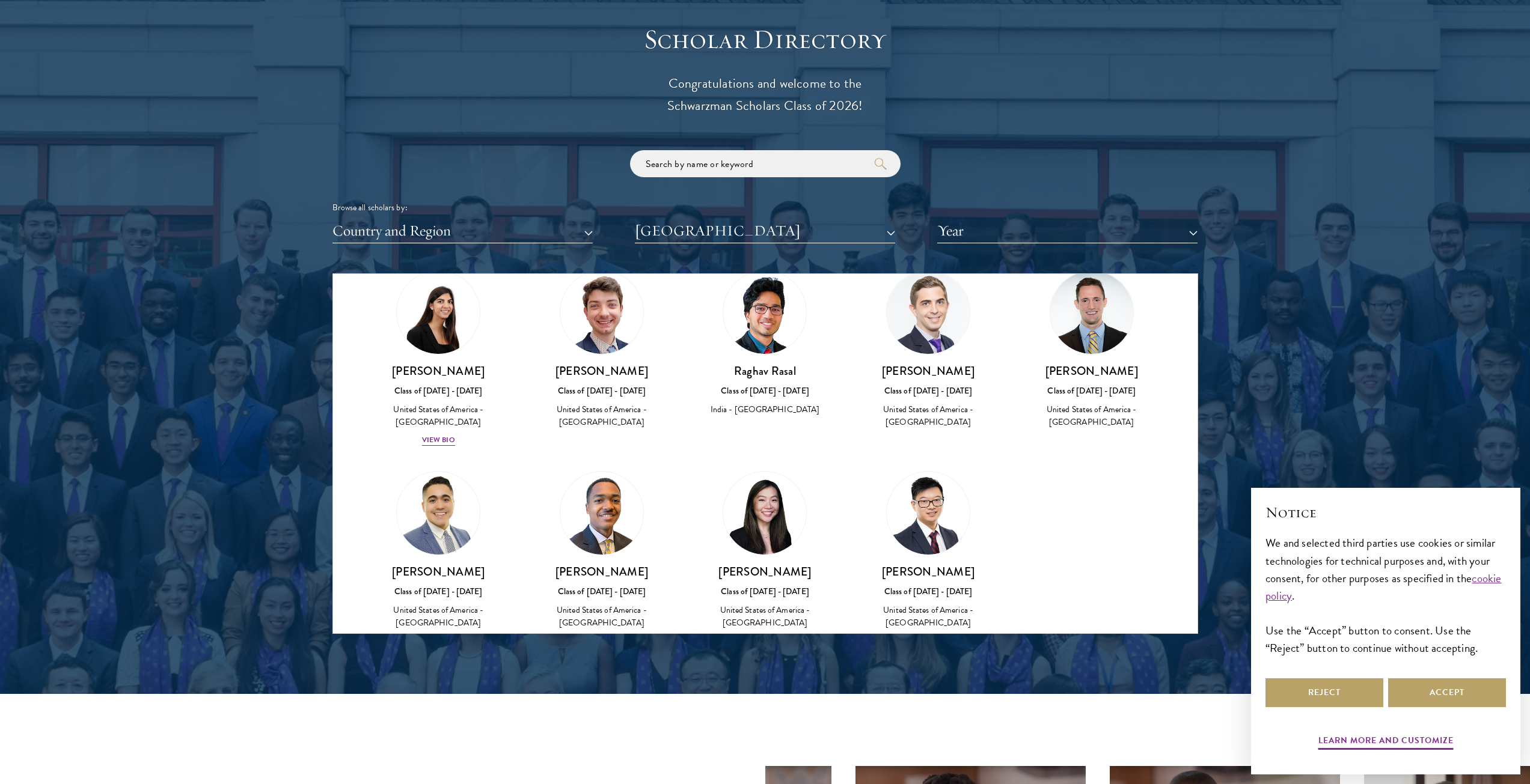
scroll to position [675, 0]
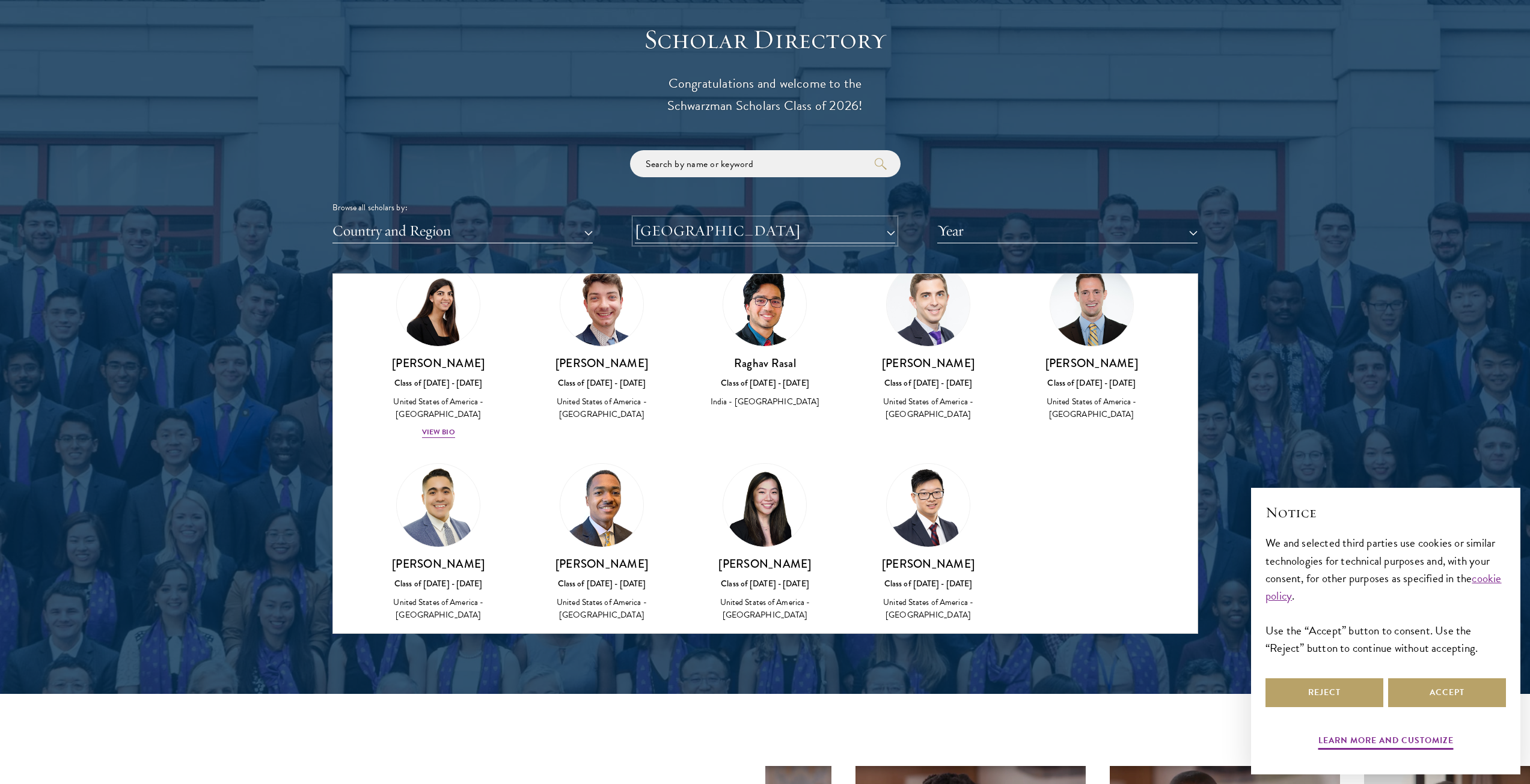
click at [830, 241] on button "[GEOGRAPHIC_DATA]" at bounding box center [764, 232] width 260 height 25
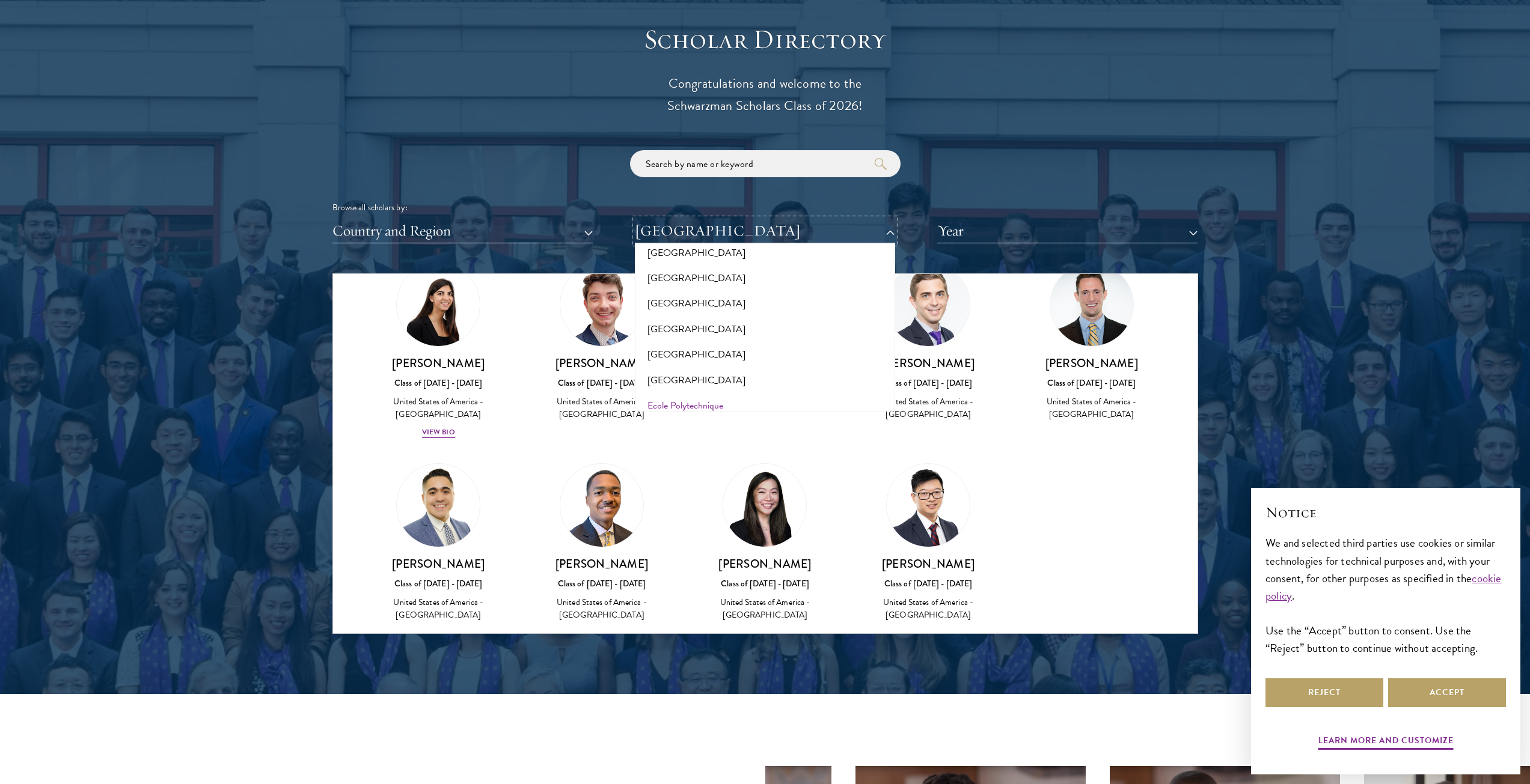
scroll to position [2103, 0]
click at [682, 417] on button "[GEOGRAPHIC_DATA]" at bounding box center [765, 430] width 253 height 25
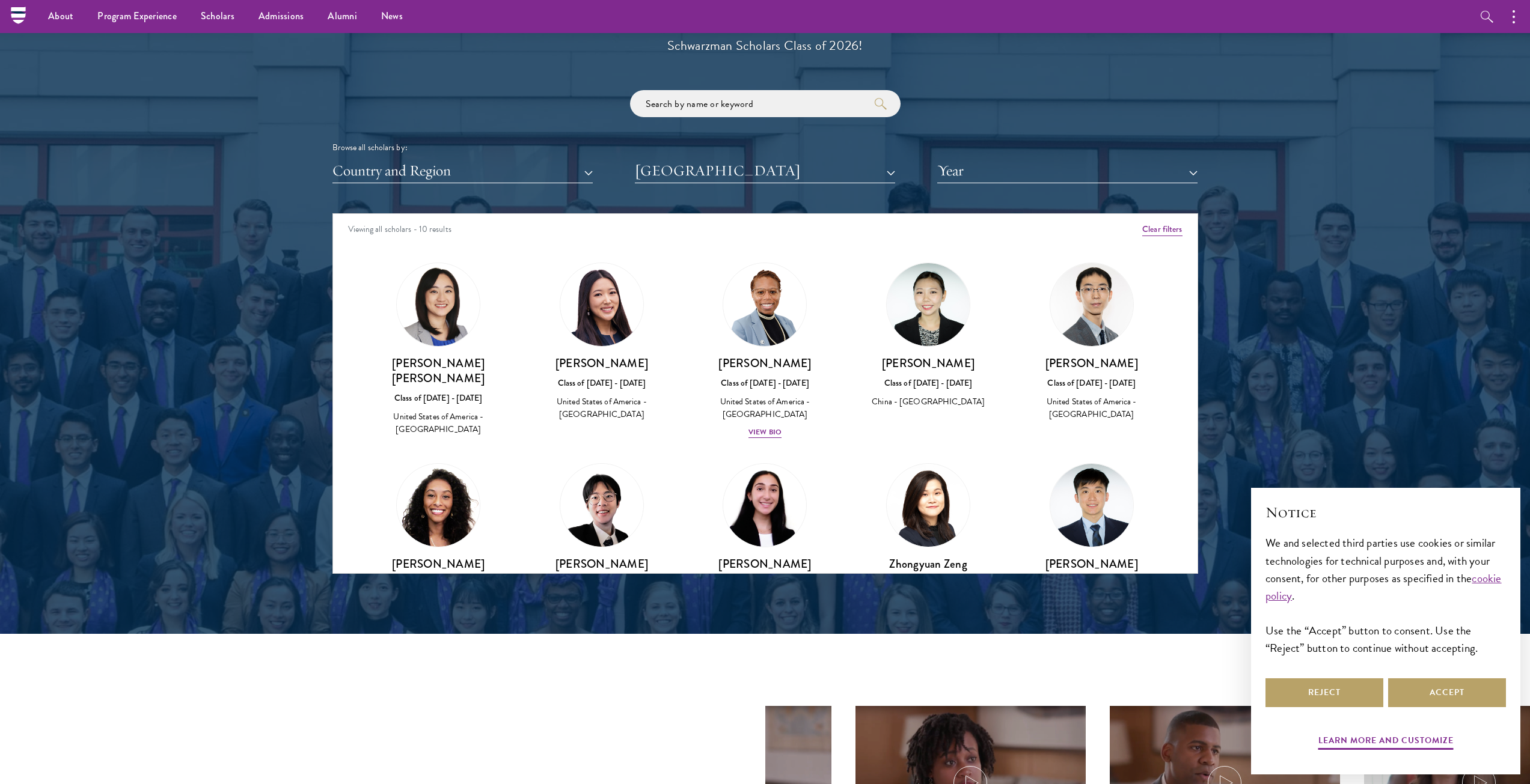
scroll to position [1322, 0]
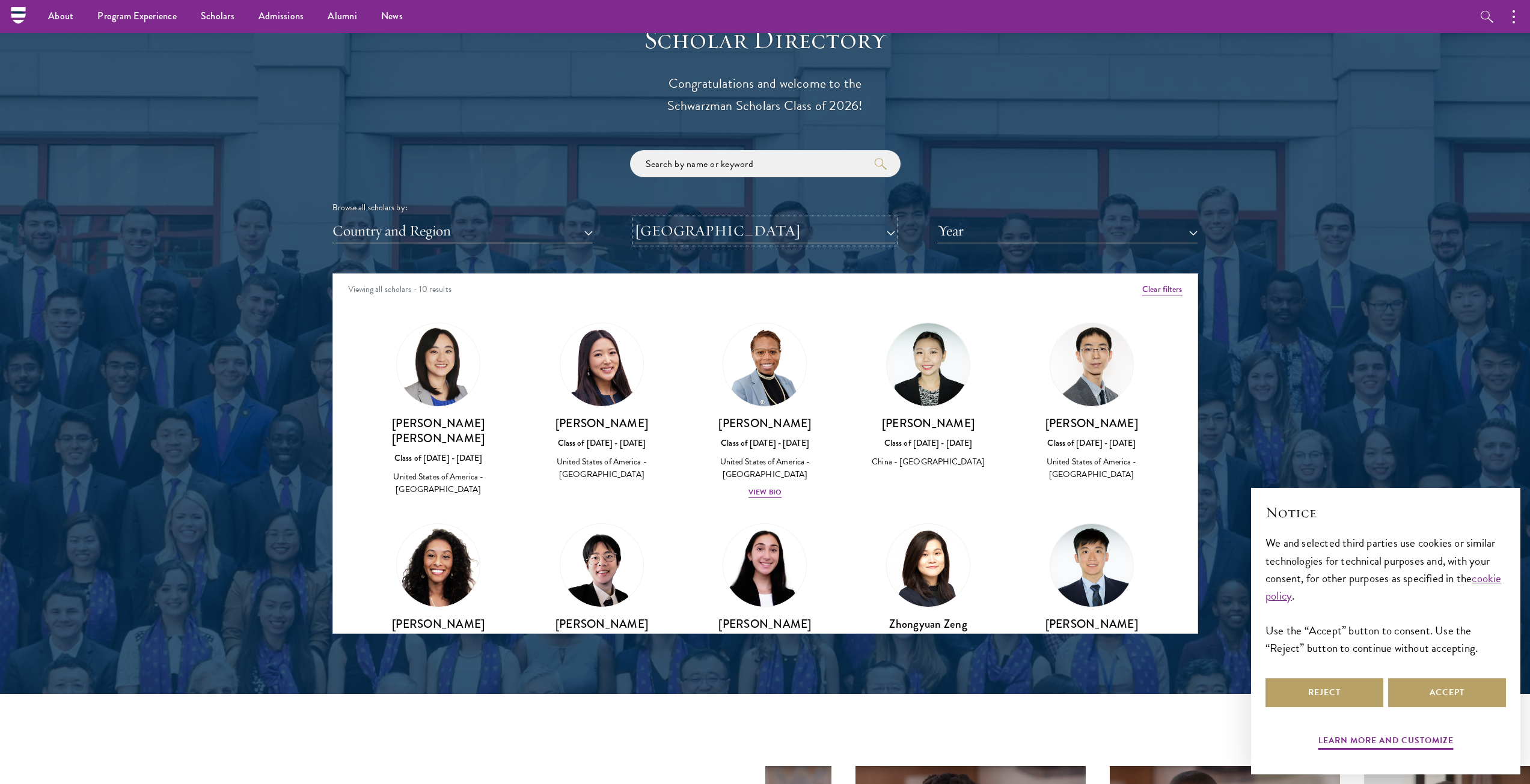
click at [832, 228] on button "[GEOGRAPHIC_DATA]" at bounding box center [764, 232] width 260 height 25
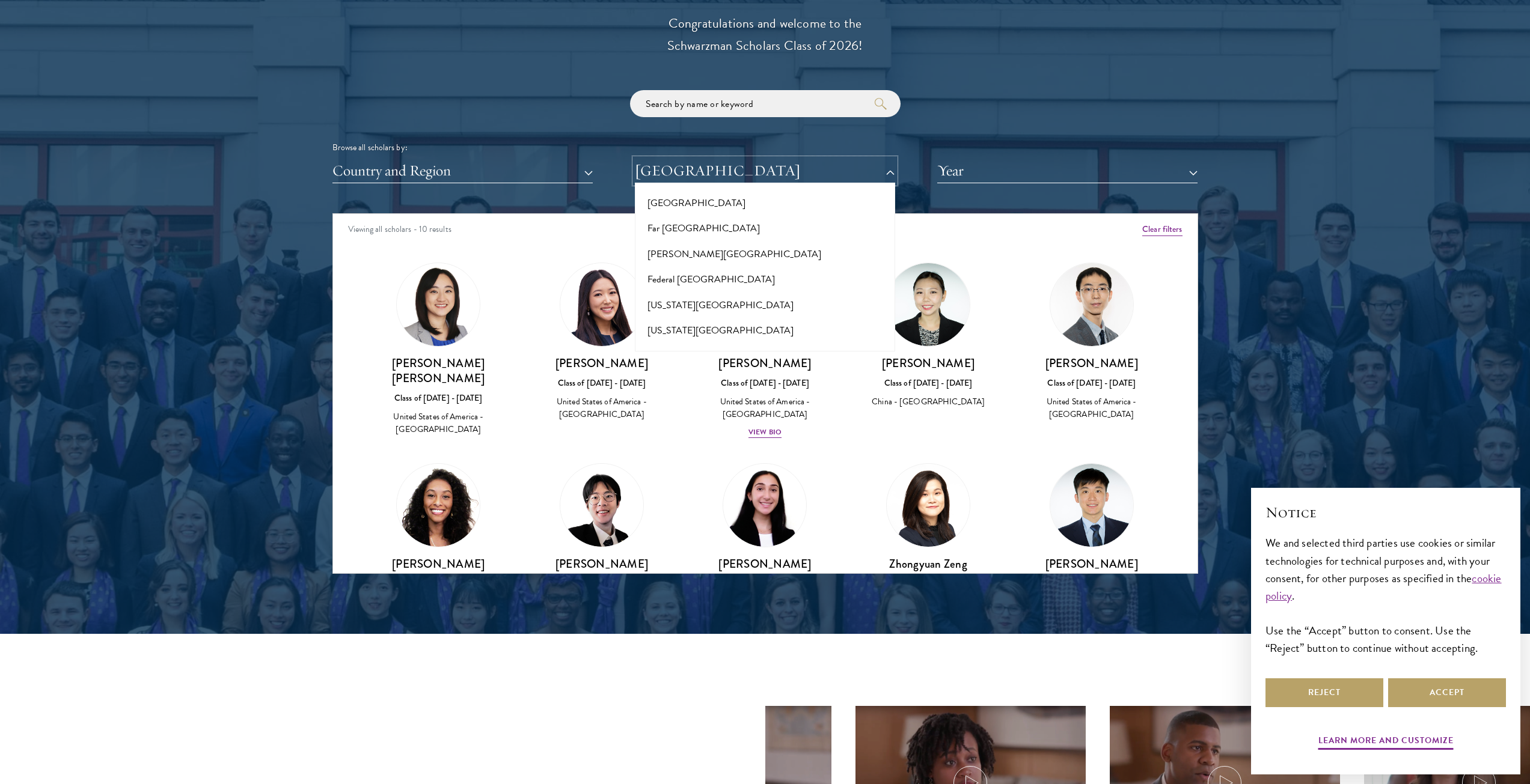
scroll to position [2343, 0]
click at [687, 347] on button "[US_STATE][GEOGRAPHIC_DATA]" at bounding box center [765, 359] width 253 height 25
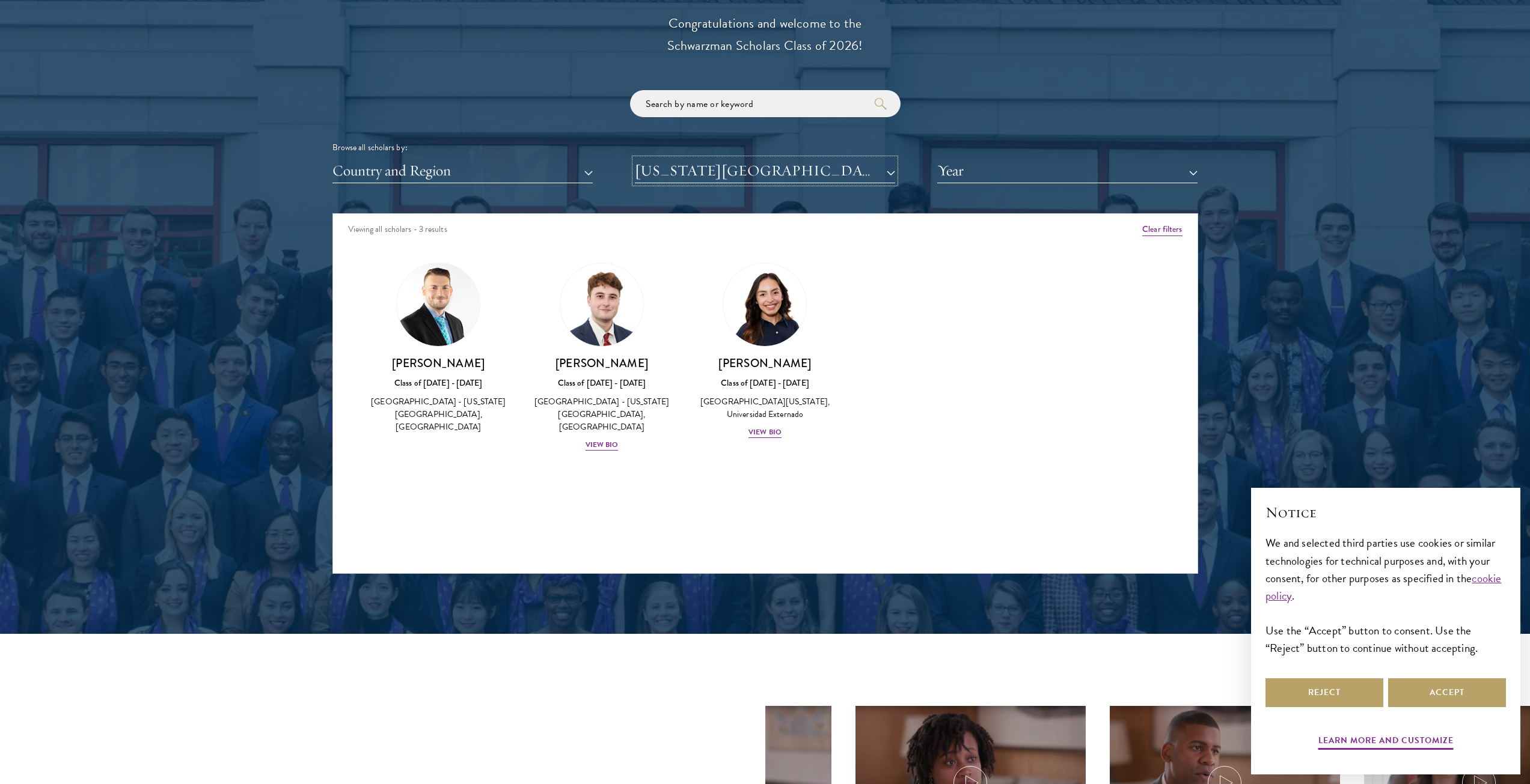
click at [761, 168] on button "[US_STATE][GEOGRAPHIC_DATA]" at bounding box center [764, 171] width 260 height 25
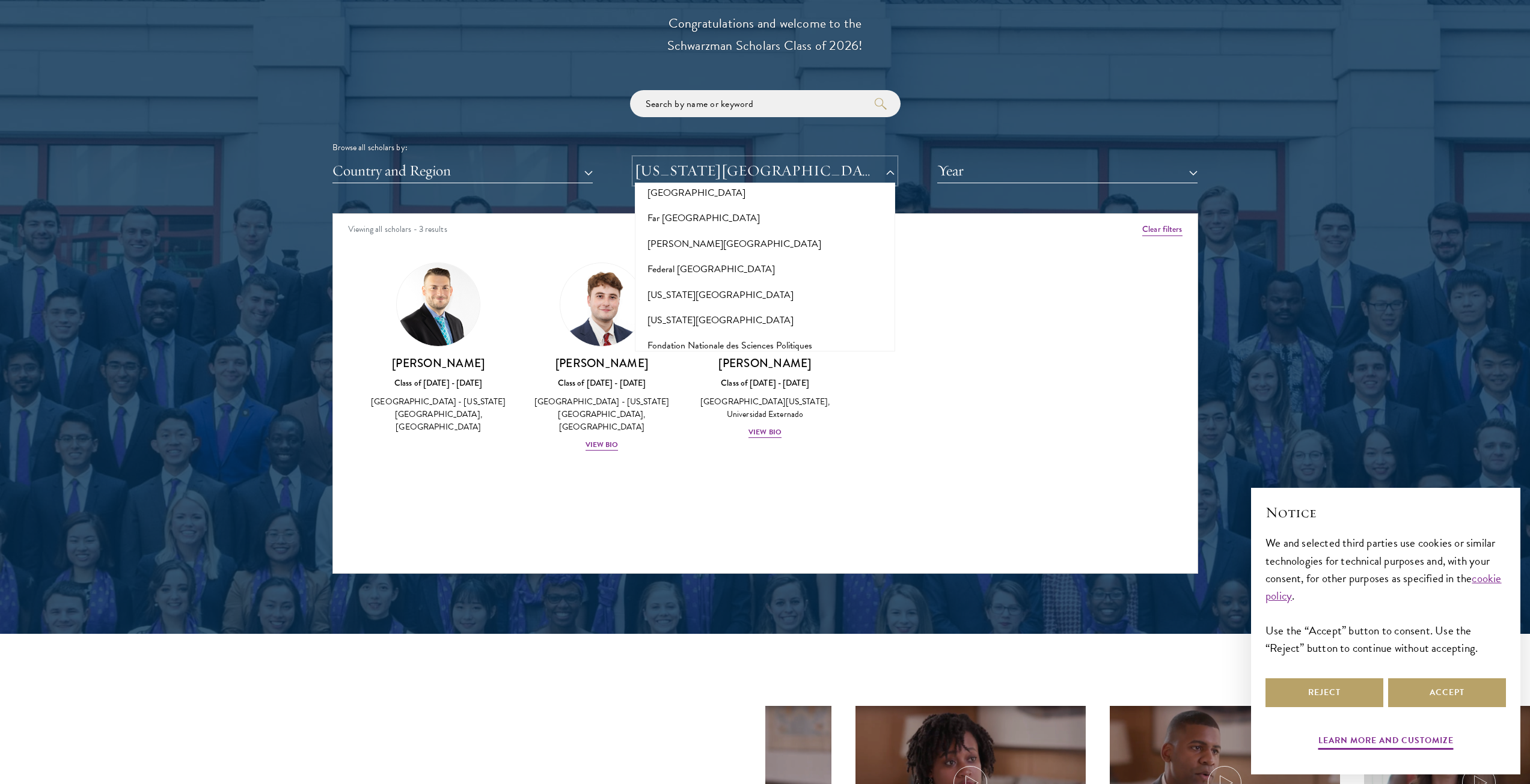
scroll to position [2403, 0]
click at [694, 338] on button "[GEOGRAPHIC_DATA]" at bounding box center [765, 350] width 253 height 25
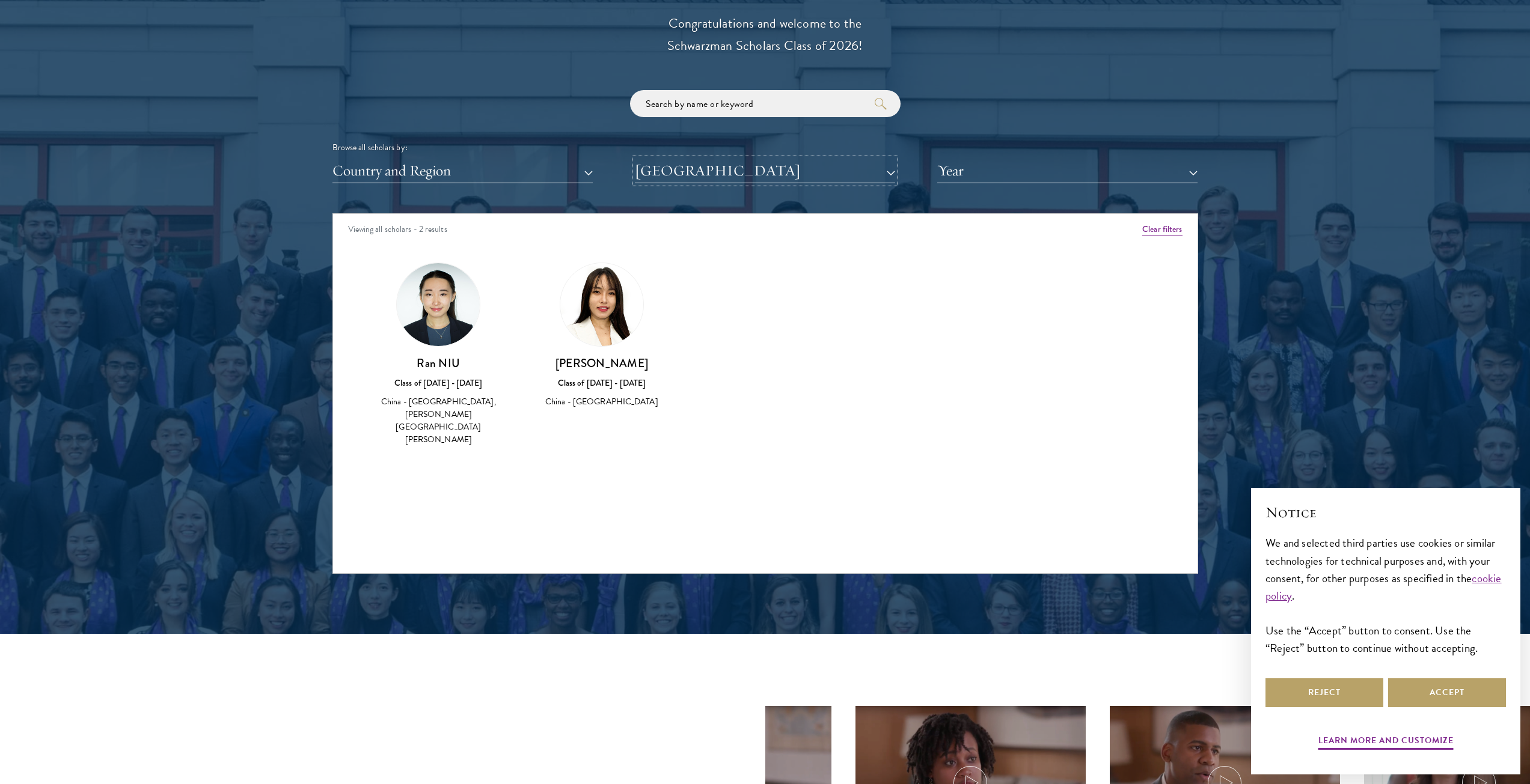
click at [795, 182] on button "[GEOGRAPHIC_DATA]" at bounding box center [764, 171] width 260 height 25
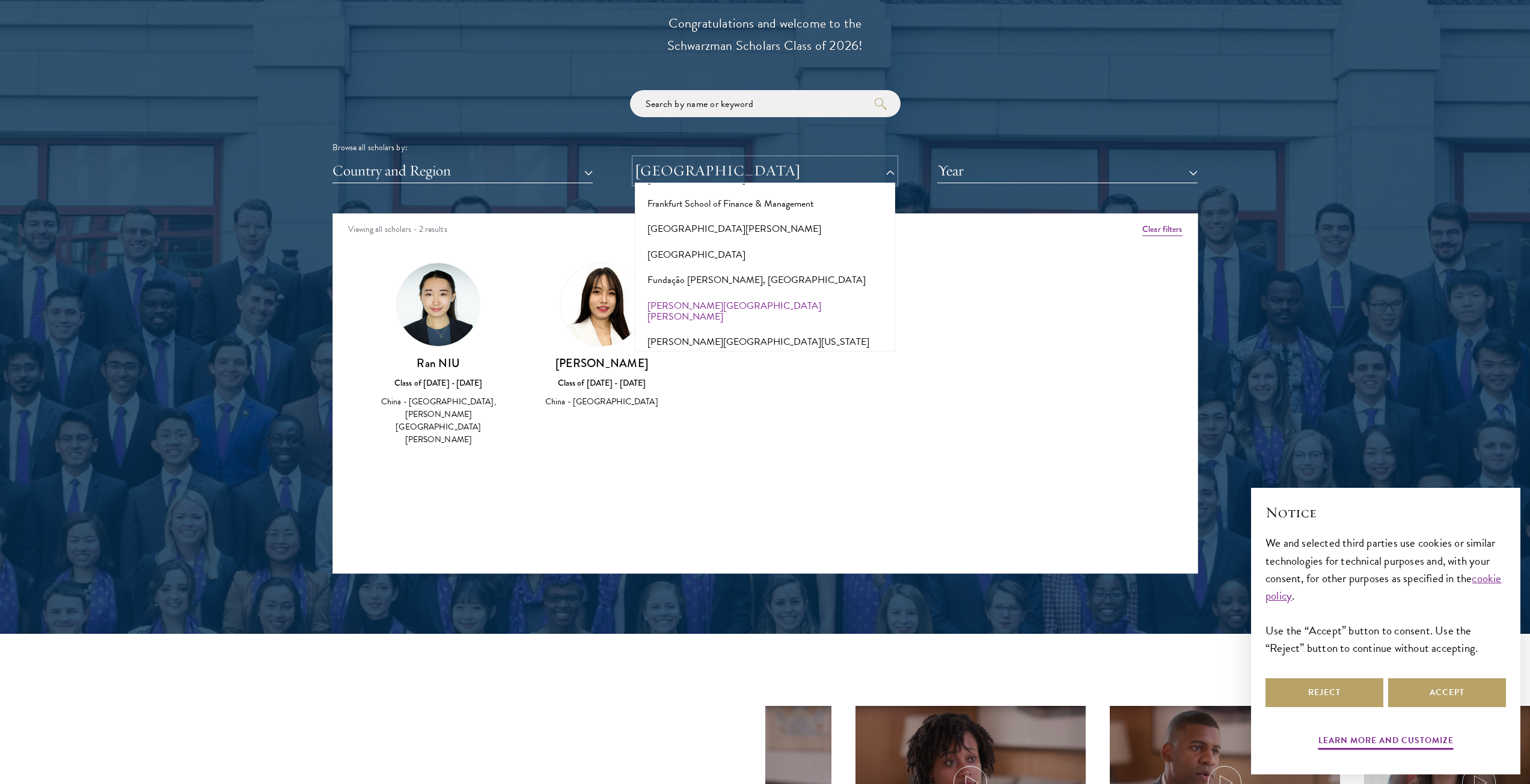
scroll to position [2584, 0]
click at [701, 321] on button "[PERSON_NAME][GEOGRAPHIC_DATA][US_STATE]" at bounding box center [765, 333] width 253 height 25
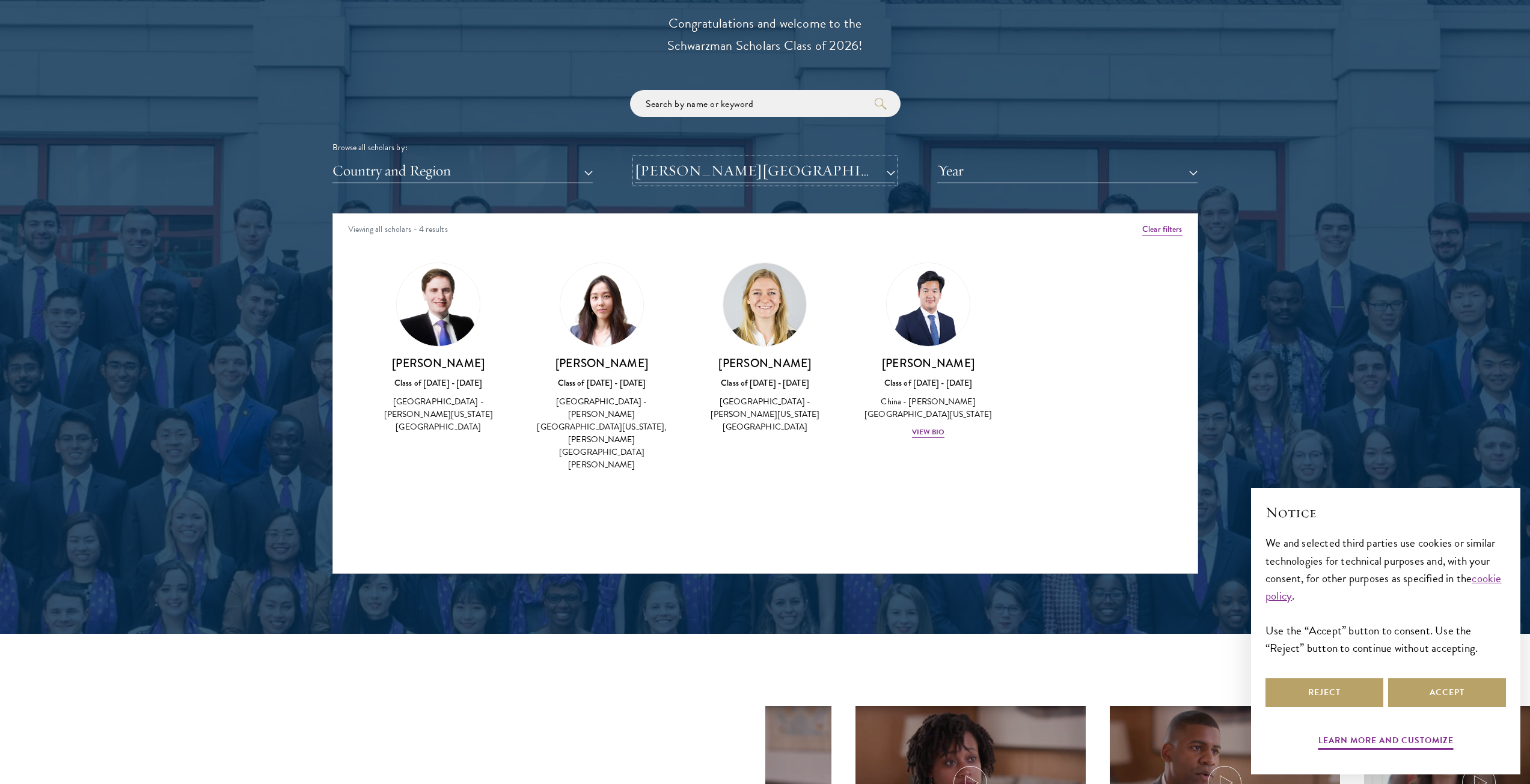
click at [758, 177] on button "[PERSON_NAME][GEOGRAPHIC_DATA][US_STATE]" at bounding box center [764, 171] width 260 height 25
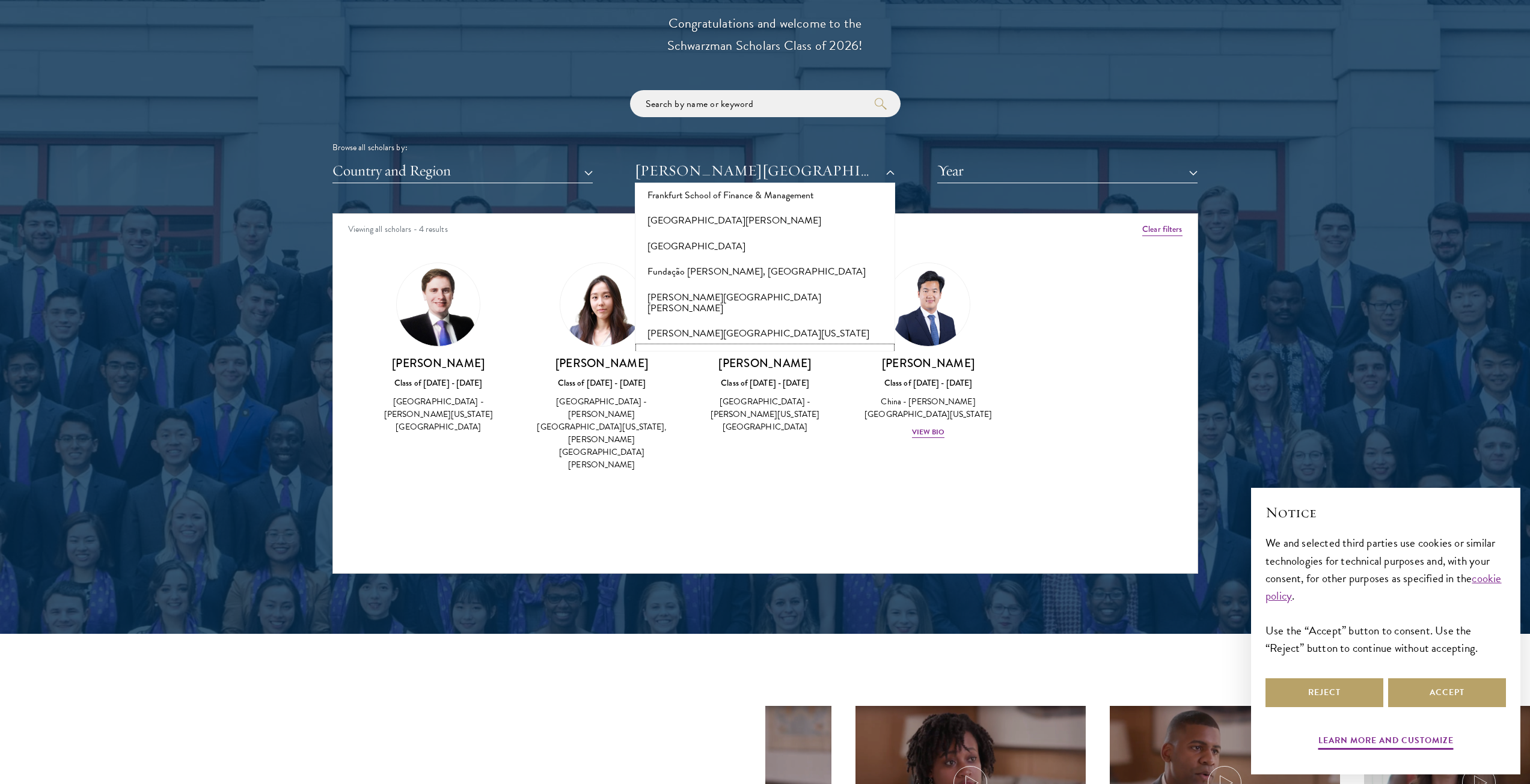
click at [695, 347] on button "[GEOGRAPHIC_DATA]" at bounding box center [765, 359] width 253 height 25
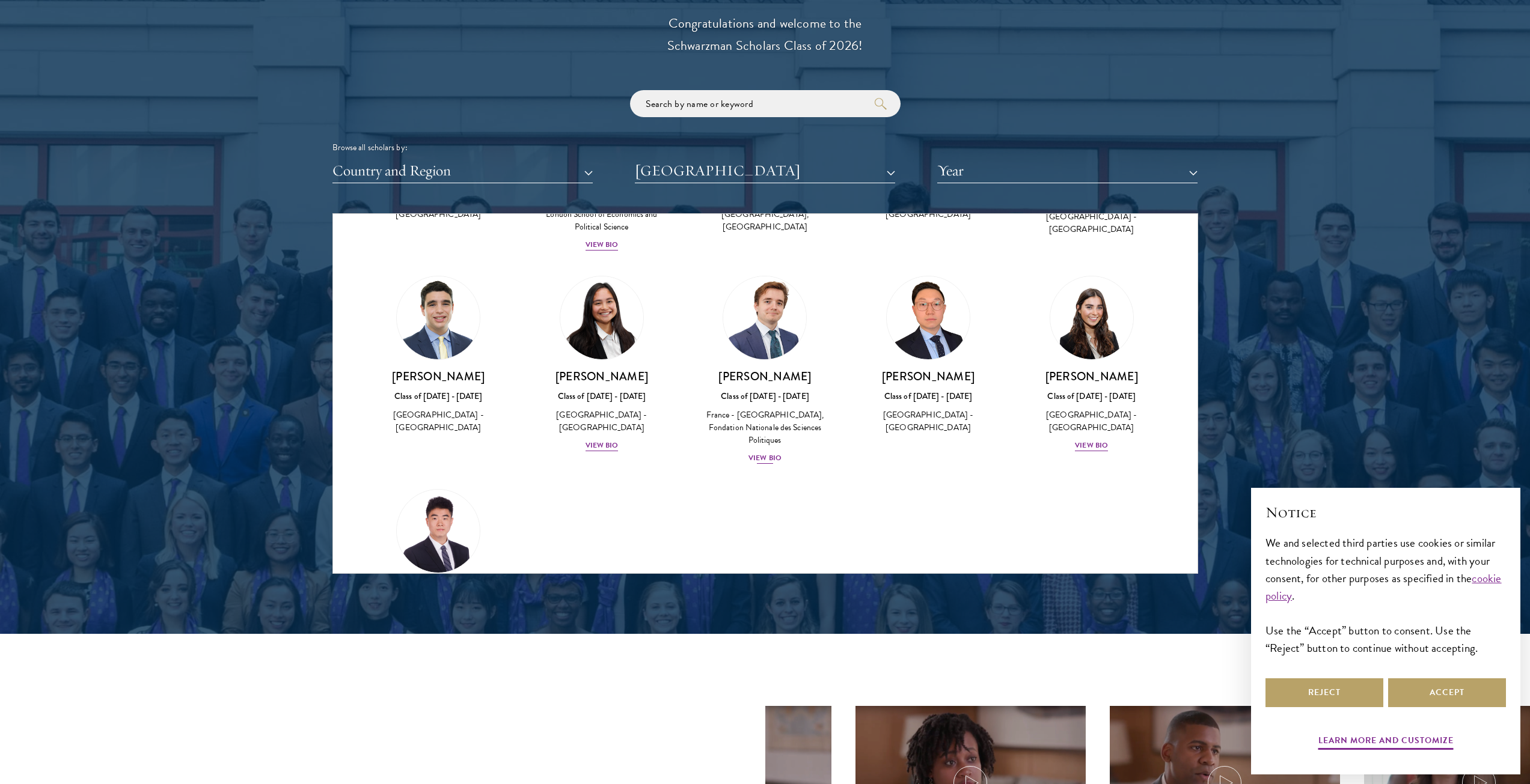
scroll to position [481, 0]
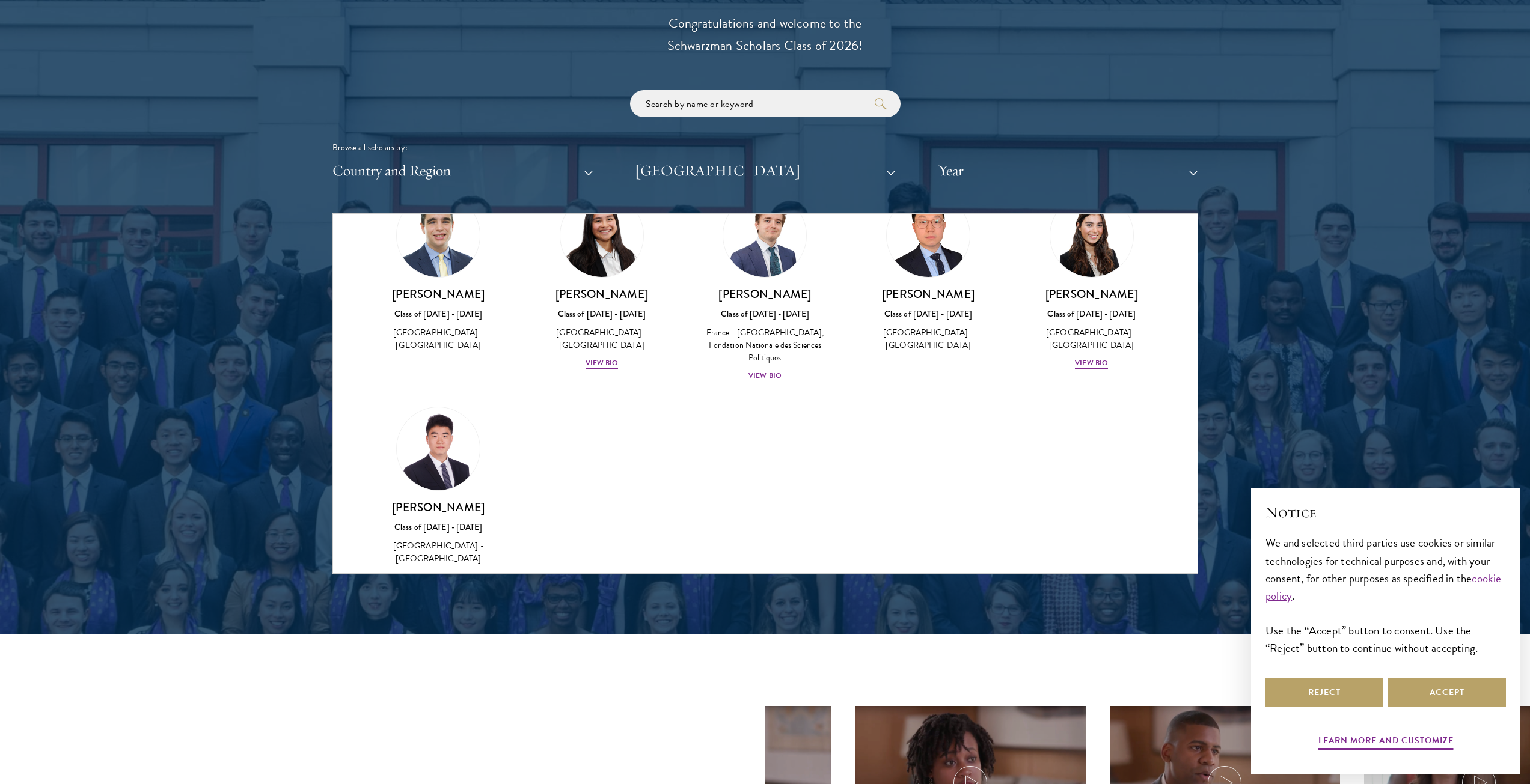
click at [738, 172] on button "[GEOGRAPHIC_DATA]" at bounding box center [764, 171] width 260 height 25
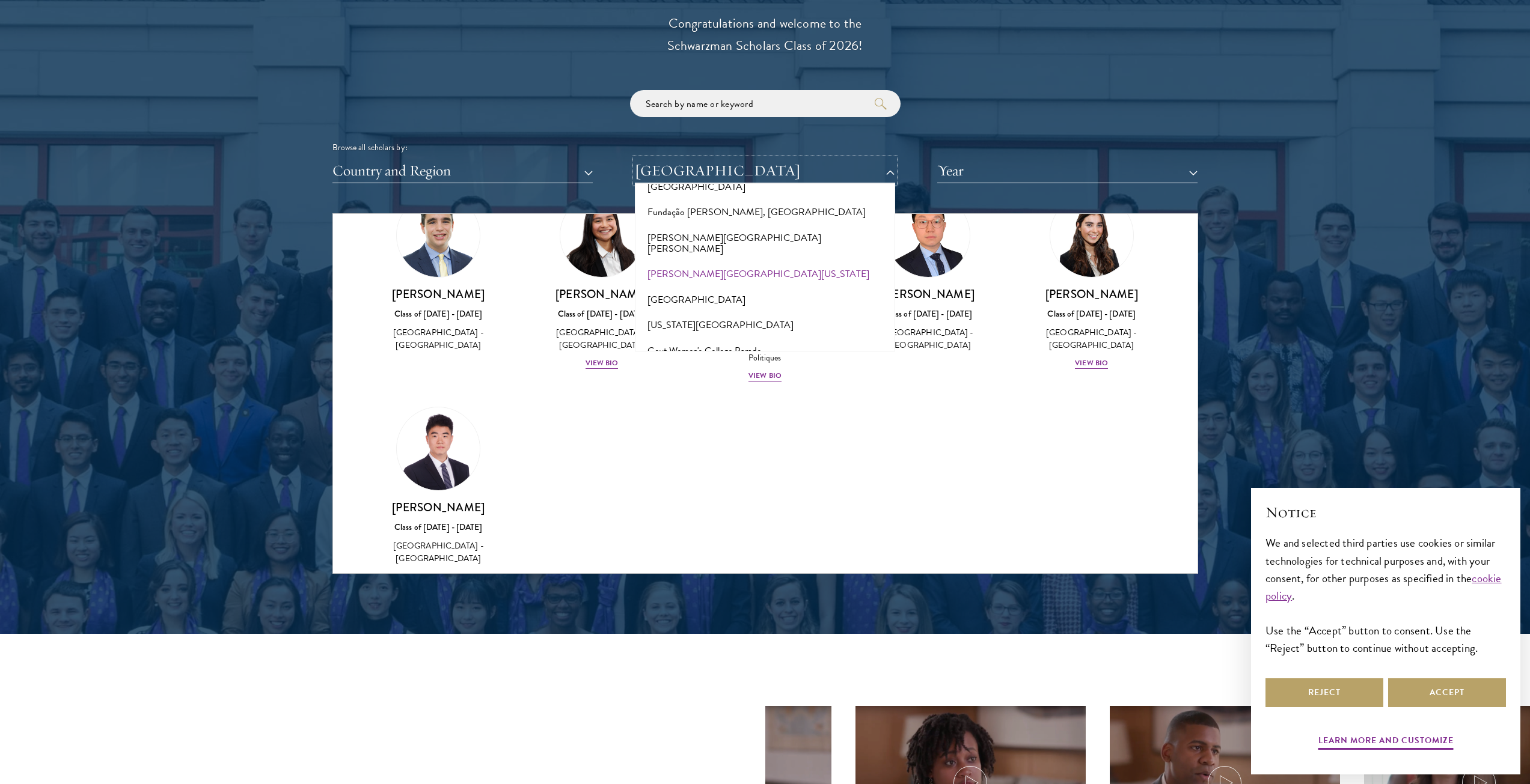
scroll to position [2644, 0]
click at [720, 312] on button "[US_STATE][GEOGRAPHIC_DATA]" at bounding box center [765, 324] width 253 height 25
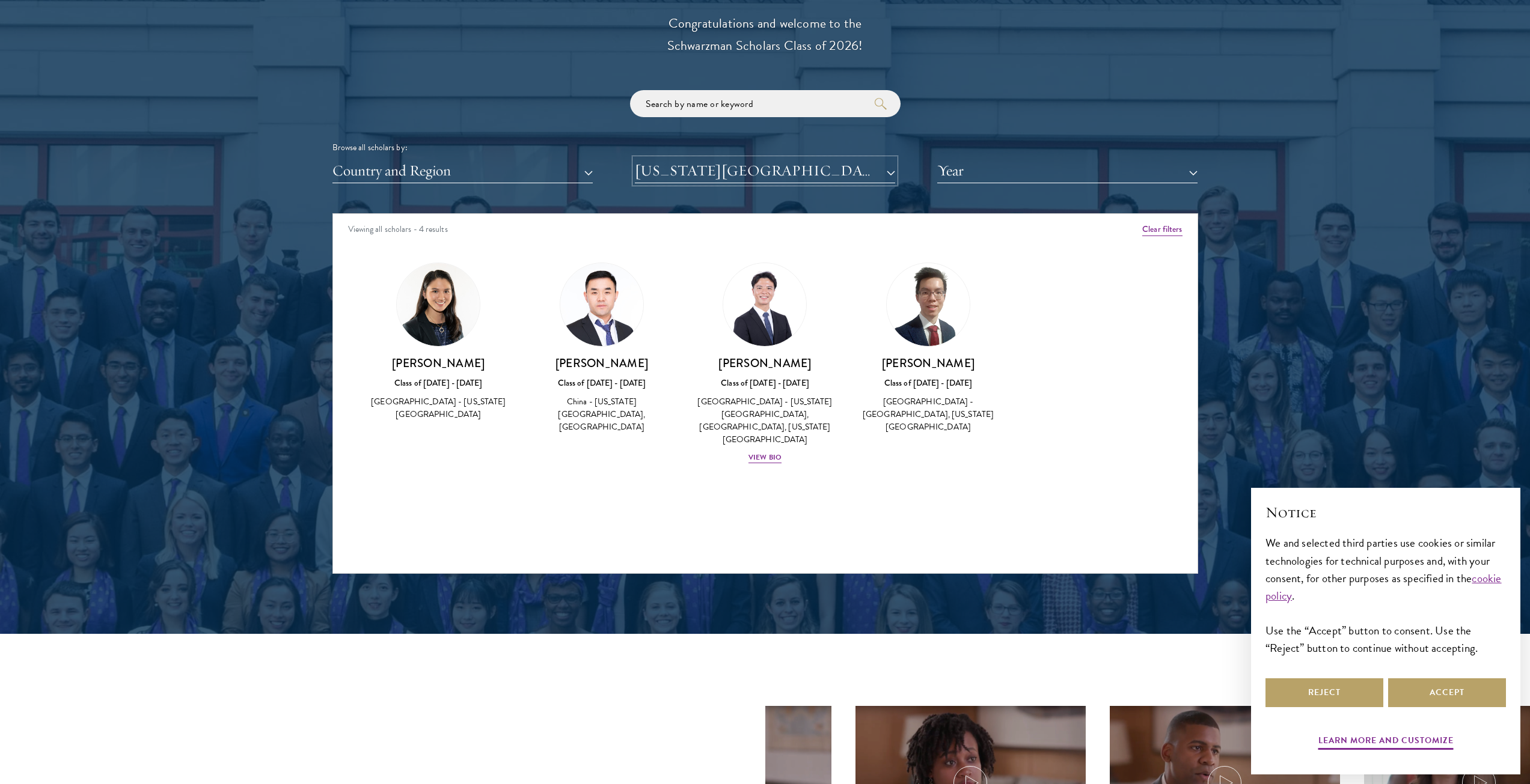
click at [746, 169] on button "[US_STATE][GEOGRAPHIC_DATA]" at bounding box center [764, 171] width 260 height 25
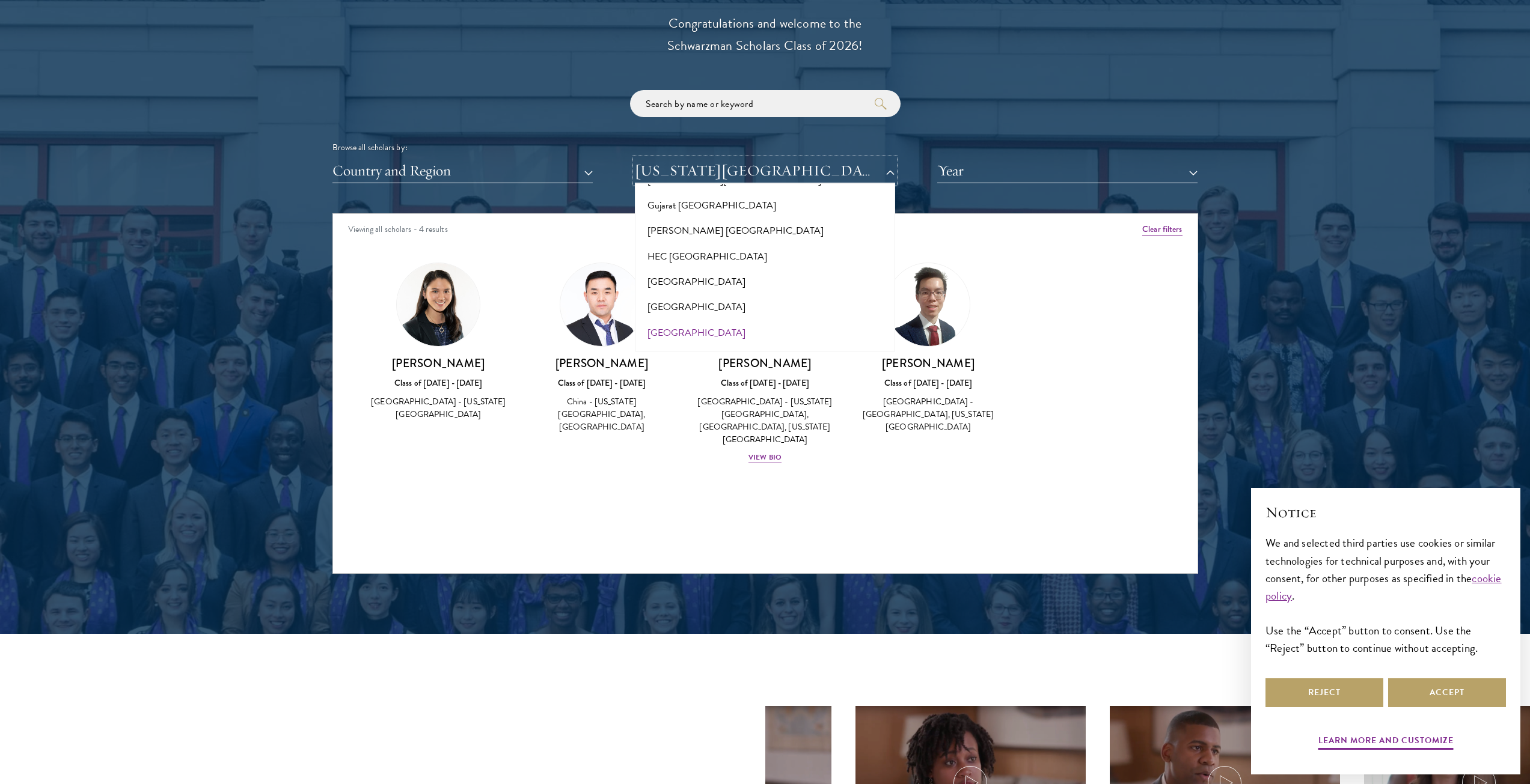
scroll to position [2884, 0]
click at [692, 326] on button "[GEOGRAPHIC_DATA]" at bounding box center [765, 339] width 253 height 25
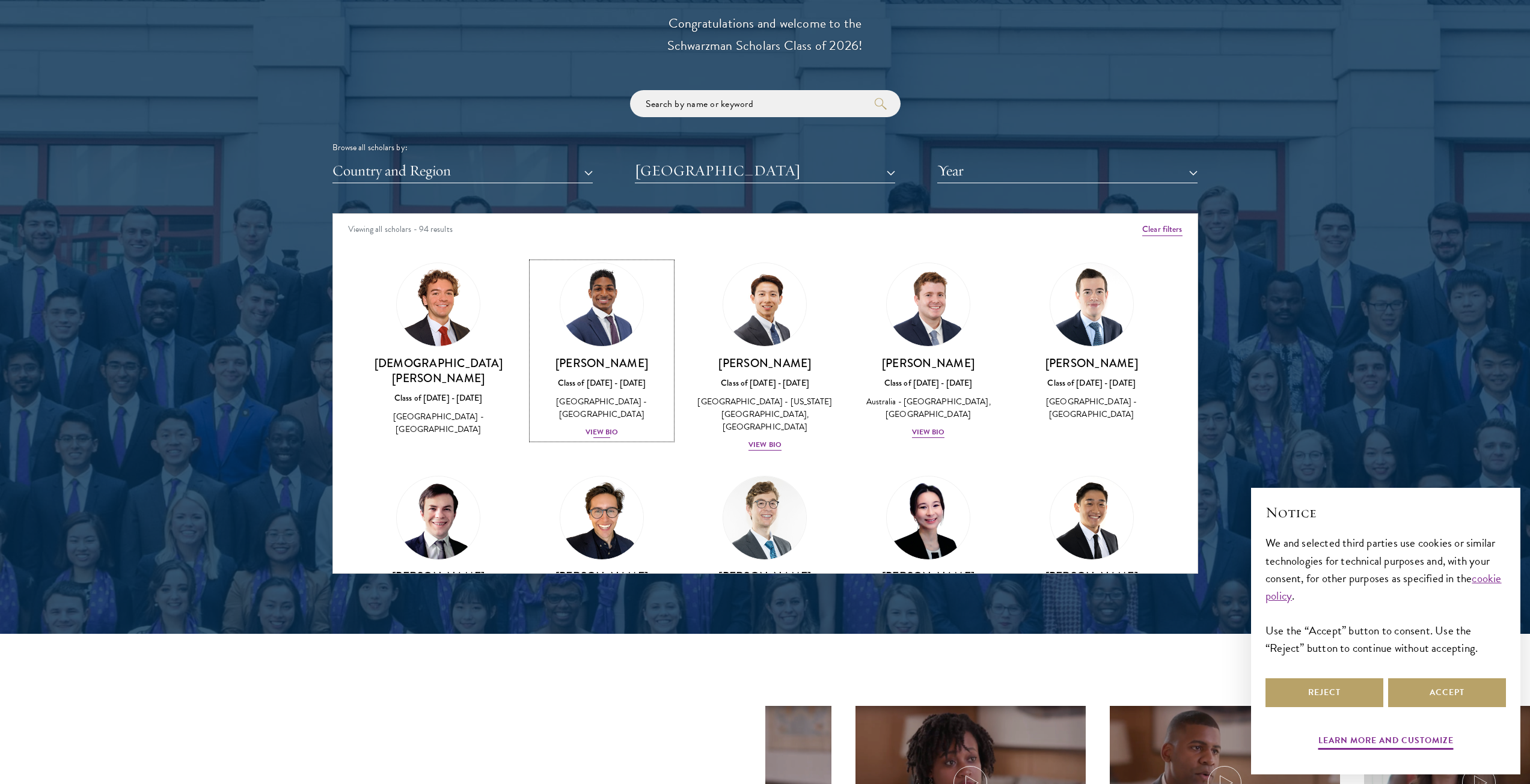
click at [591, 429] on div "View Bio" at bounding box center [602, 433] width 33 height 12
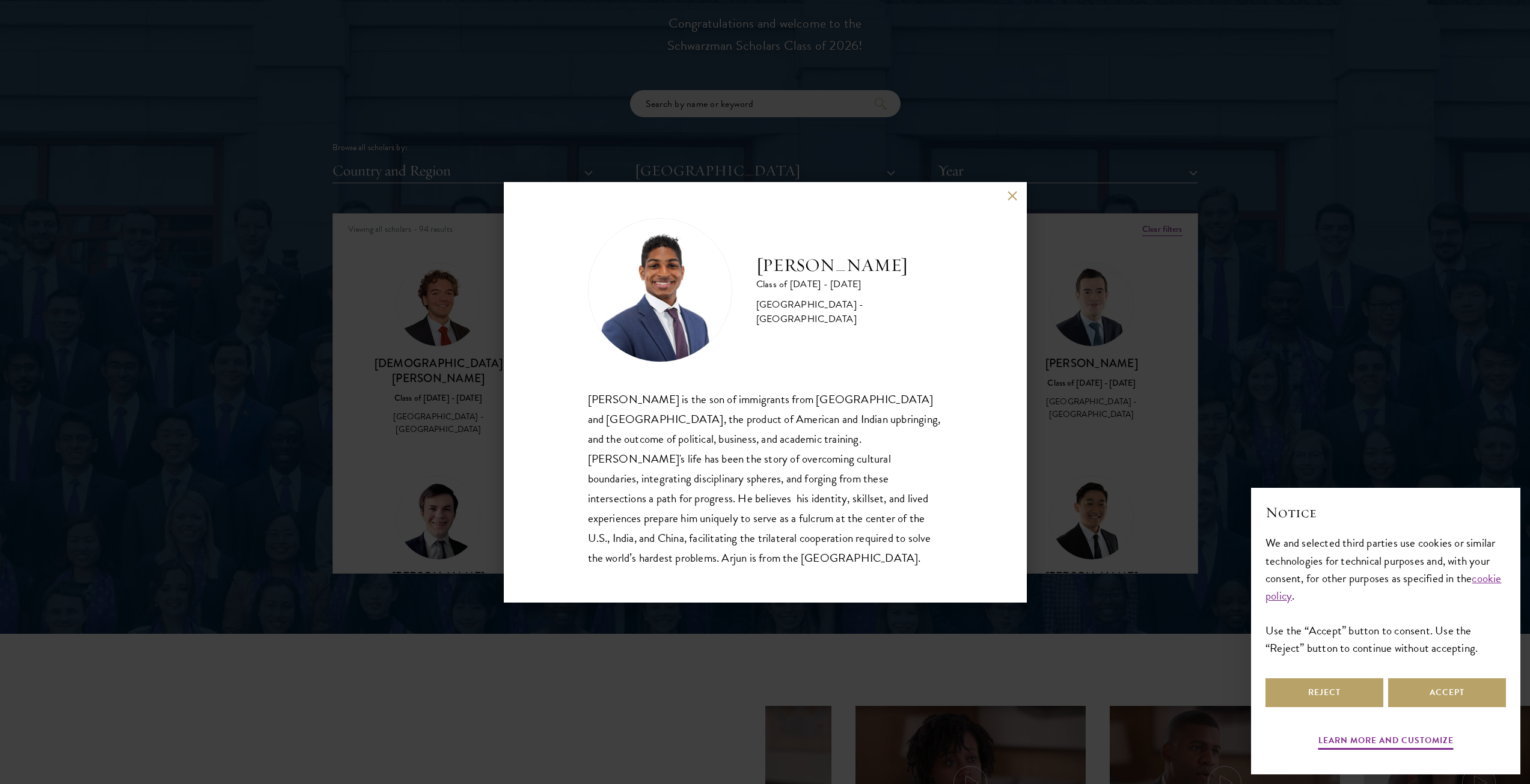
click at [1010, 201] on button at bounding box center [1012, 196] width 11 height 11
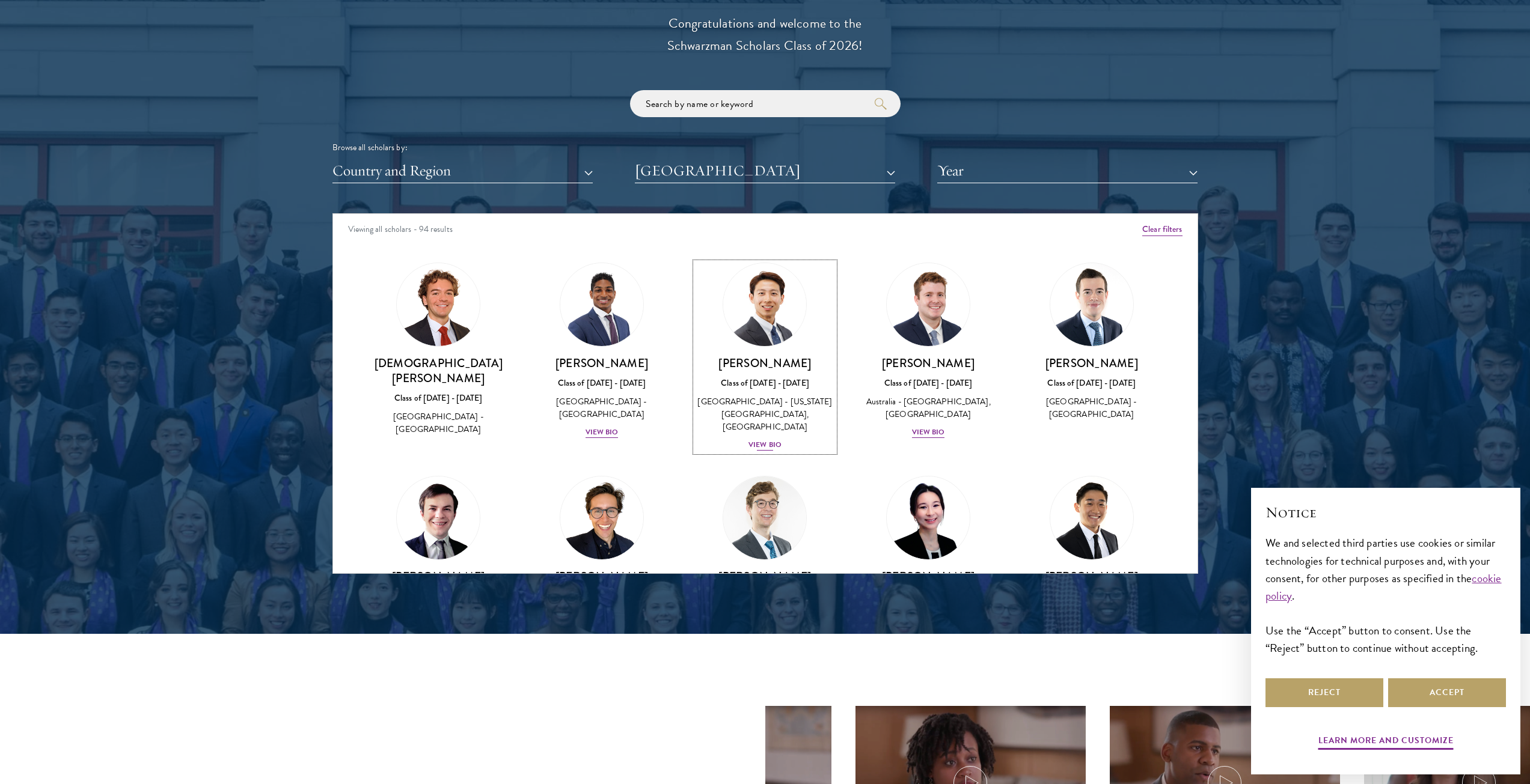
click at [760, 436] on div "[PERSON_NAME] Class of [DATE] - [DATE] [GEOGRAPHIC_DATA] - [US_STATE][GEOGRAPHI…" at bounding box center [765, 404] width 139 height 97
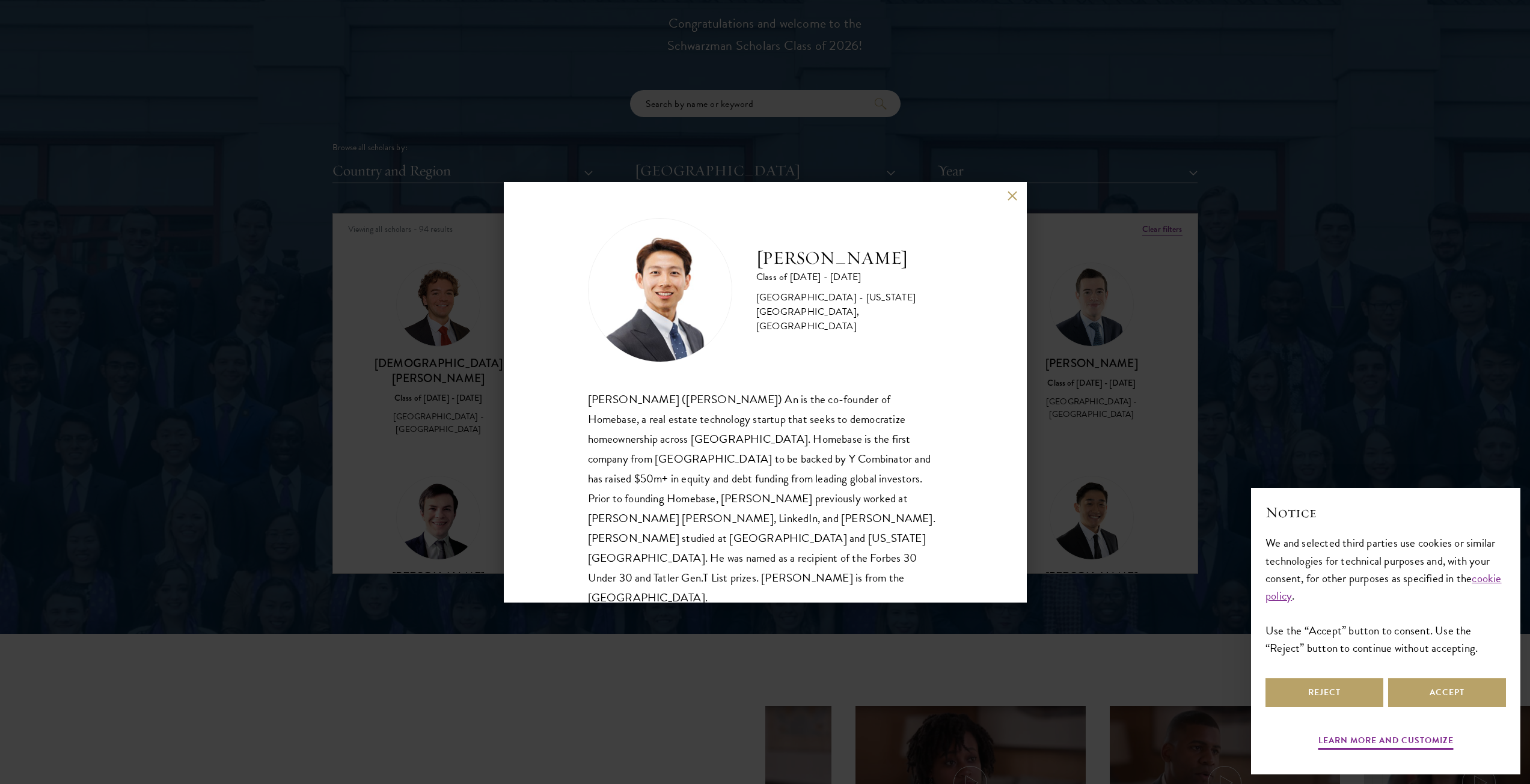
click at [1011, 197] on button at bounding box center [1012, 196] width 11 height 11
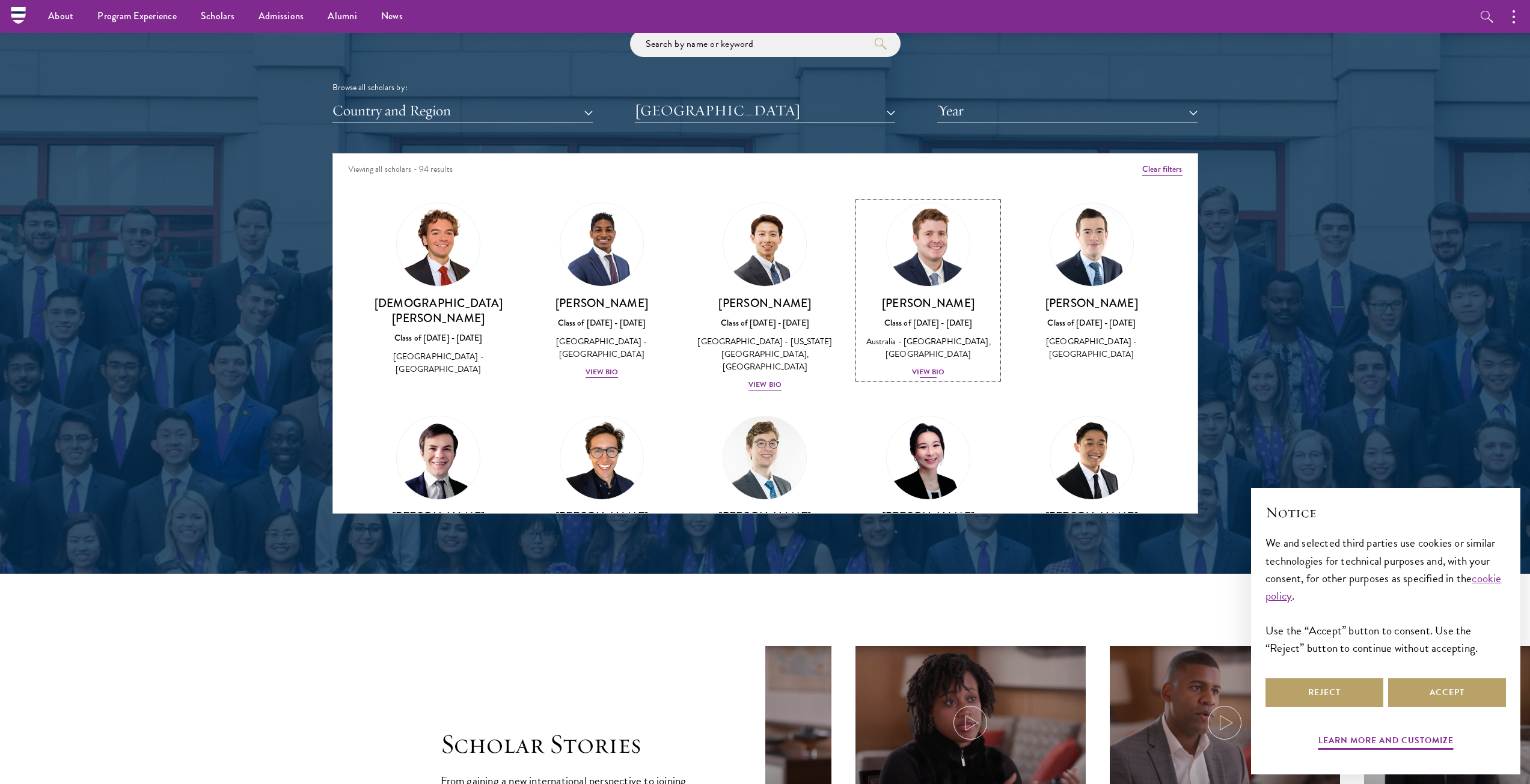
click at [924, 378] on div "[PERSON_NAME] Class of [DATE] - [DATE] [GEOGRAPHIC_DATA] - [GEOGRAPHIC_DATA], […" at bounding box center [928, 337] width 139 height 83
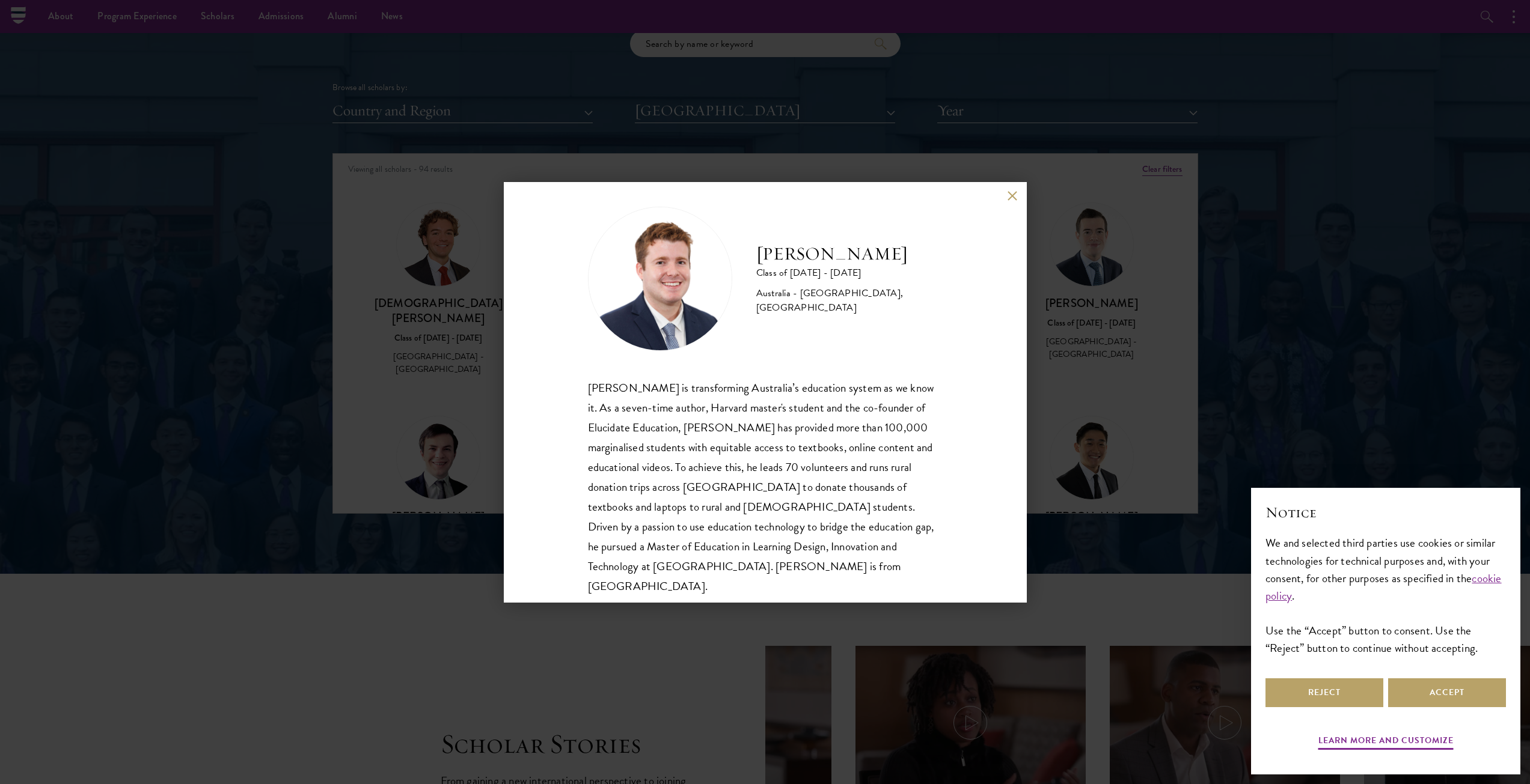
scroll to position [21, 0]
